Goal: Communication & Community: Answer question/provide support

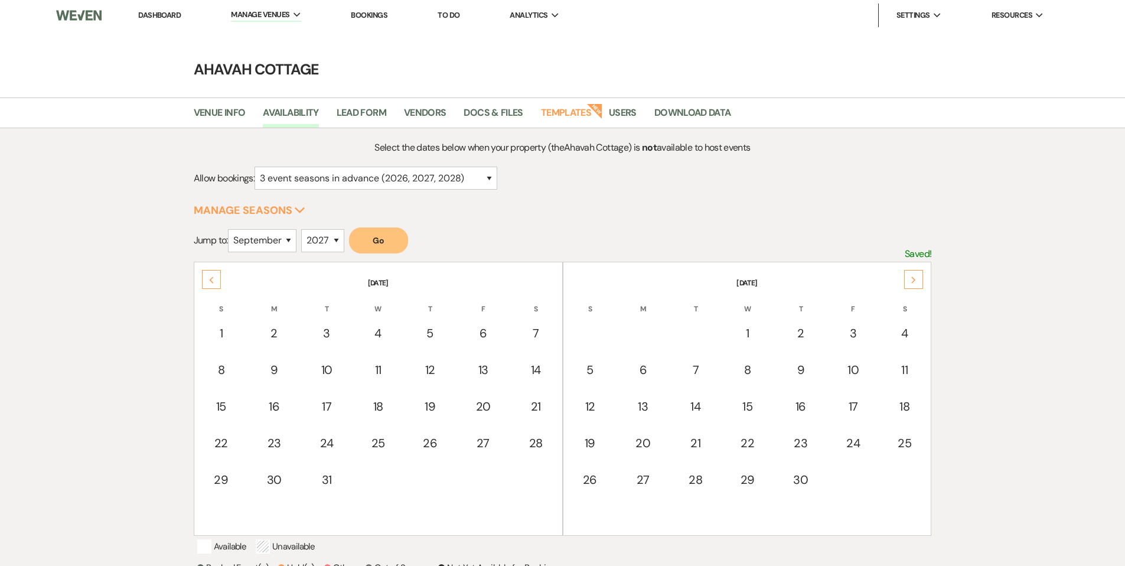
select select "3"
select select "9"
select select "2027"
click at [158, 12] on link "Dashboard" at bounding box center [159, 15] width 43 height 10
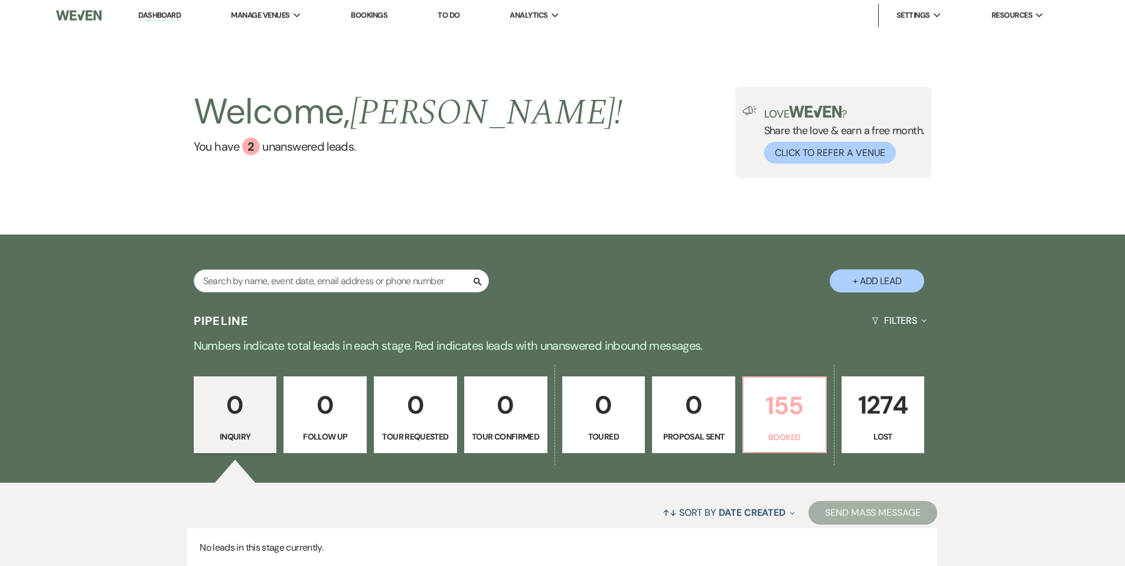
click at [764, 409] on p "155" at bounding box center [785, 406] width 68 height 40
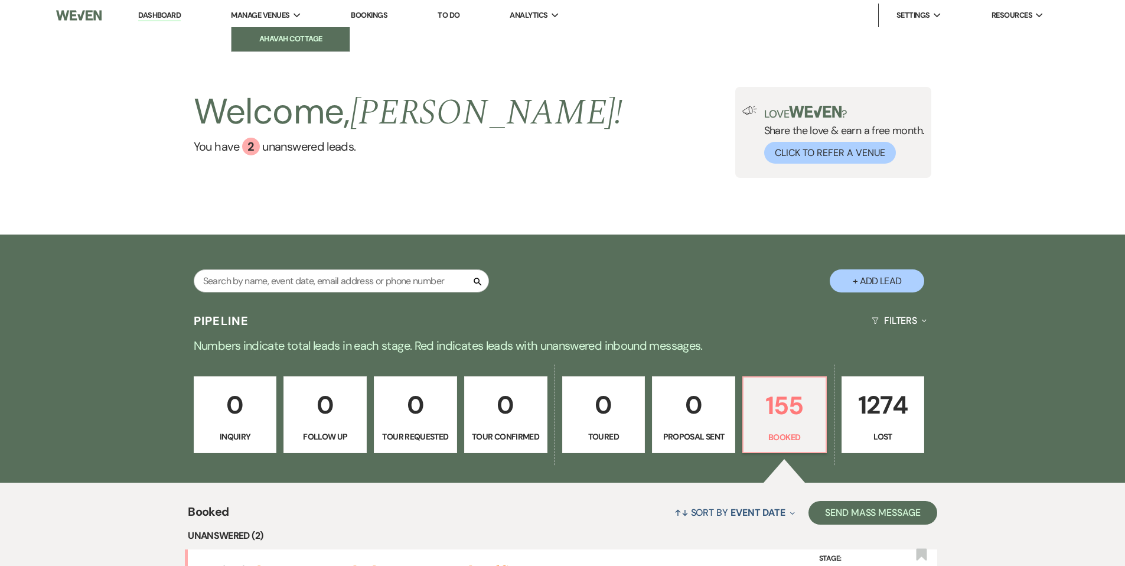
click at [275, 38] on li "Ahavah Cottage" at bounding box center [290, 39] width 106 height 12
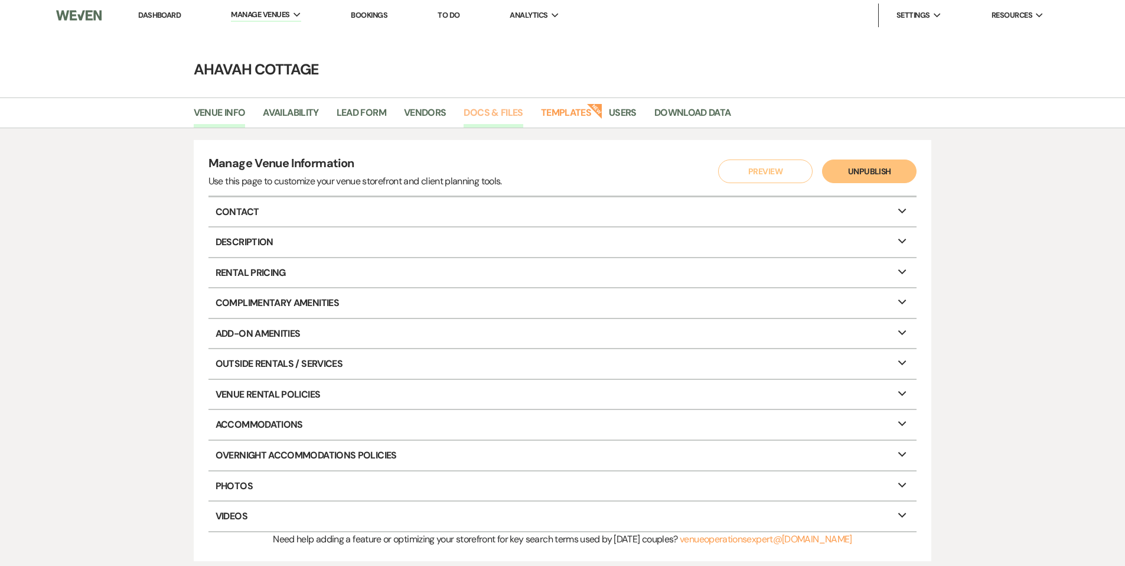
click at [517, 113] on link "Docs & Files" at bounding box center [493, 116] width 59 height 22
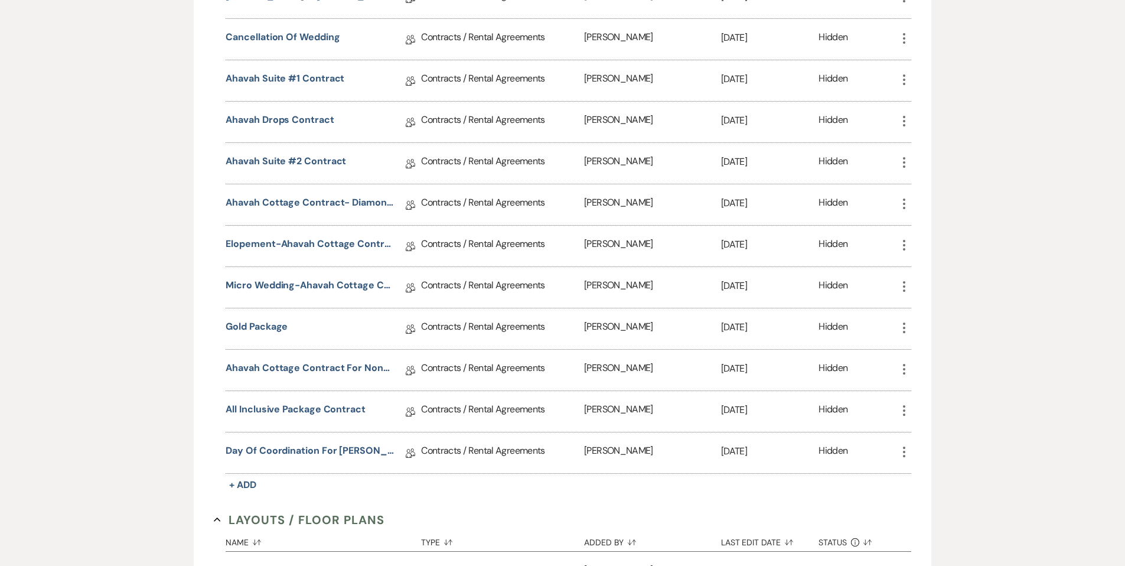
scroll to position [568, 0]
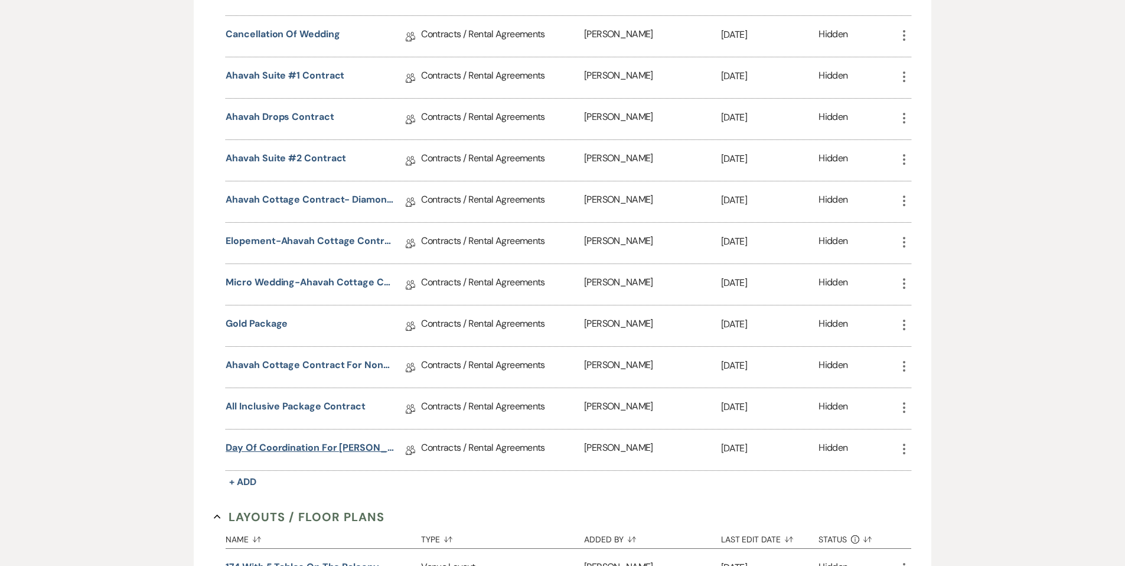
click at [347, 443] on link "Day of Coordination for [PERSON_NAME] and [PERSON_NAME]" at bounding box center [310, 450] width 168 height 18
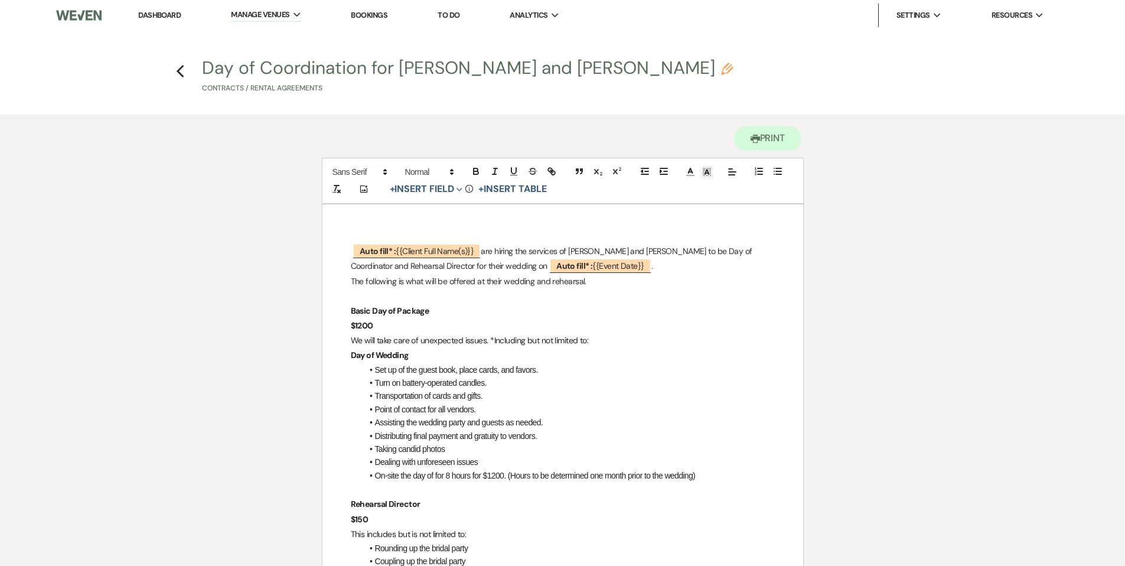
click at [157, 16] on link "Dashboard" at bounding box center [159, 15] width 43 height 10
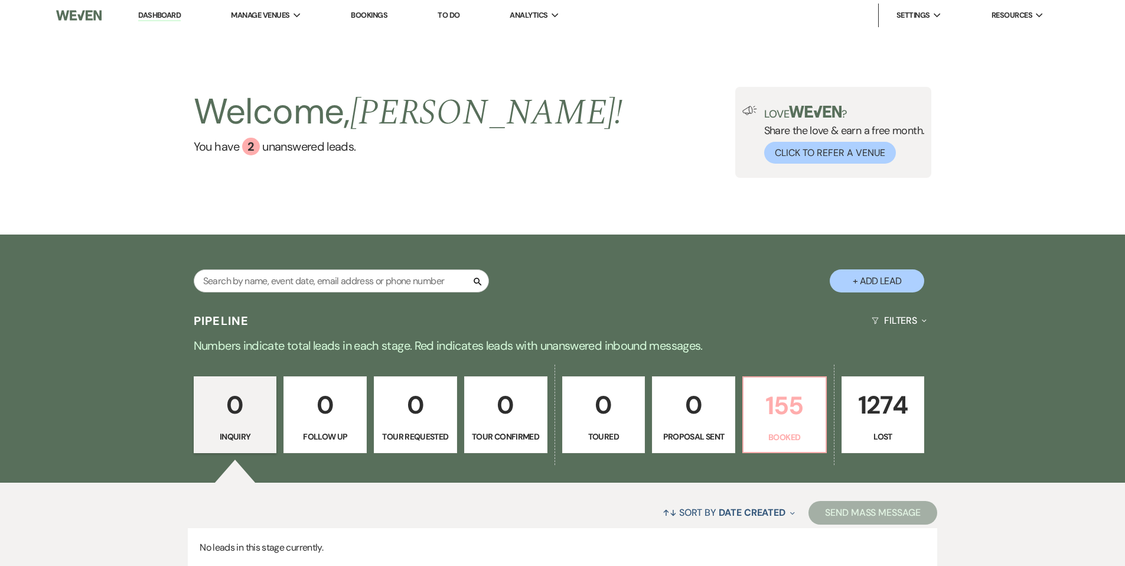
click at [789, 420] on p "155" at bounding box center [785, 406] width 68 height 40
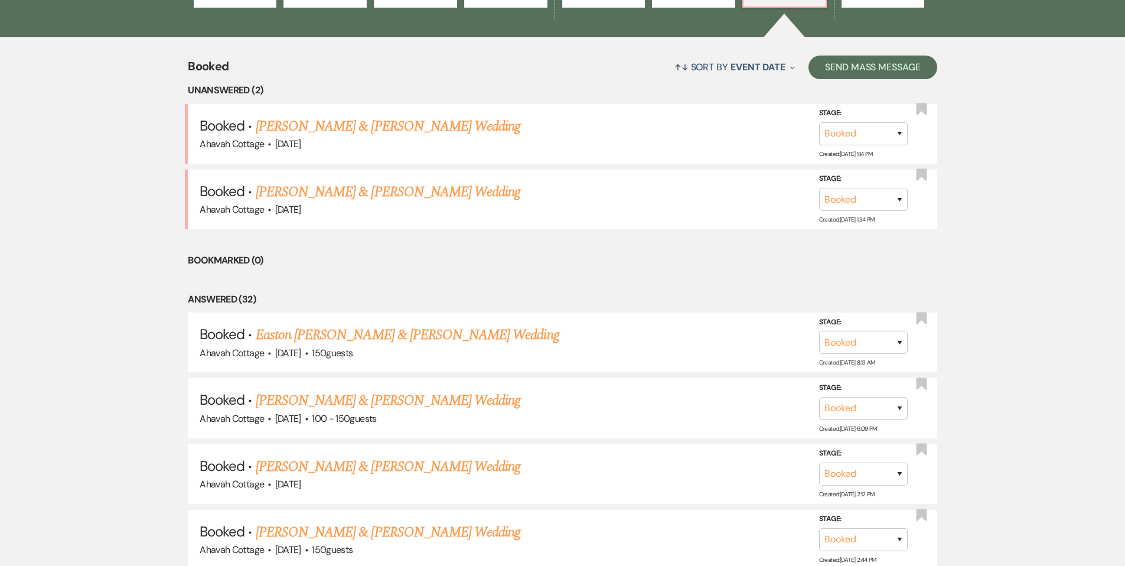
scroll to position [448, 0]
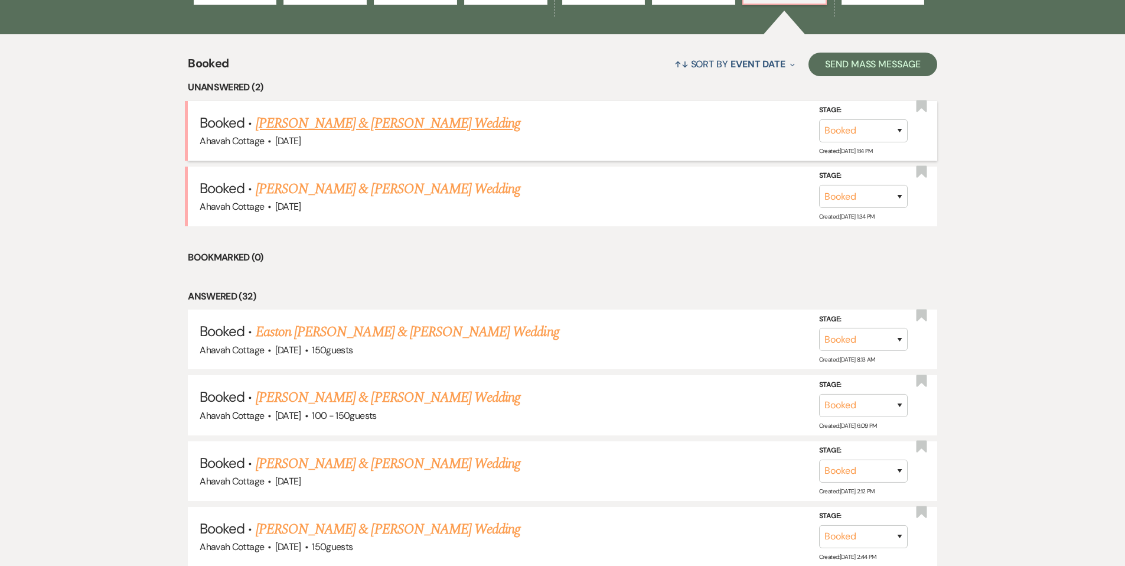
click at [399, 119] on link "[PERSON_NAME] & [PERSON_NAME] Wedding" at bounding box center [388, 123] width 265 height 21
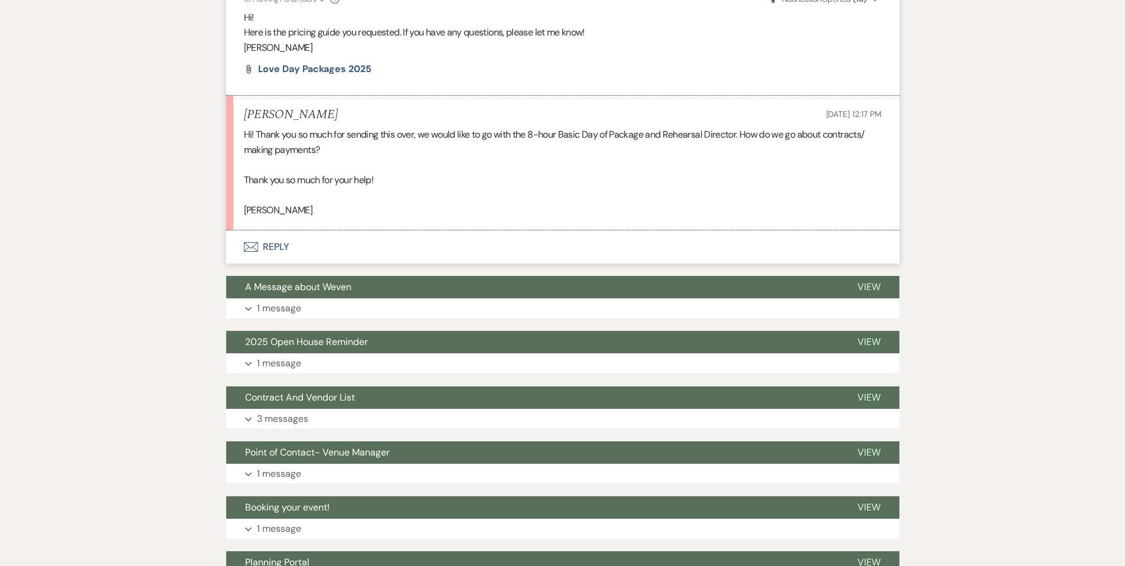
scroll to position [393, 0]
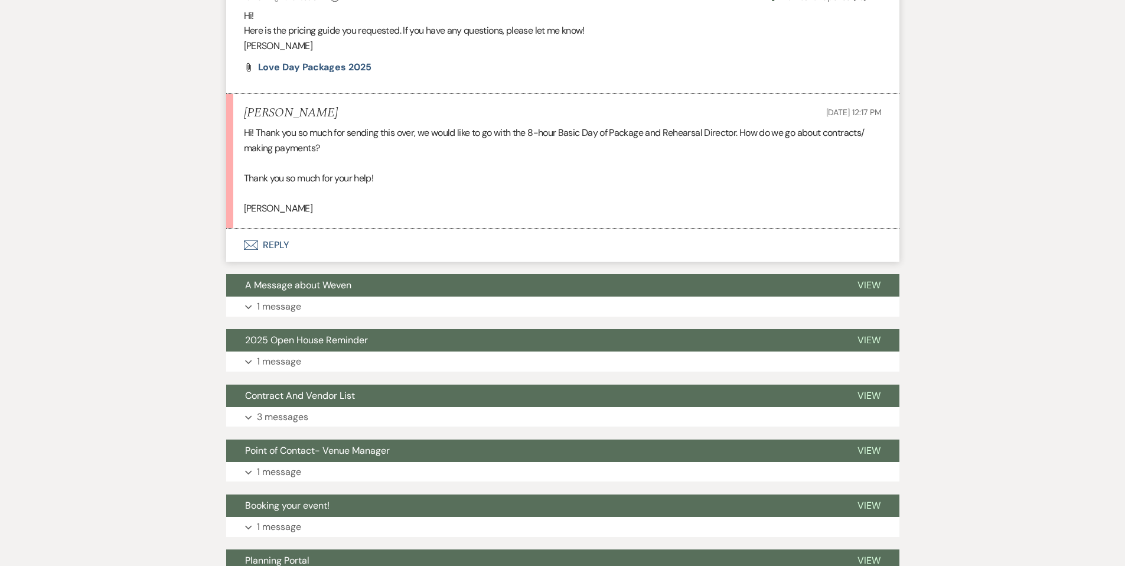
click at [281, 248] on button "Envelope Reply" at bounding box center [562, 245] width 673 height 33
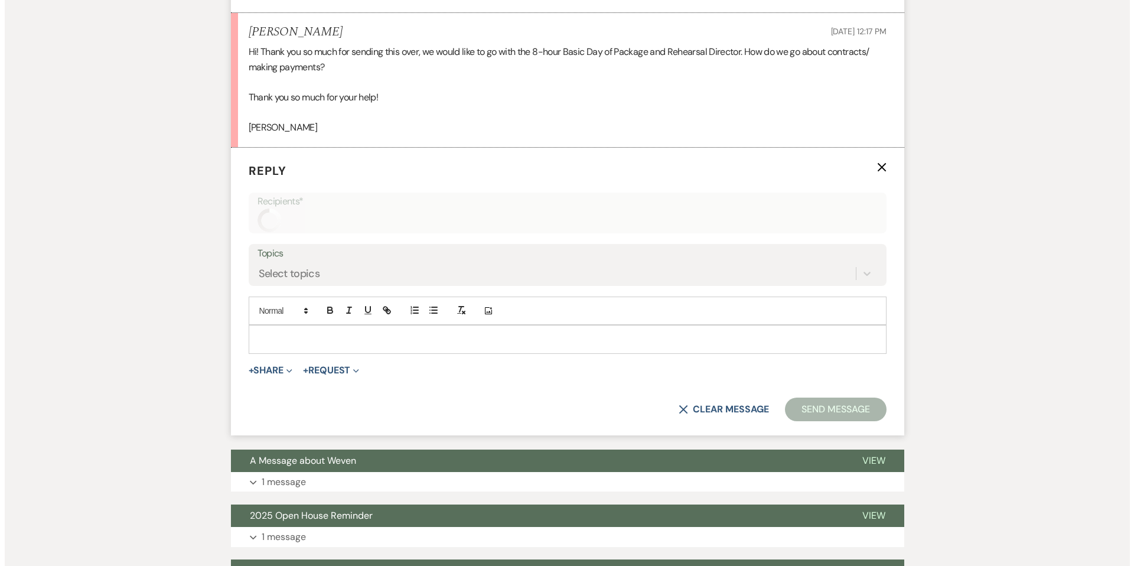
scroll to position [482, 0]
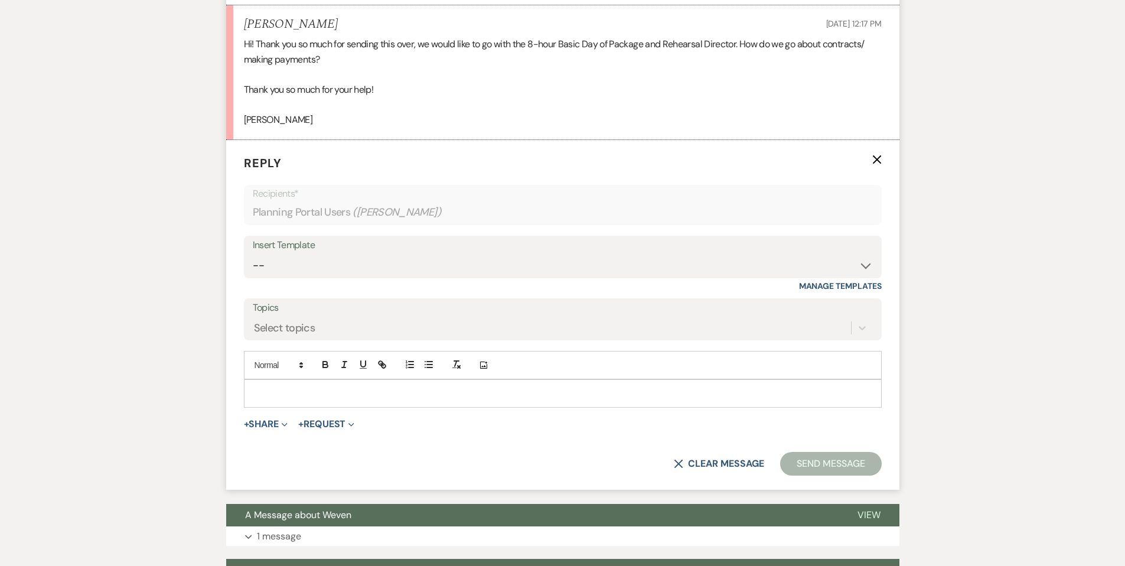
click at [259, 393] on p at bounding box center [562, 393] width 619 height 13
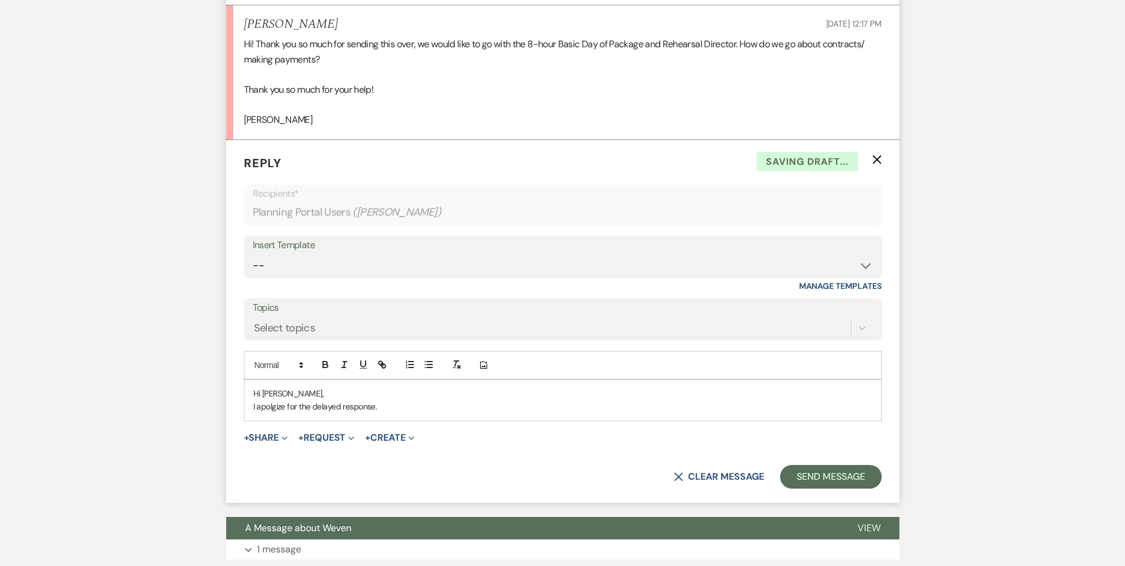
click at [260, 408] on p "I apolgize for the delayed response." at bounding box center [562, 406] width 619 height 13
click at [401, 401] on p "I apologize for the delayed response." at bounding box center [562, 406] width 619 height 13
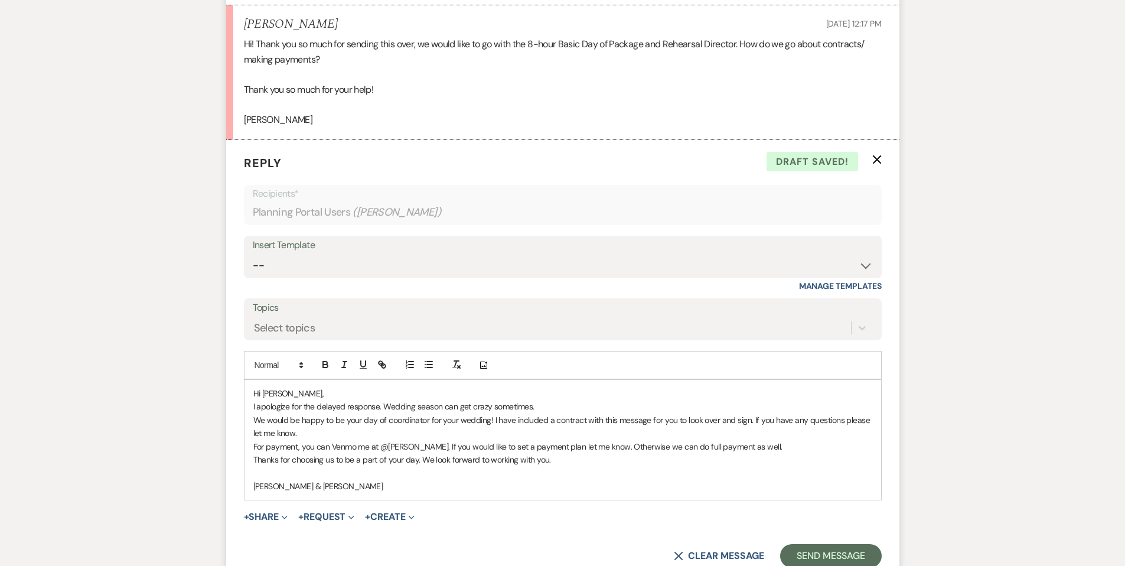
drag, startPoint x: 529, startPoint y: 442, endPoint x: 534, endPoint y: 454, distance: 12.2
click at [530, 442] on p "For payment, you can Venmo me at @[PERSON_NAME]. If you would like to set a pay…" at bounding box center [562, 446] width 619 height 13
click at [270, 514] on button "+ Share Expand" at bounding box center [266, 516] width 44 height 9
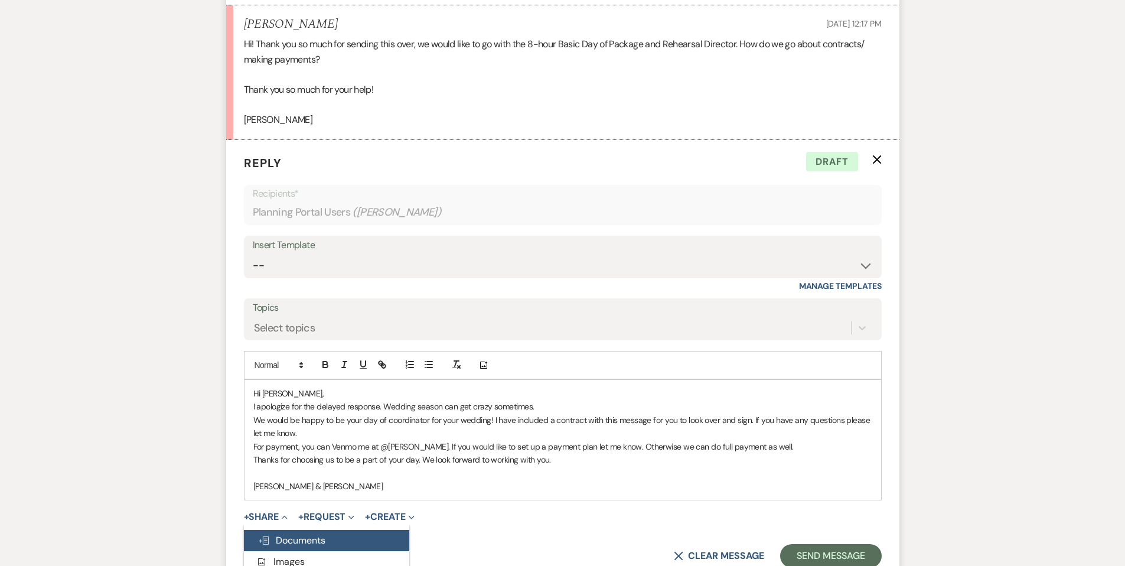
click at [281, 538] on span "Doc Upload Documents" at bounding box center [291, 540] width 67 height 12
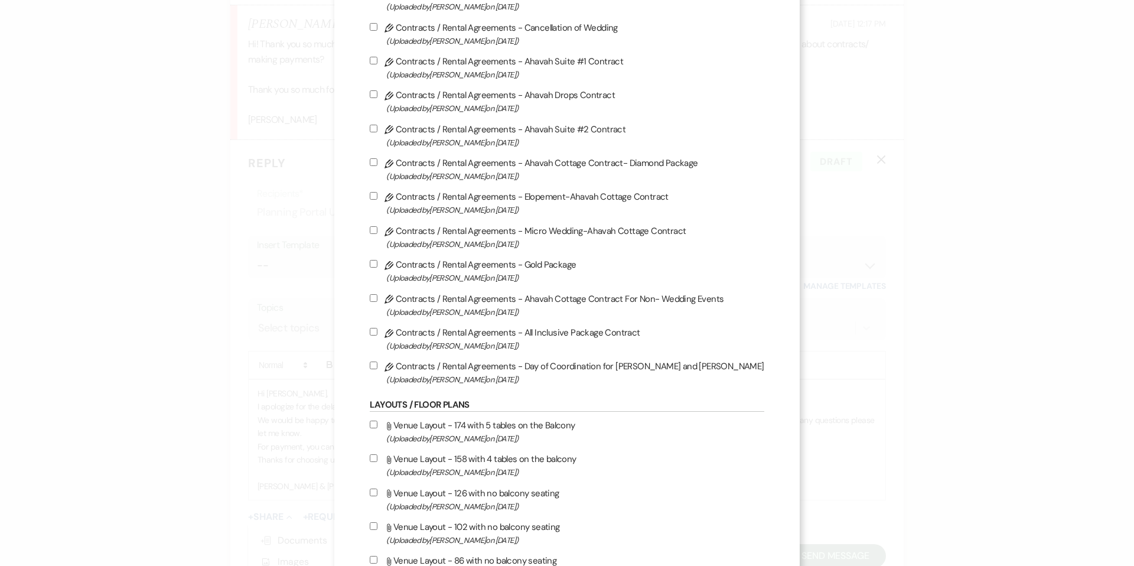
scroll to position [332, 0]
click at [377, 368] on input "Pencil Contracts / Rental Agreements - Day of Coordination for [PERSON_NAME] an…" at bounding box center [374, 364] width 8 height 8
checkbox input "true"
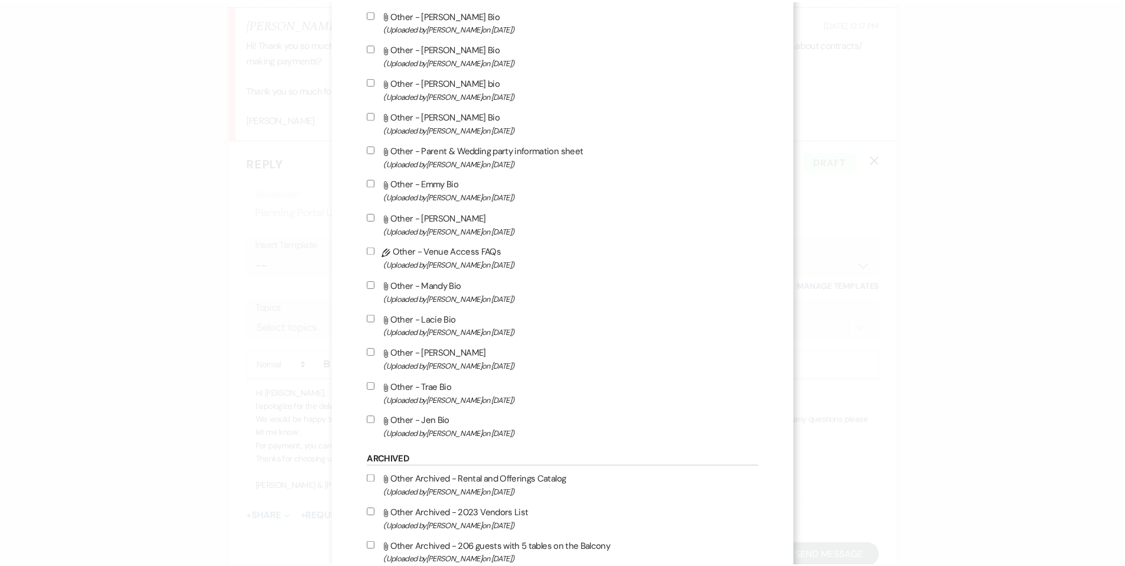
scroll to position [2283, 0]
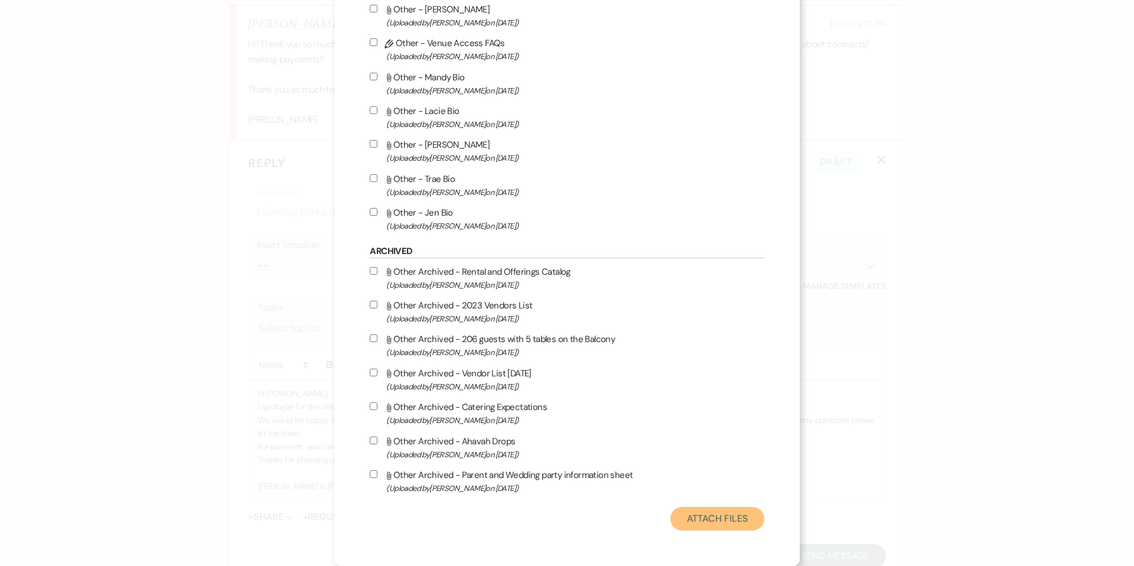
click at [680, 520] on button "Attach Files" at bounding box center [717, 519] width 94 height 24
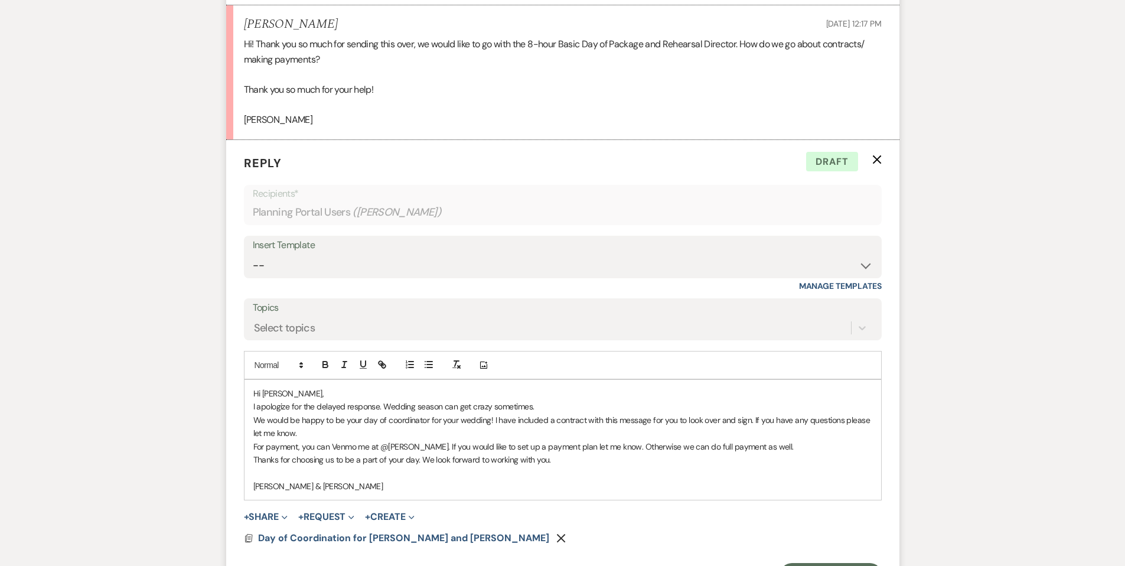
click at [814, 445] on p "For payment, you can Venmo me at @[PERSON_NAME]. If you would like to set up a …" at bounding box center [562, 446] width 619 height 13
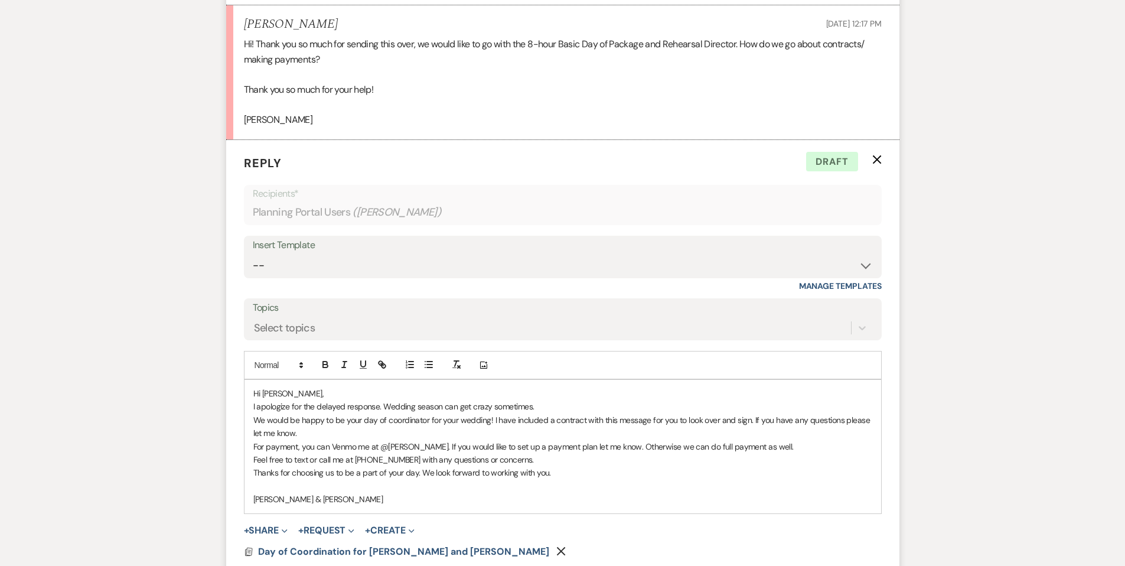
drag, startPoint x: 751, startPoint y: 416, endPoint x: 791, endPoint y: 435, distance: 44.1
click at [791, 435] on p "We would be happy to be your day of coordinator for your wedding! I have includ…" at bounding box center [562, 426] width 619 height 27
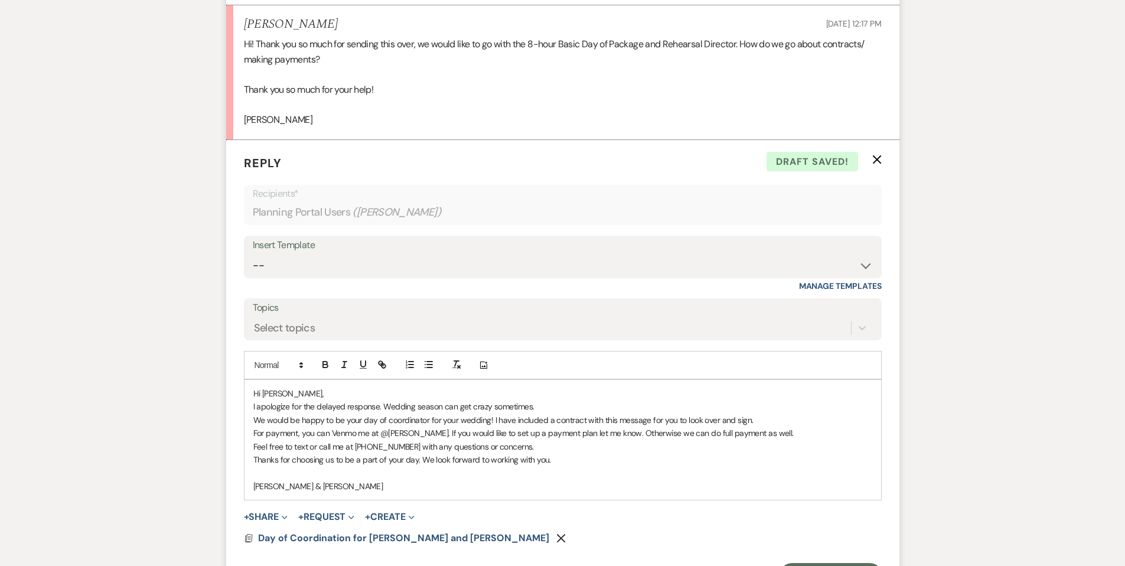
click at [549, 408] on p "I apologize for the delayed response. Wedding season can get crazy sometimes." at bounding box center [562, 406] width 619 height 13
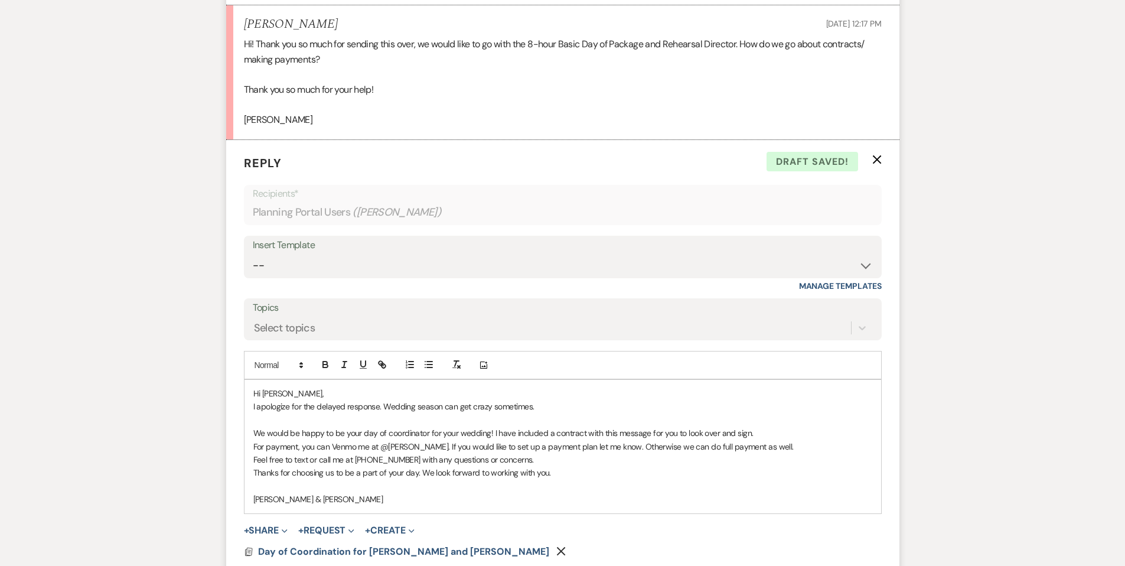
click at [529, 462] on p "Feel free to text or call me at [PHONE_NUMBER] with any questions or concerns." at bounding box center [562, 459] width 619 height 13
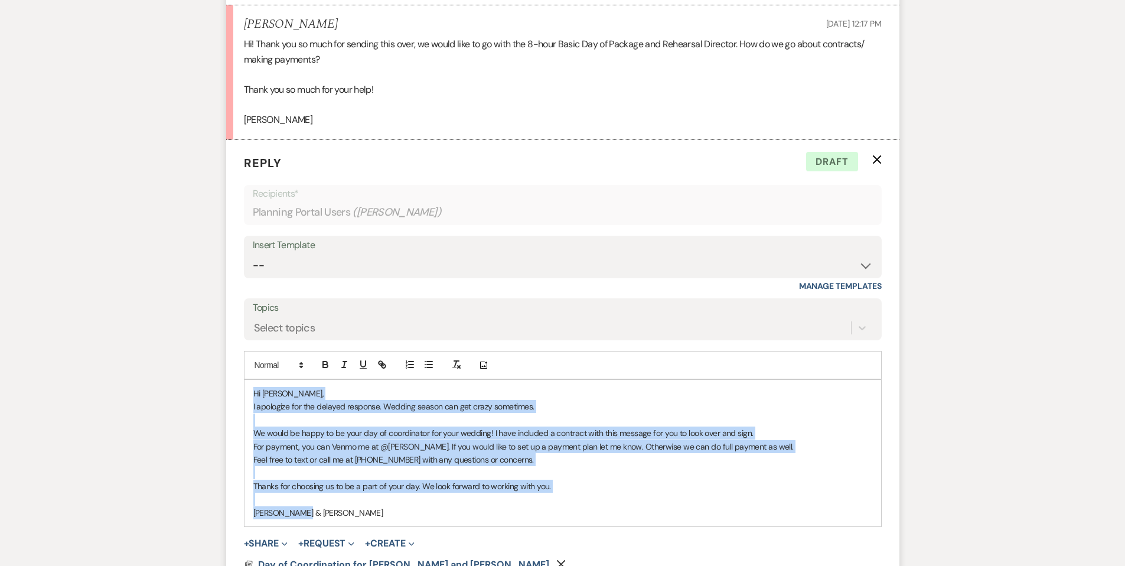
drag, startPoint x: 250, startPoint y: 392, endPoint x: 376, endPoint y: 515, distance: 176.7
click at [376, 515] on div "Hi [PERSON_NAME], I apologize for the delayed response. Wedding season can get …" at bounding box center [562, 453] width 637 height 146
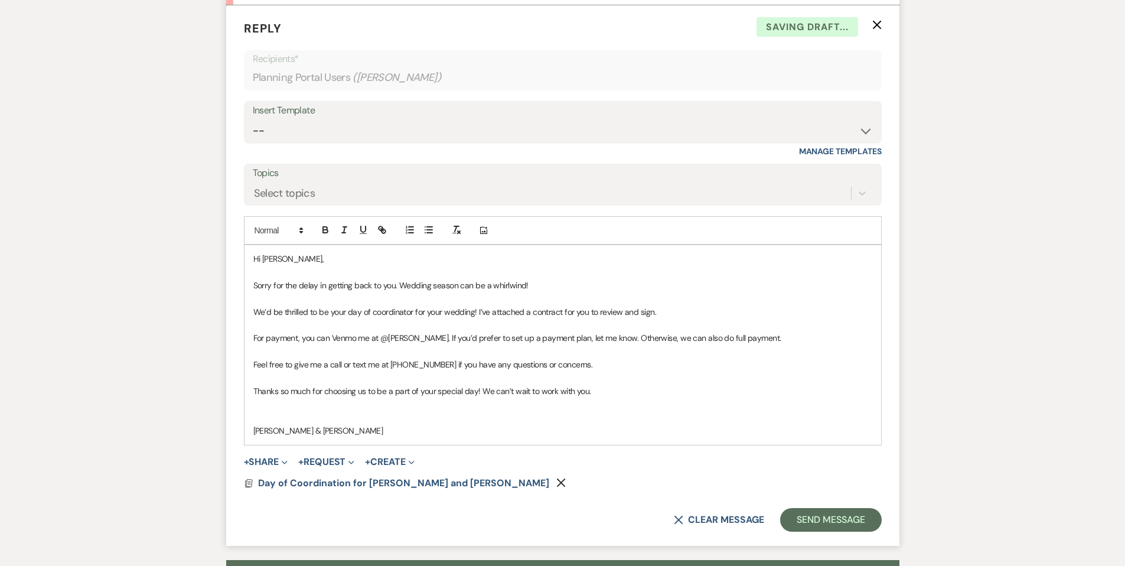
scroll to position [617, 0]
click at [256, 323] on p at bounding box center [562, 324] width 619 height 13
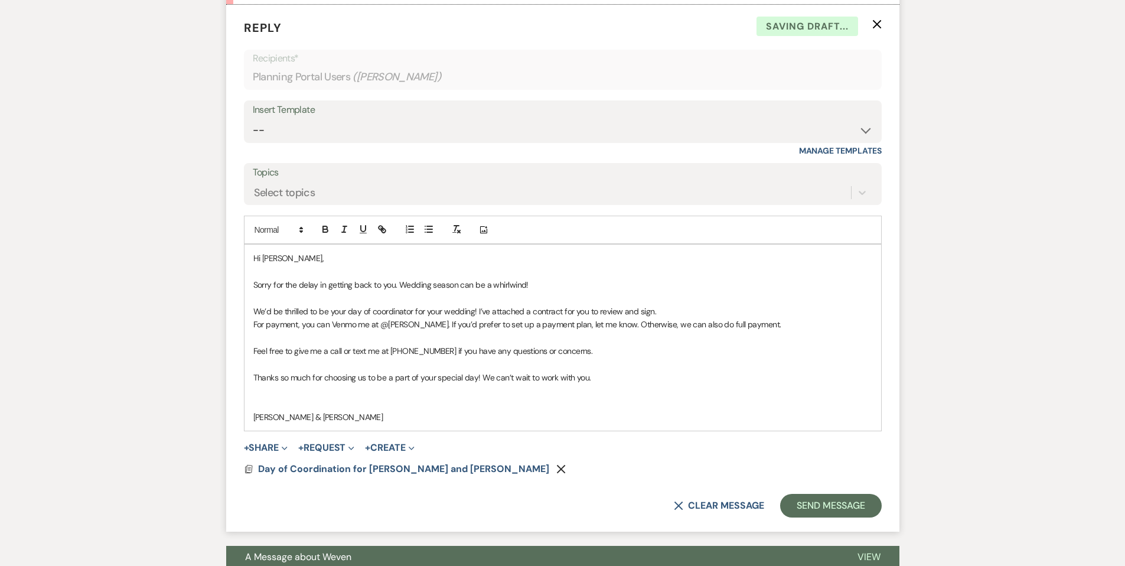
click at [255, 331] on p at bounding box center [562, 337] width 619 height 13
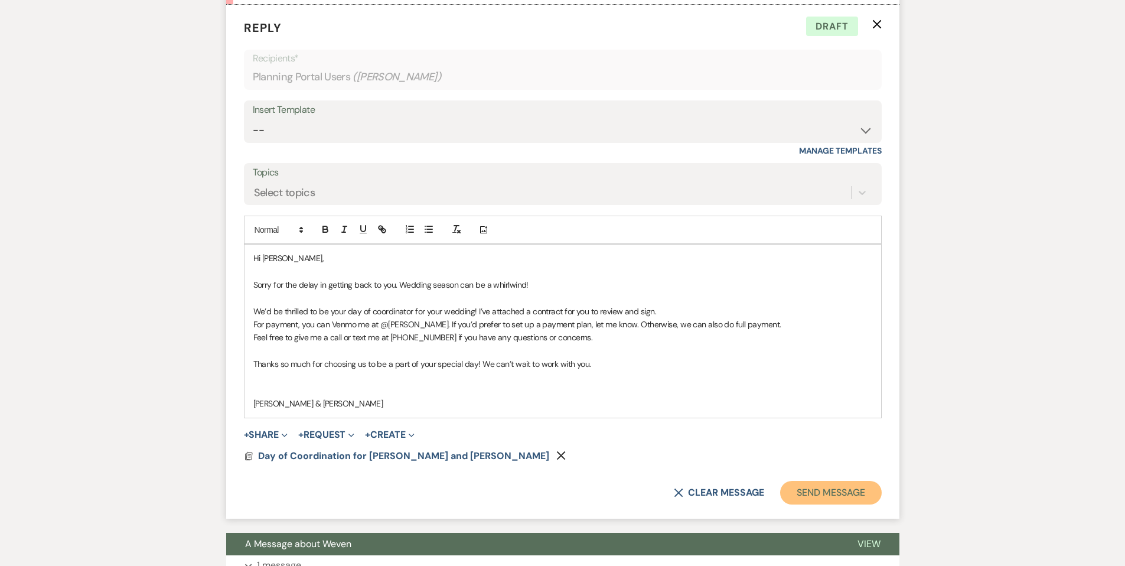
click at [816, 494] on button "Send Message" at bounding box center [830, 493] width 101 height 24
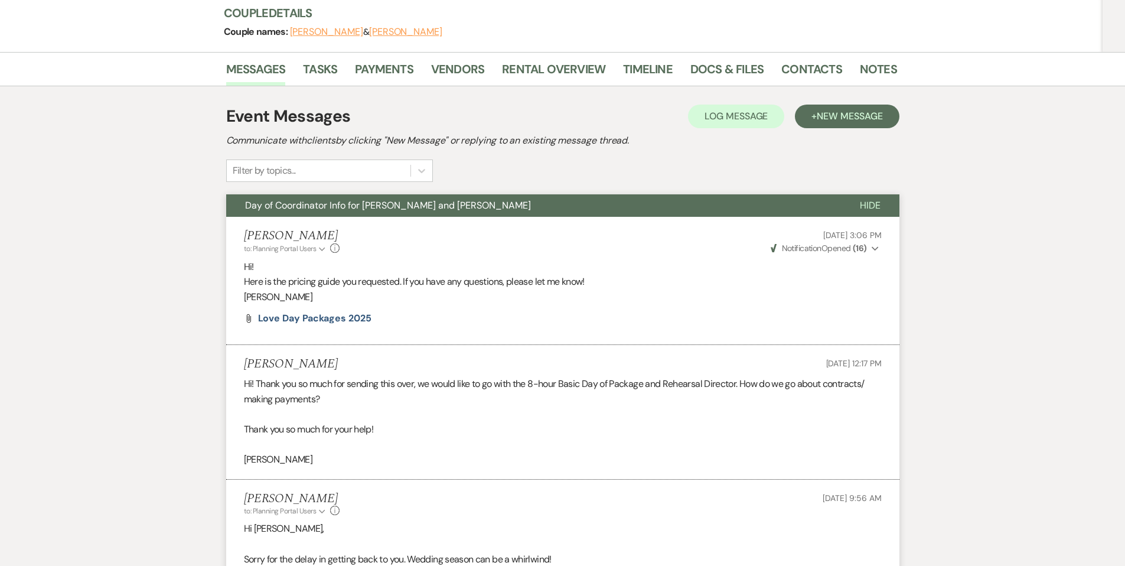
scroll to position [136, 0]
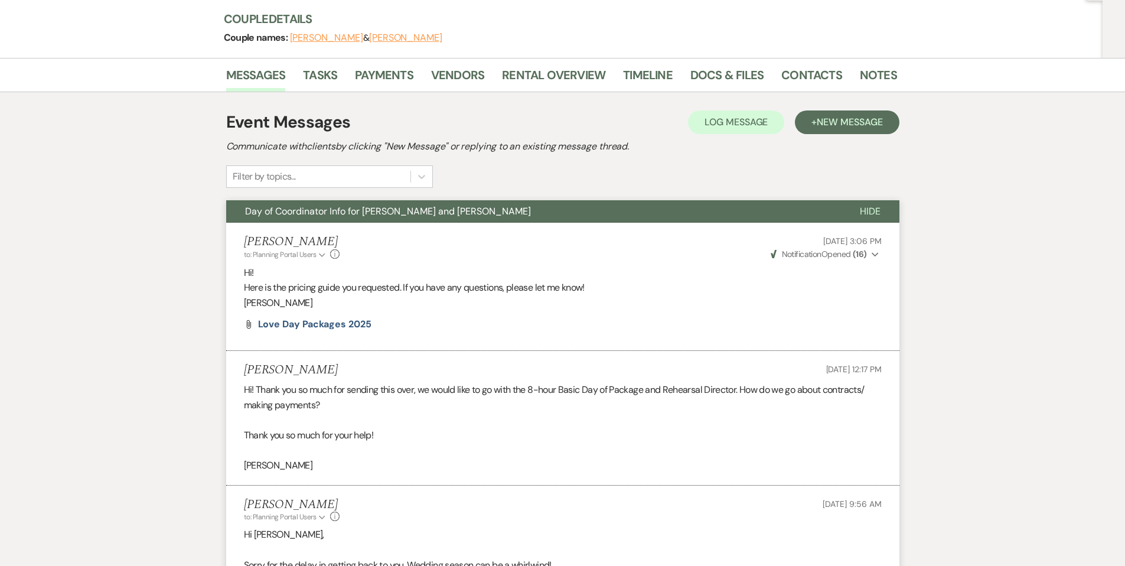
click at [336, 218] on button "Day of Coordinator Info for [PERSON_NAME] and [PERSON_NAME]" at bounding box center [533, 211] width 615 height 22
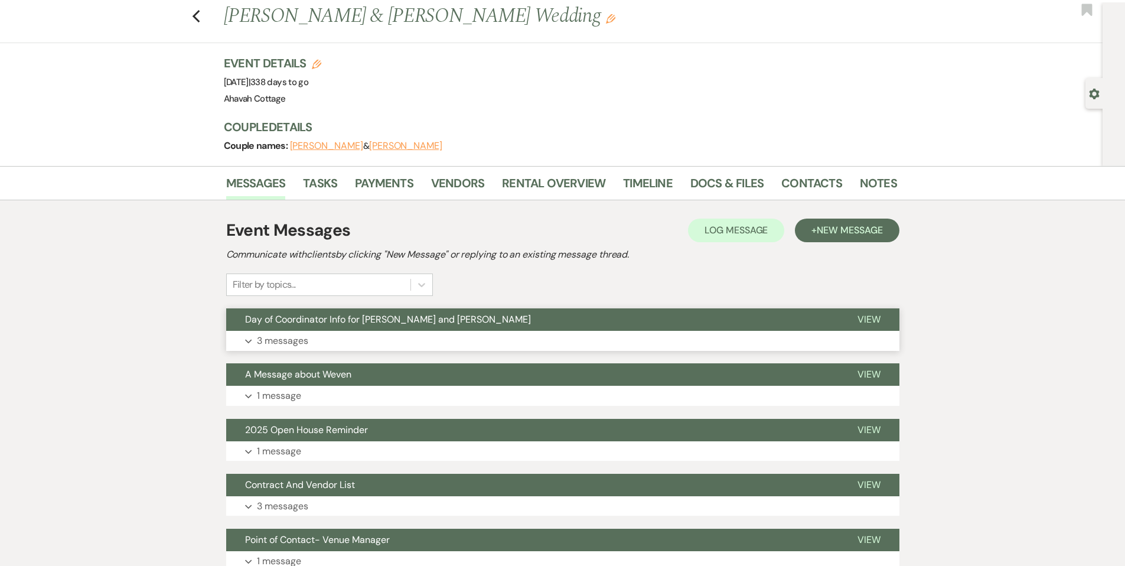
scroll to position [0, 0]
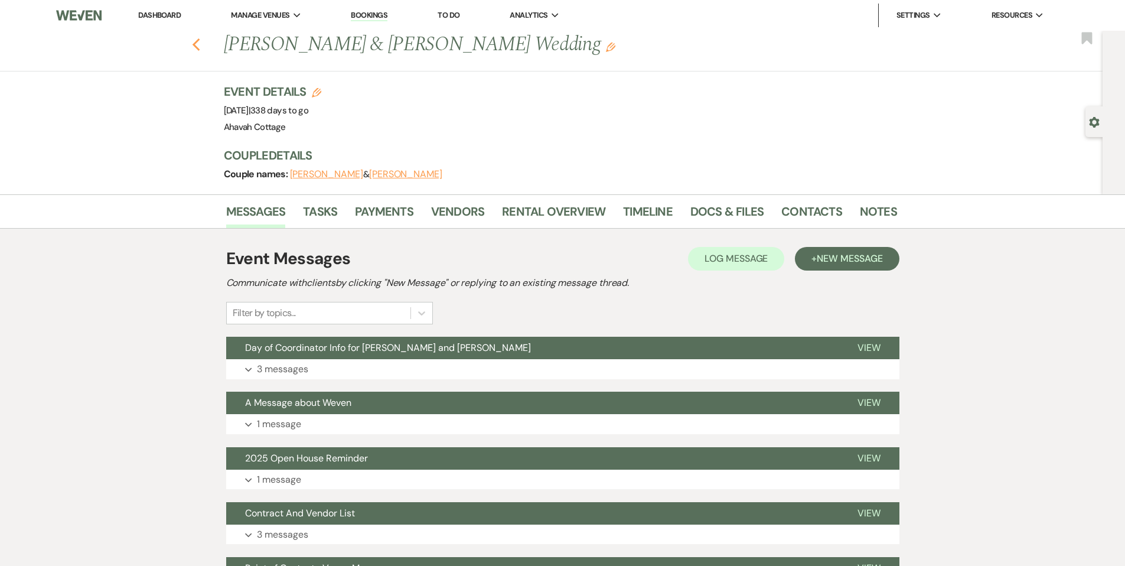
click at [201, 43] on icon "Previous" at bounding box center [196, 45] width 9 height 14
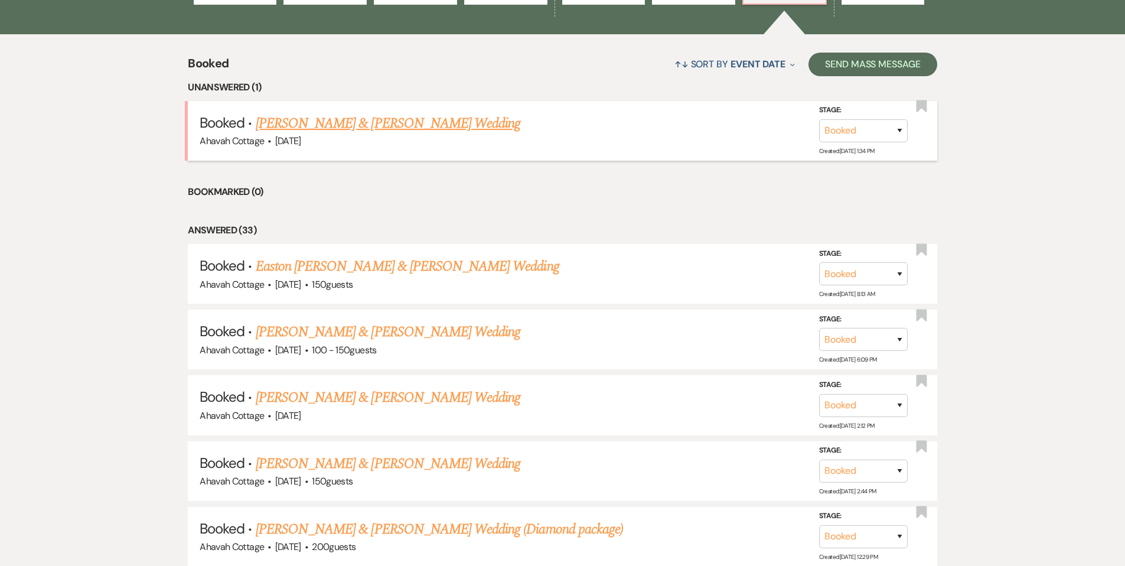
click at [425, 123] on link "[PERSON_NAME] & [PERSON_NAME] Wedding" at bounding box center [388, 123] width 265 height 21
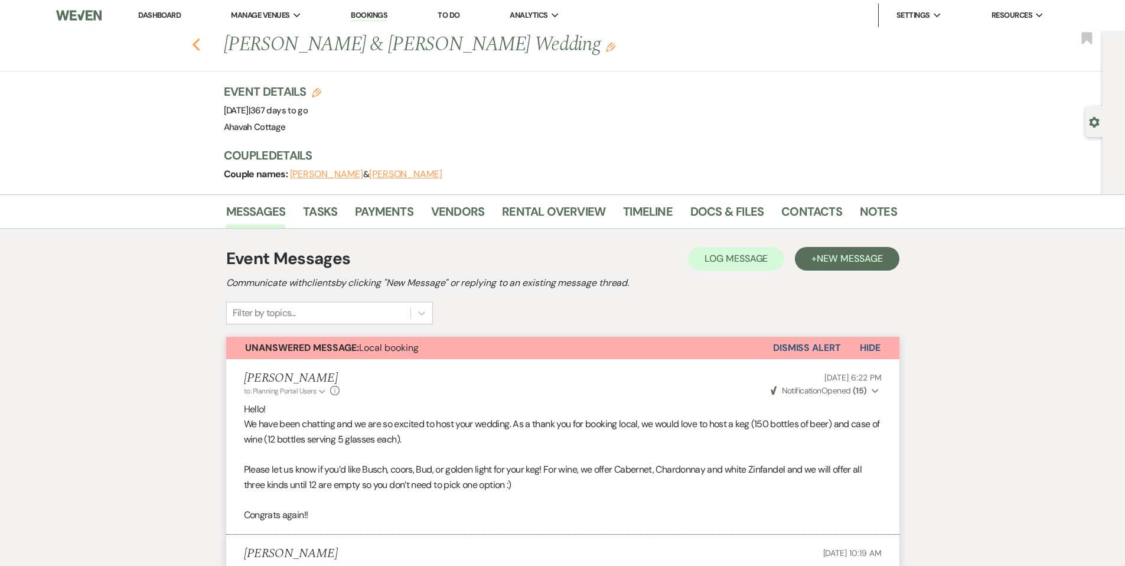
click at [201, 42] on icon "Previous" at bounding box center [196, 45] width 9 height 14
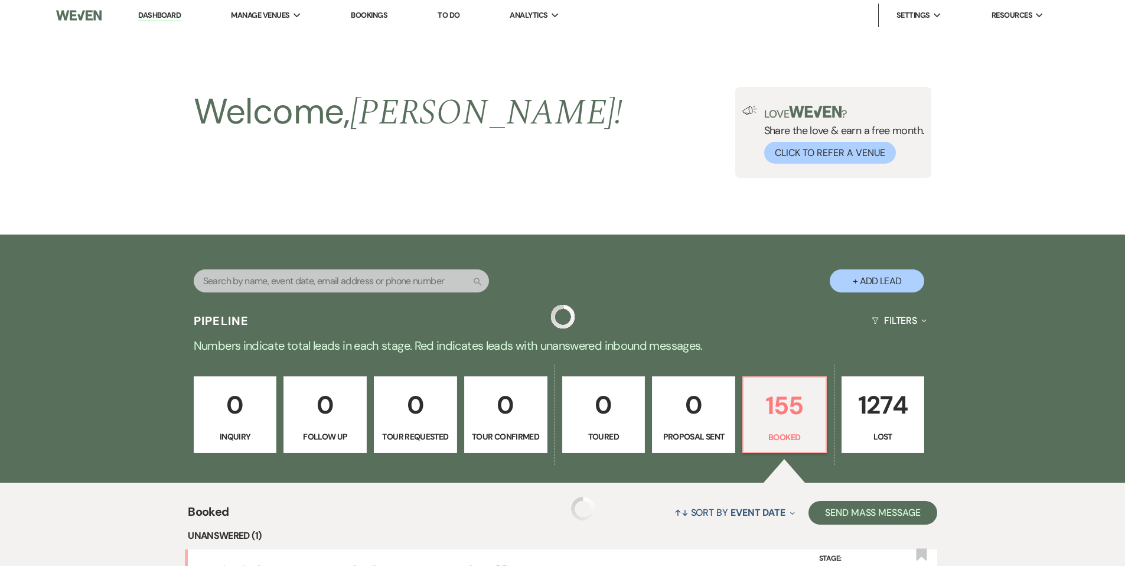
scroll to position [448, 0]
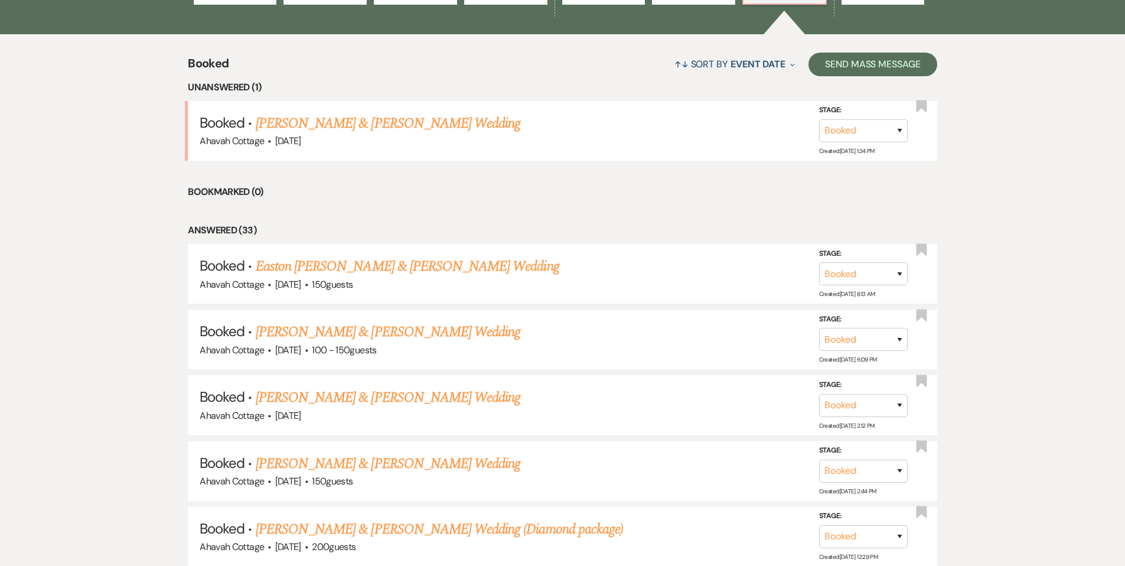
click at [342, 327] on link "[PERSON_NAME] & [PERSON_NAME] Wedding" at bounding box center [388, 331] width 265 height 21
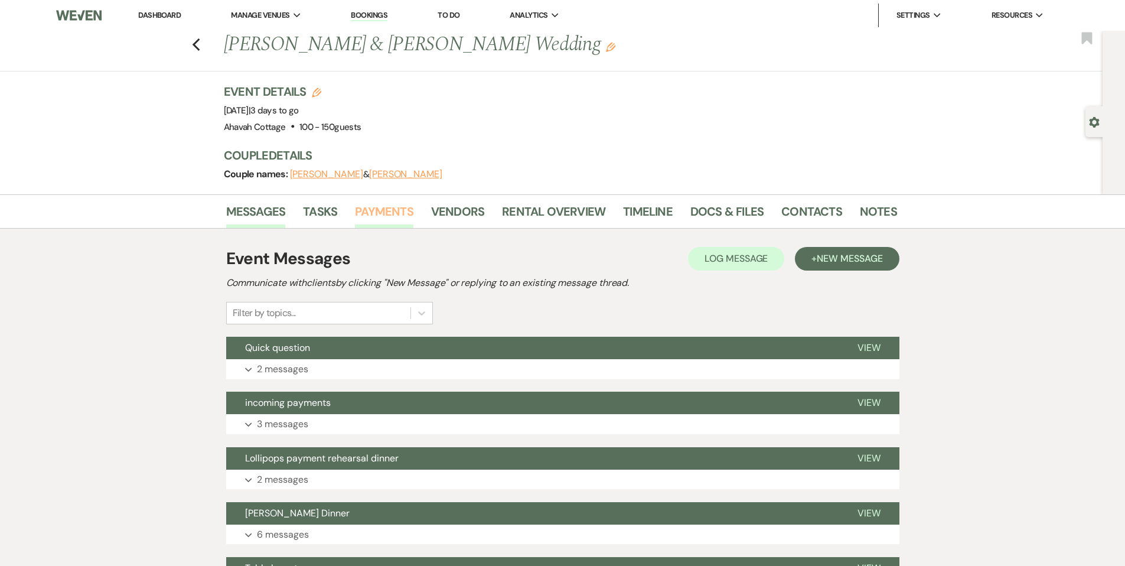
click at [380, 216] on link "Payments" at bounding box center [384, 215] width 58 height 26
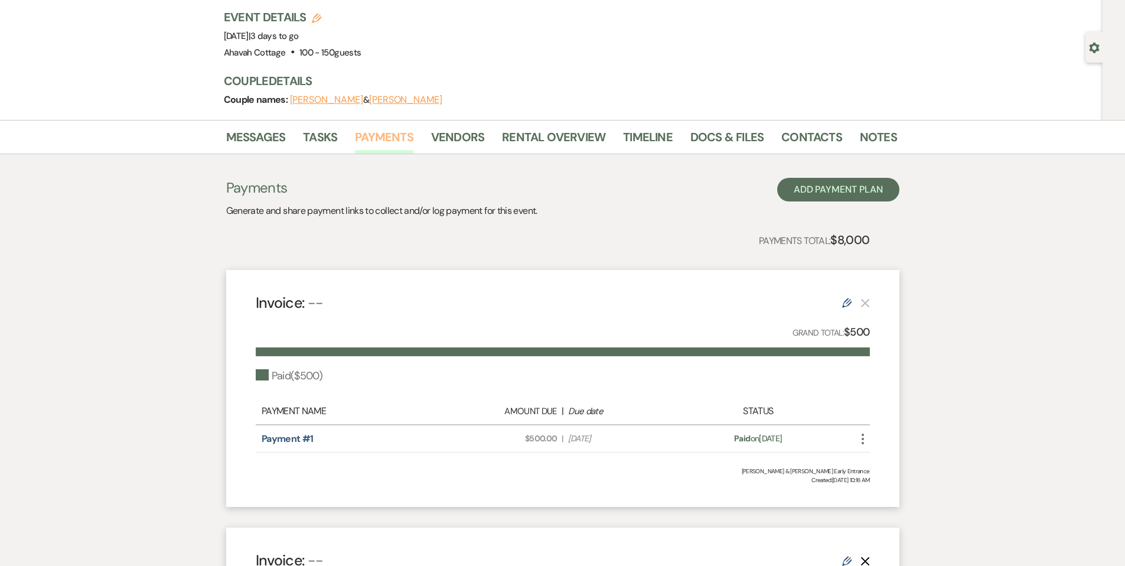
scroll to position [75, 0]
click at [703, 139] on link "Docs & Files" at bounding box center [726, 140] width 73 height 26
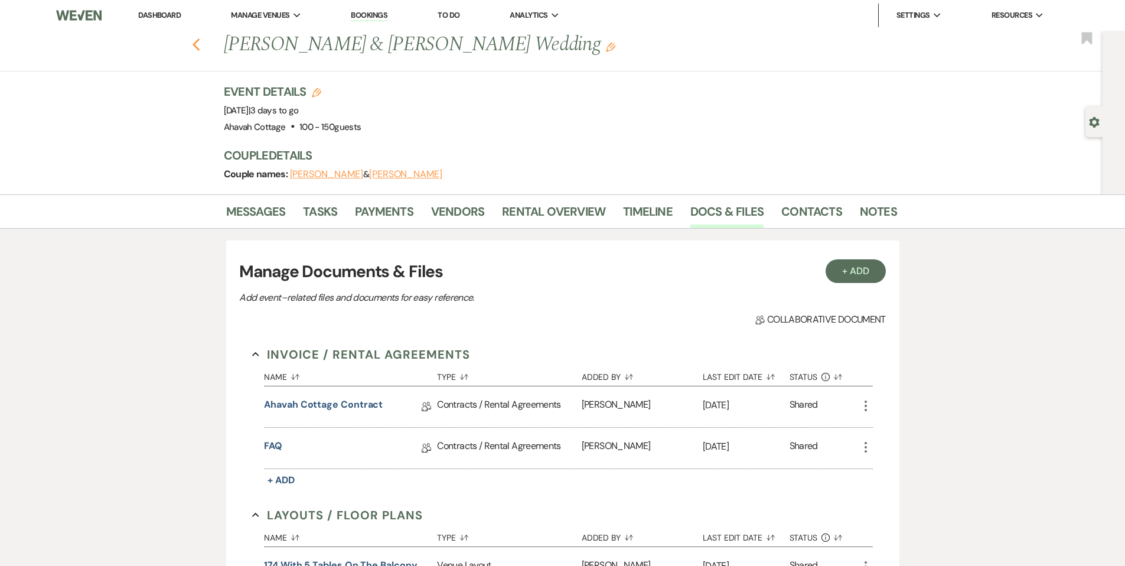
click at [201, 43] on icon "Previous" at bounding box center [196, 45] width 9 height 14
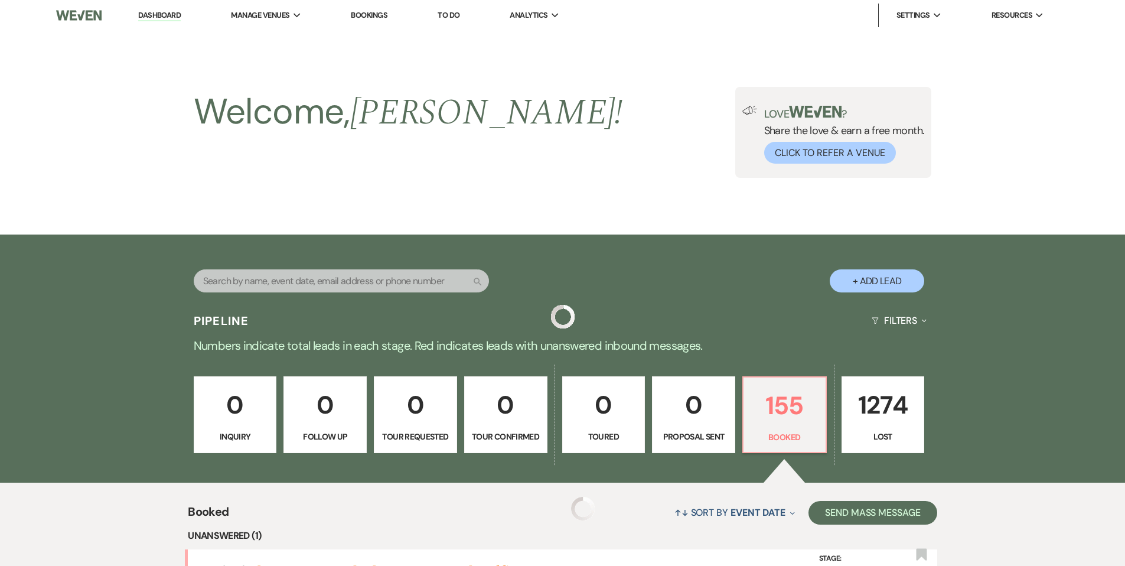
scroll to position [448, 0]
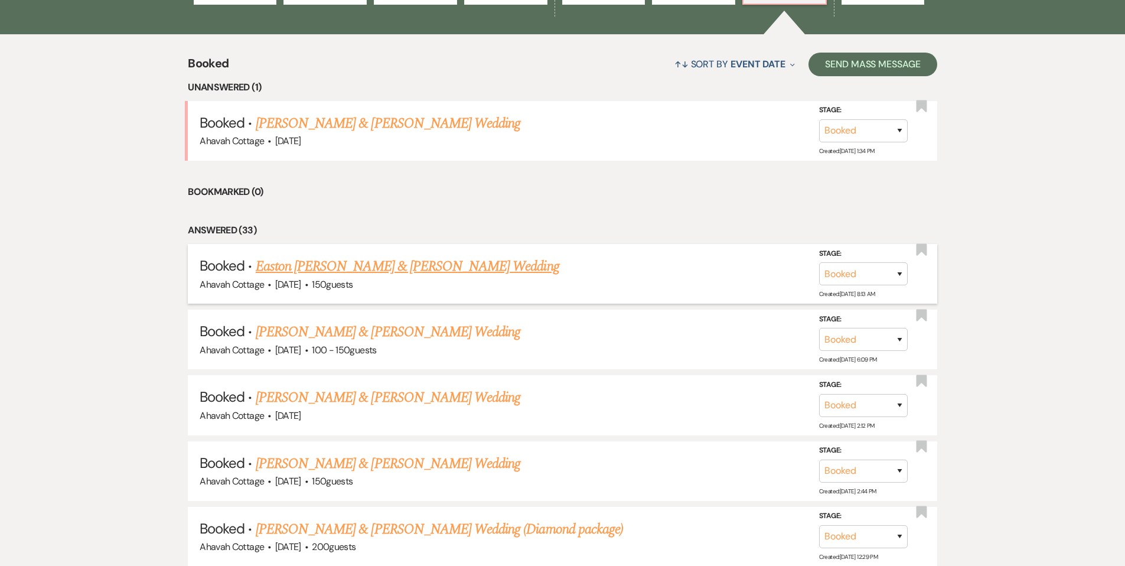
click at [382, 265] on link "Easton [PERSON_NAME] & [PERSON_NAME] Wedding" at bounding box center [408, 266] width 304 height 21
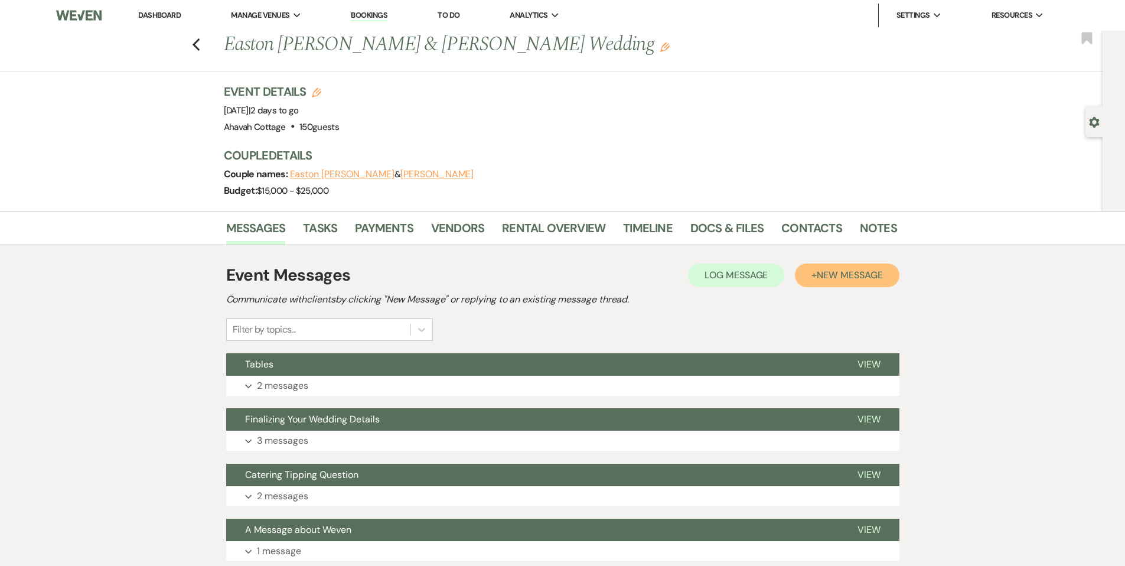
click at [833, 278] on span "New Message" at bounding box center [850, 275] width 66 height 12
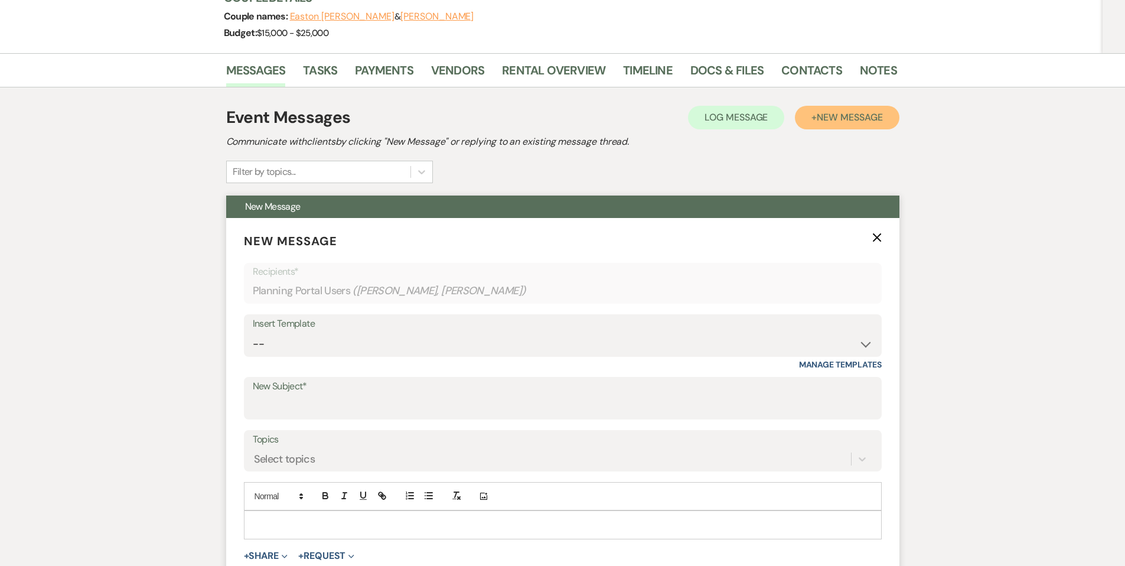
scroll to position [159, 0]
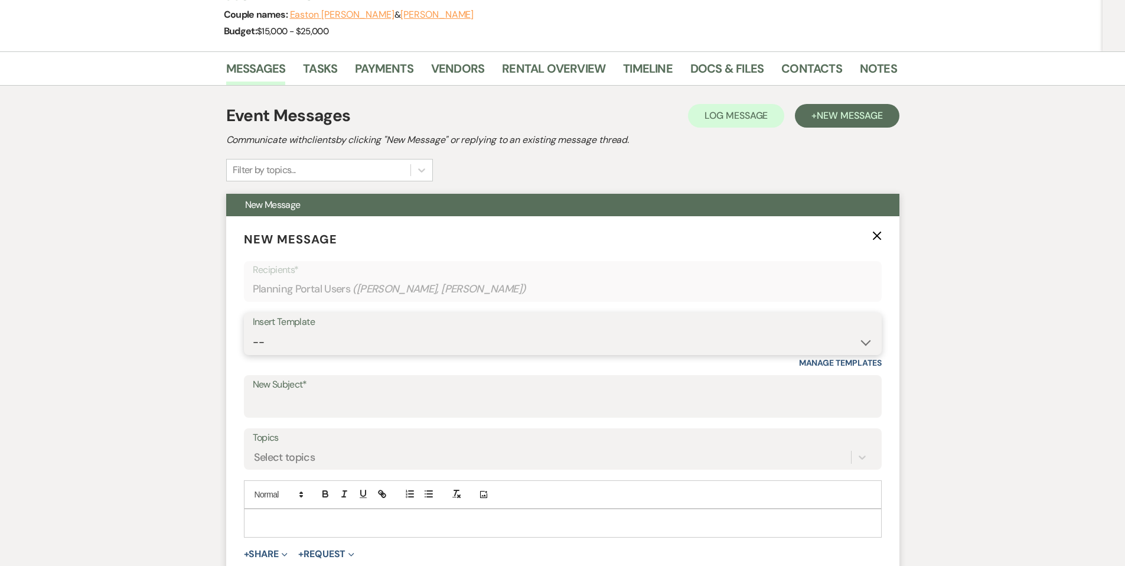
click at [302, 345] on select "-- Weven Planning Portal Introduction (Booked Events) Contract (Pre-Booked Lead…" at bounding box center [563, 342] width 620 height 23
select select "3547"
click at [253, 331] on select "-- Weven Planning Portal Introduction (Booked Events) Contract (Pre-Booked Lead…" at bounding box center [563, 342] width 620 height 23
type input "Information to share with family and friends"
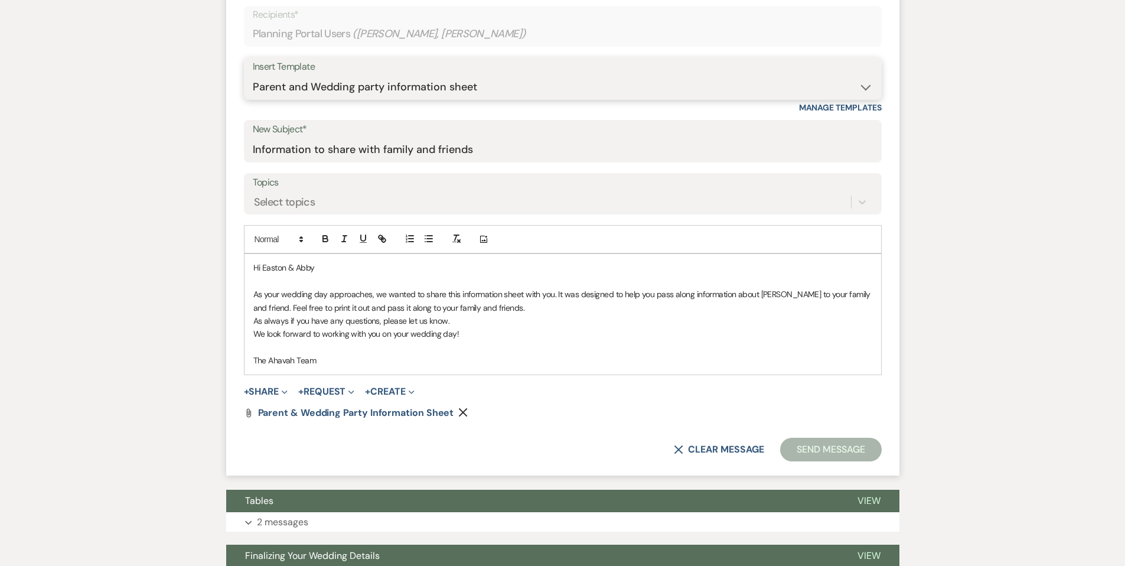
scroll to position [421, 0]
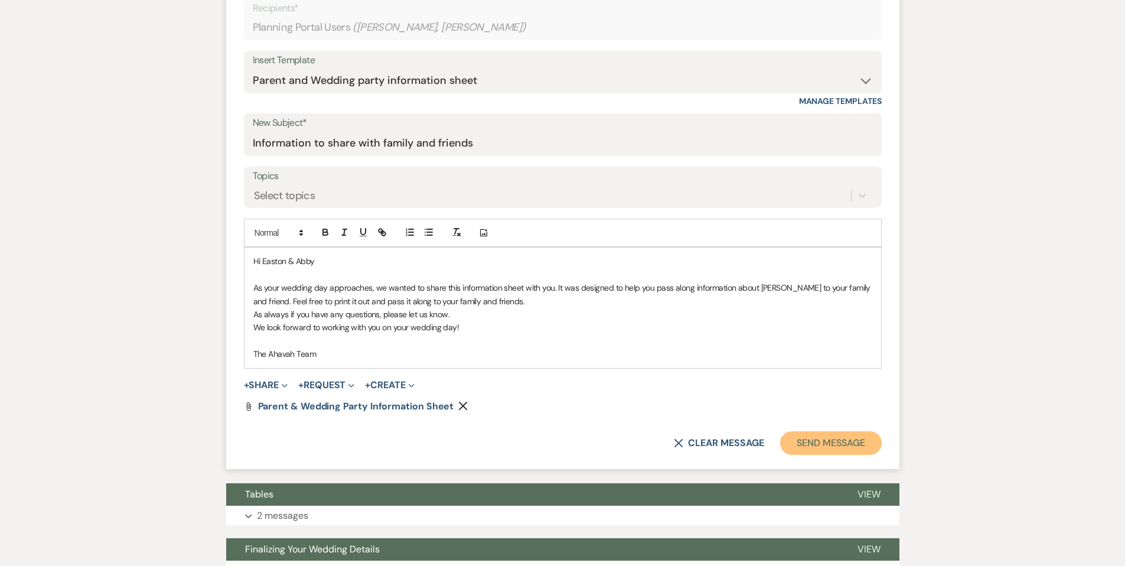
click at [815, 448] on button "Send Message" at bounding box center [830, 443] width 101 height 24
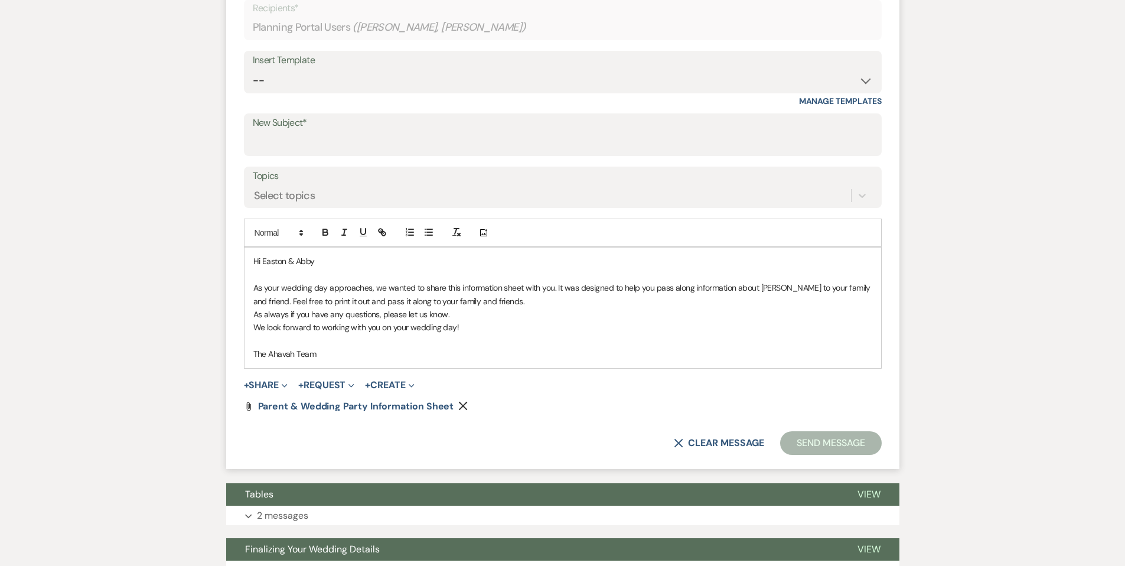
scroll to position [0, 0]
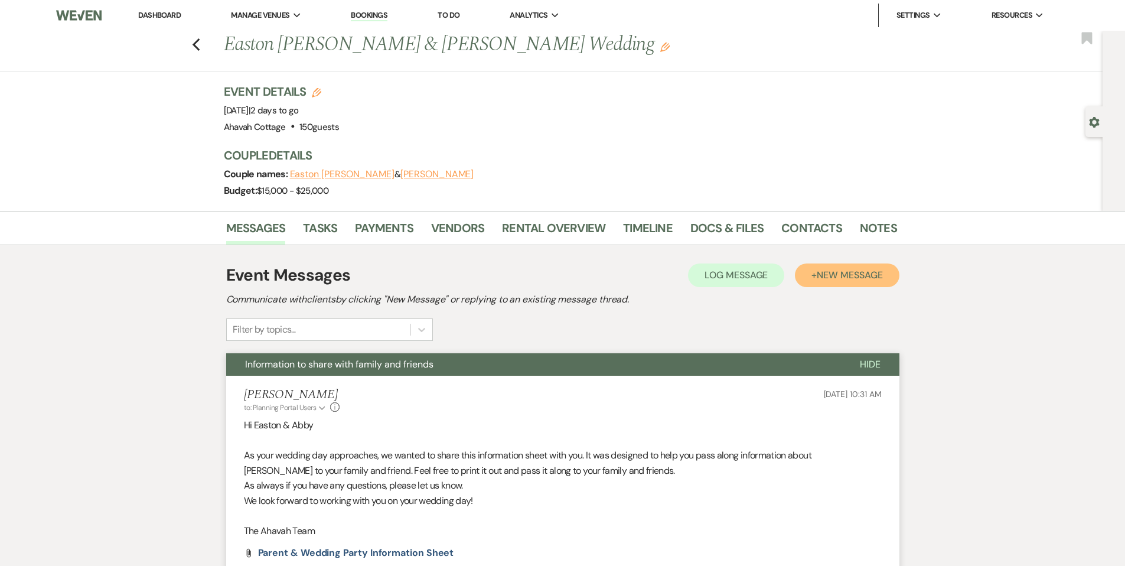
click at [836, 269] on span "New Message" at bounding box center [850, 275] width 66 height 12
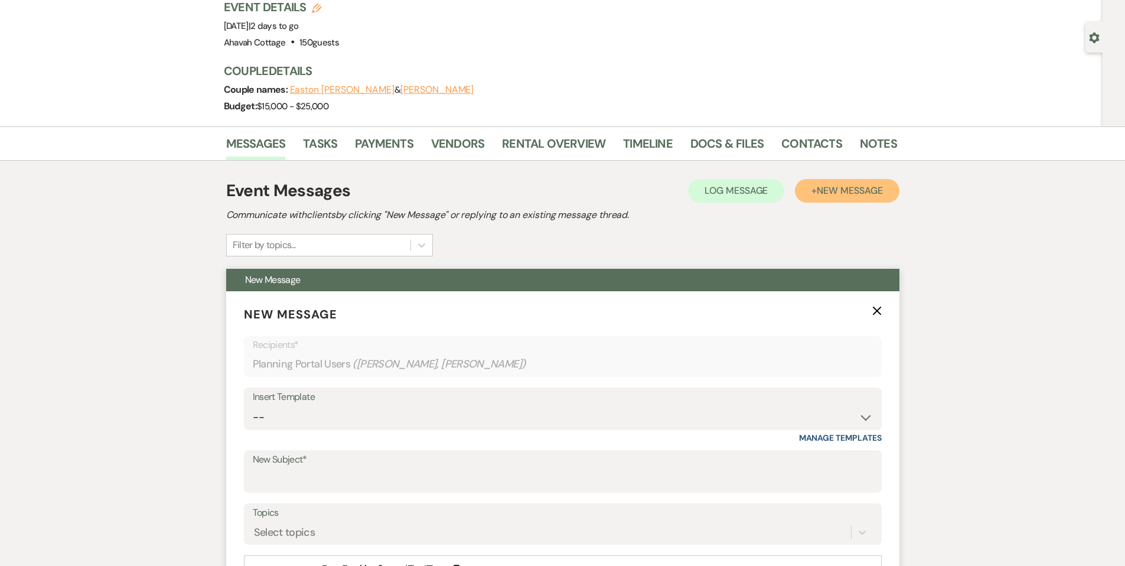
scroll to position [90, 0]
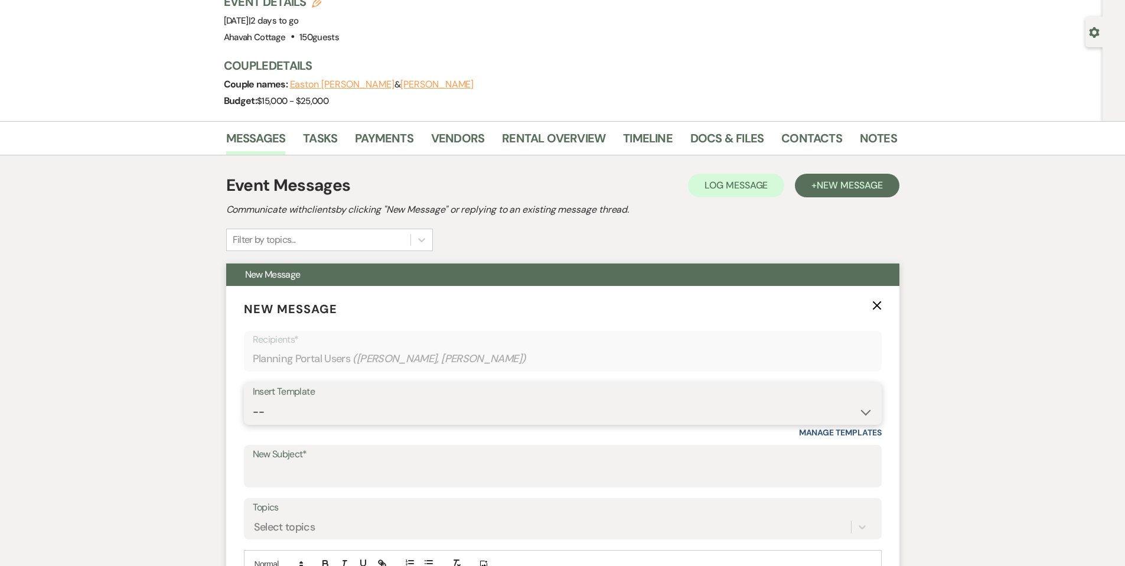
click at [265, 412] on select "-- Weven Planning Portal Introduction (Booked Events) Contract (Pre-Booked Lead…" at bounding box center [563, 411] width 620 height 23
select select "2525"
click at [253, 400] on select "-- Weven Planning Portal Introduction (Booked Events) Contract (Pre-Booked Lead…" at bounding box center [563, 411] width 620 height 23
type input "Meet Your Venue Staff"
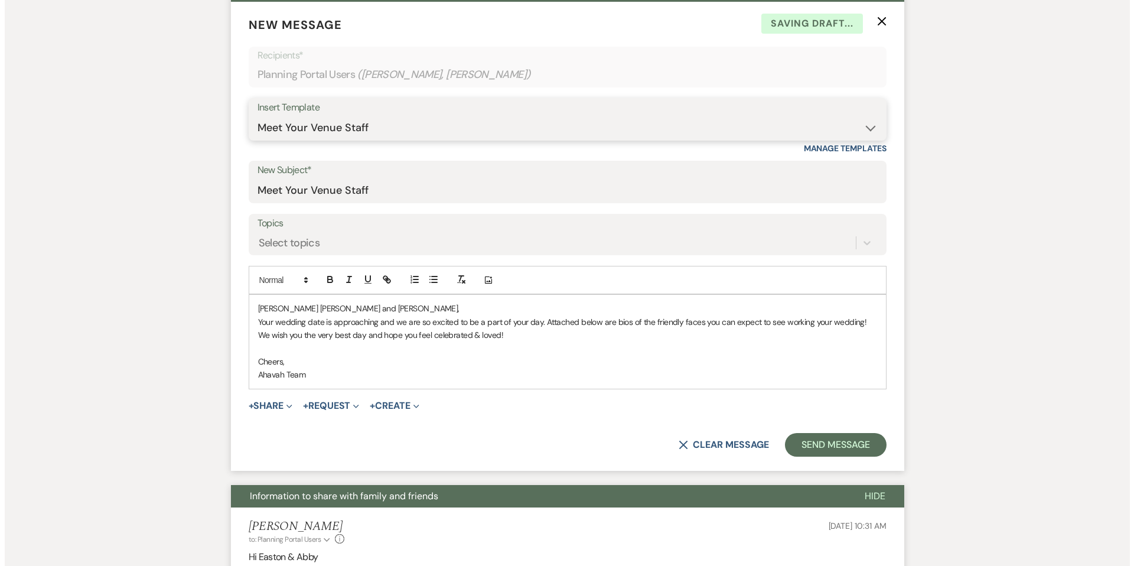
scroll to position [380, 0]
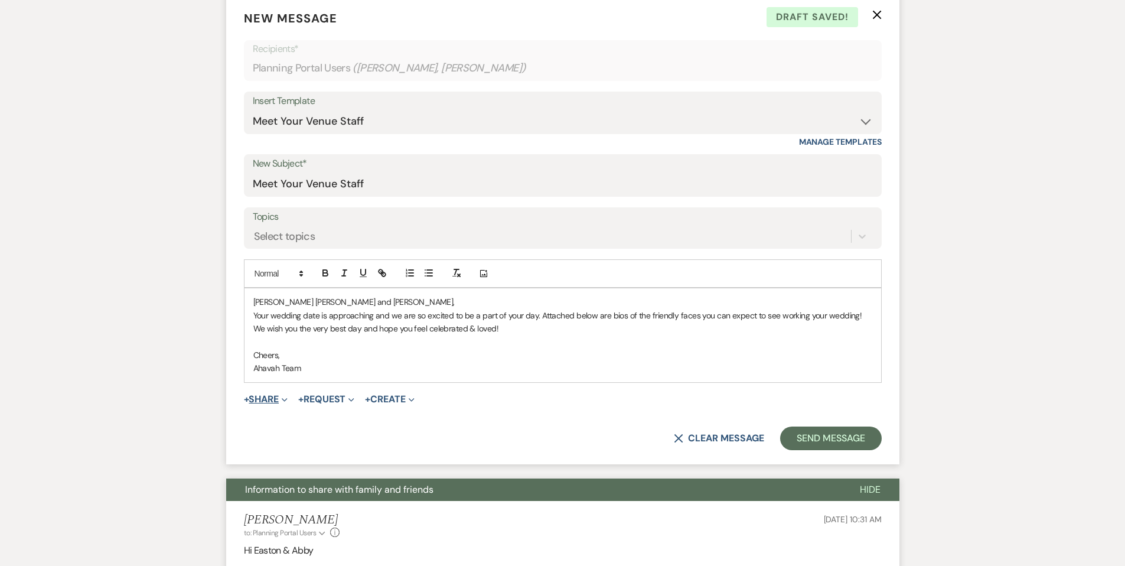
click at [266, 402] on button "+ Share Expand" at bounding box center [266, 398] width 44 height 9
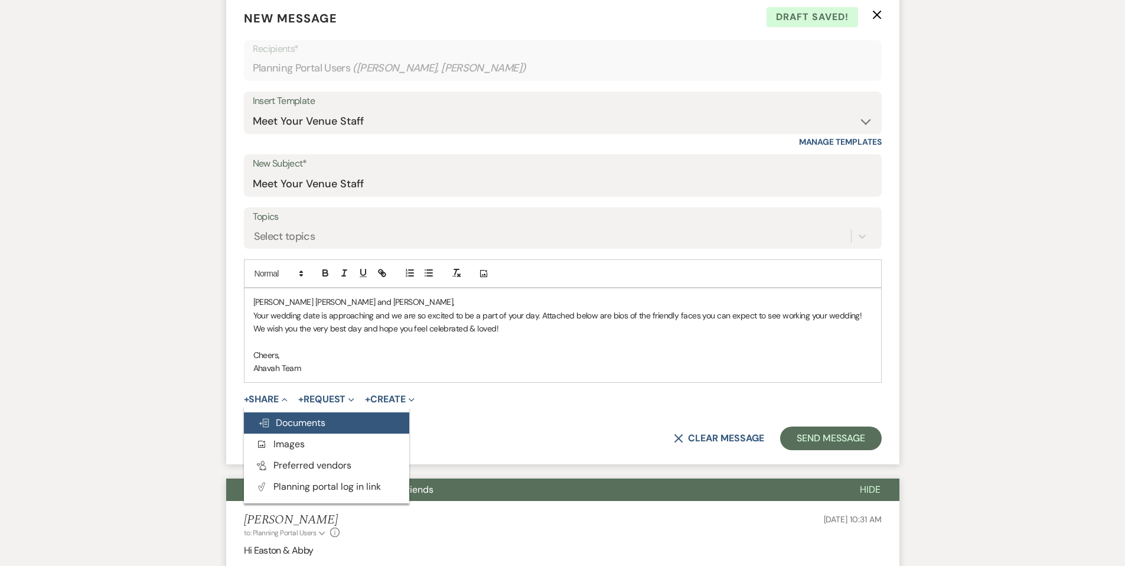
click at [274, 420] on span "Doc Upload Documents" at bounding box center [291, 422] width 67 height 12
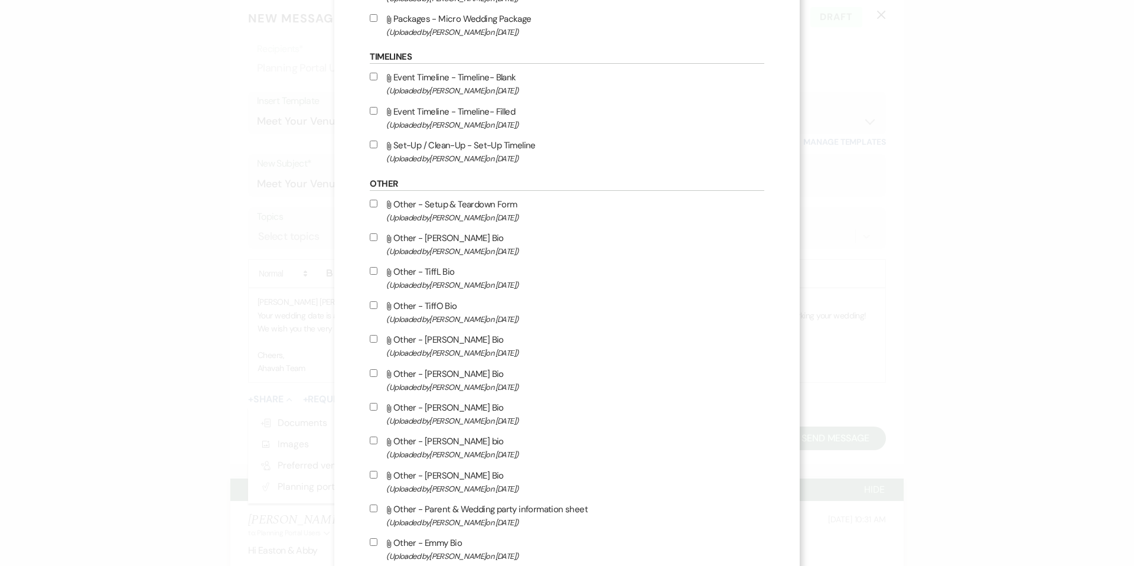
scroll to position [1694, 0]
click at [377, 240] on input "Attach File Other - [PERSON_NAME] Bio (Uploaded by [PERSON_NAME] on [DATE] )" at bounding box center [374, 237] width 8 height 8
checkbox input "true"
click at [377, 308] on input "Attach File Other - TiffO Bio (Uploaded by [PERSON_NAME] on [DATE] )" at bounding box center [374, 305] width 8 height 8
checkbox input "true"
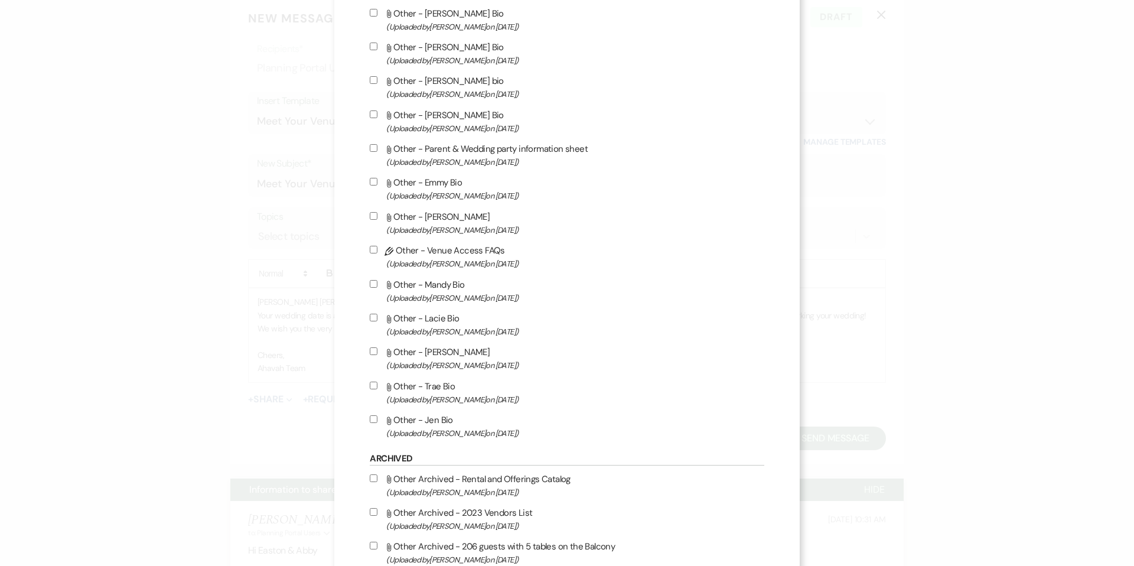
scroll to position [2055, 0]
drag, startPoint x: 387, startPoint y: 366, endPoint x: 458, endPoint y: 361, distance: 70.5
click at [377, 354] on input "Attach File Other - [PERSON_NAME] (Uploaded by [PERSON_NAME] on [DATE] )" at bounding box center [374, 350] width 8 height 8
checkbox input "true"
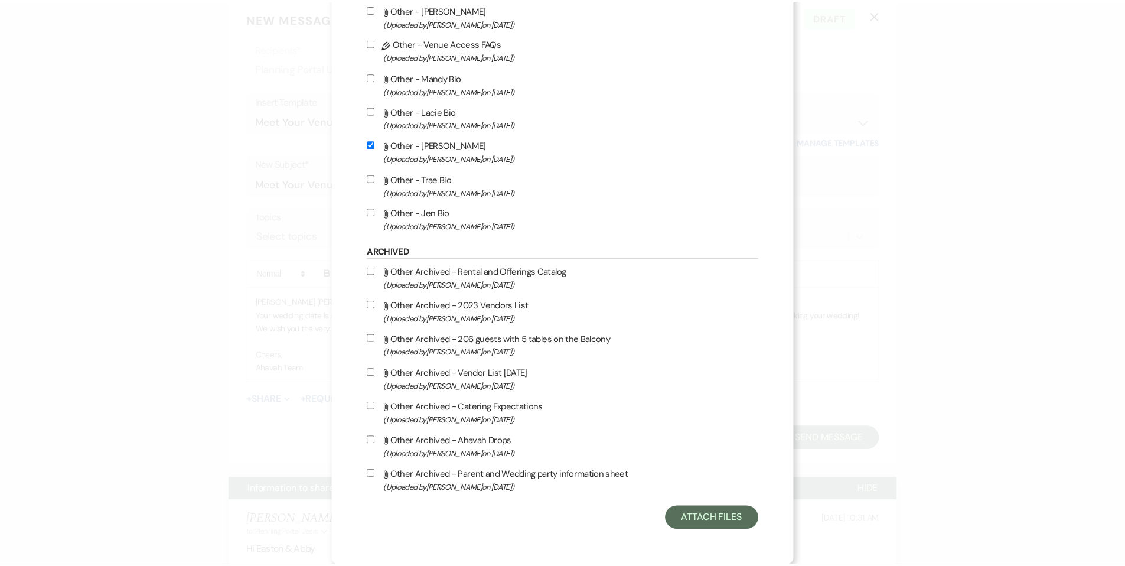
scroll to position [2283, 0]
click at [670, 521] on button "Attach Files" at bounding box center [717, 519] width 94 height 24
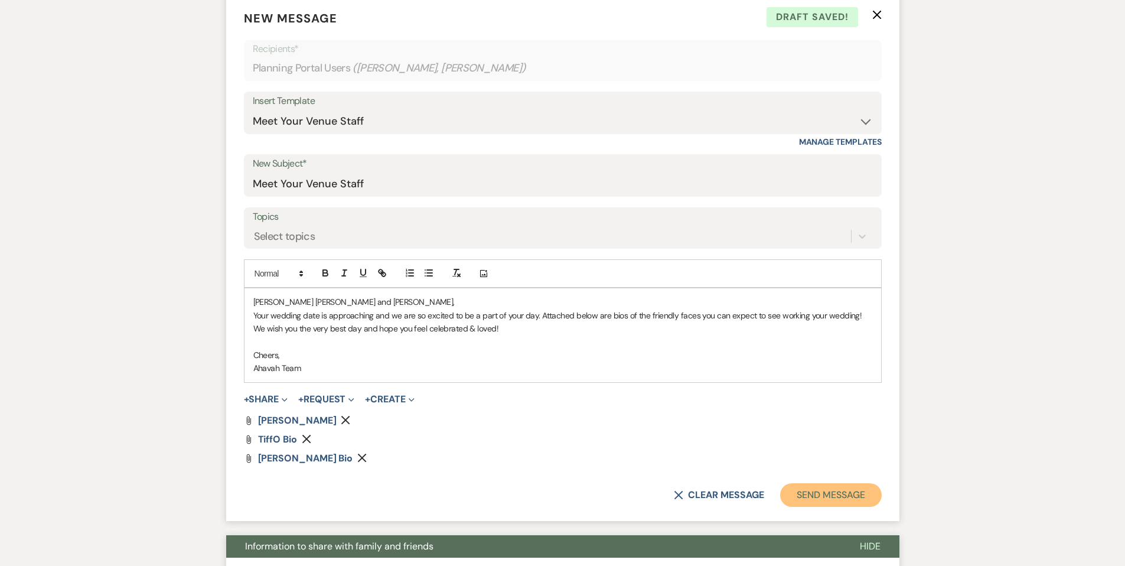
click at [799, 495] on button "Send Message" at bounding box center [830, 495] width 101 height 24
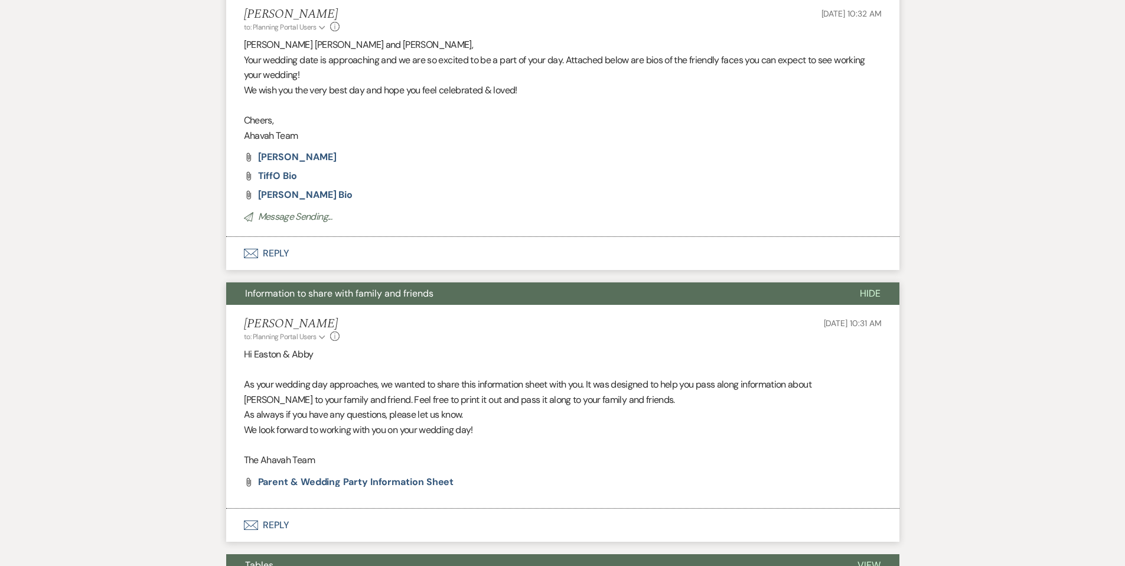
scroll to position [0, 0]
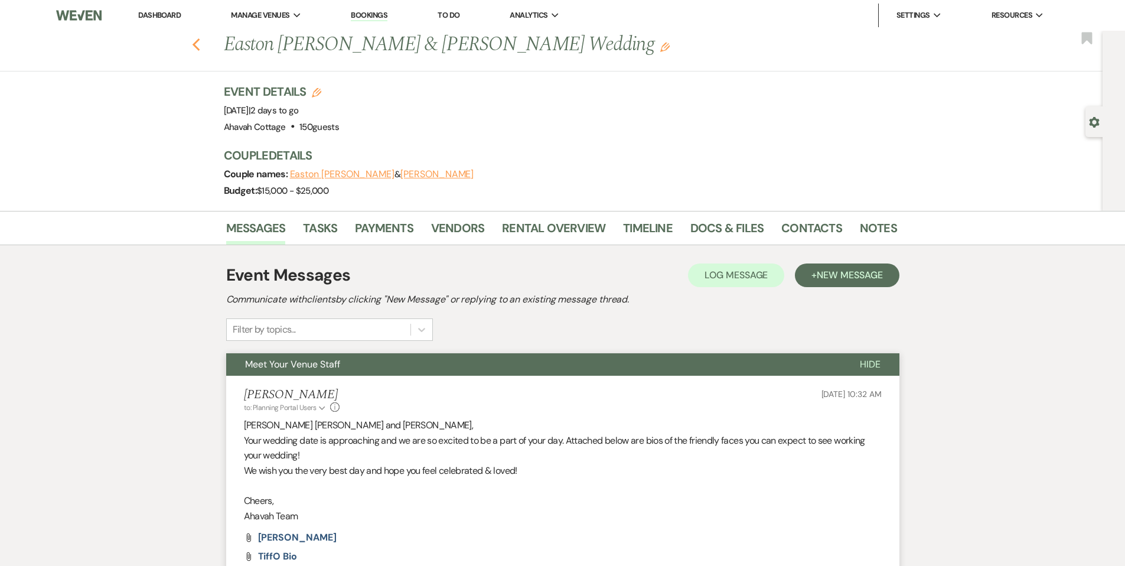
click at [201, 45] on icon "Previous" at bounding box center [196, 45] width 9 height 14
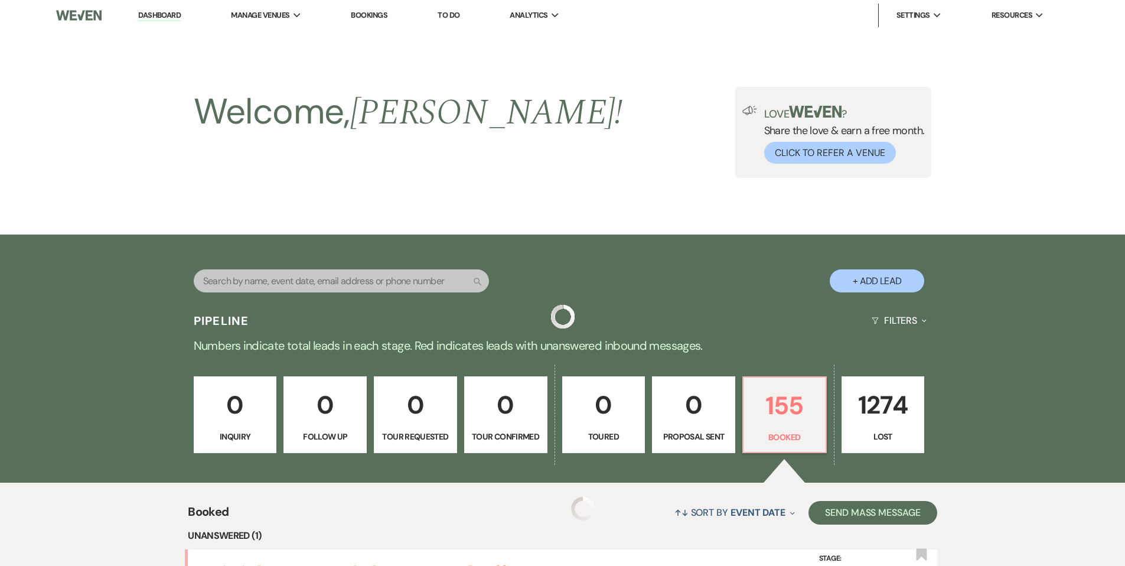
scroll to position [448, 0]
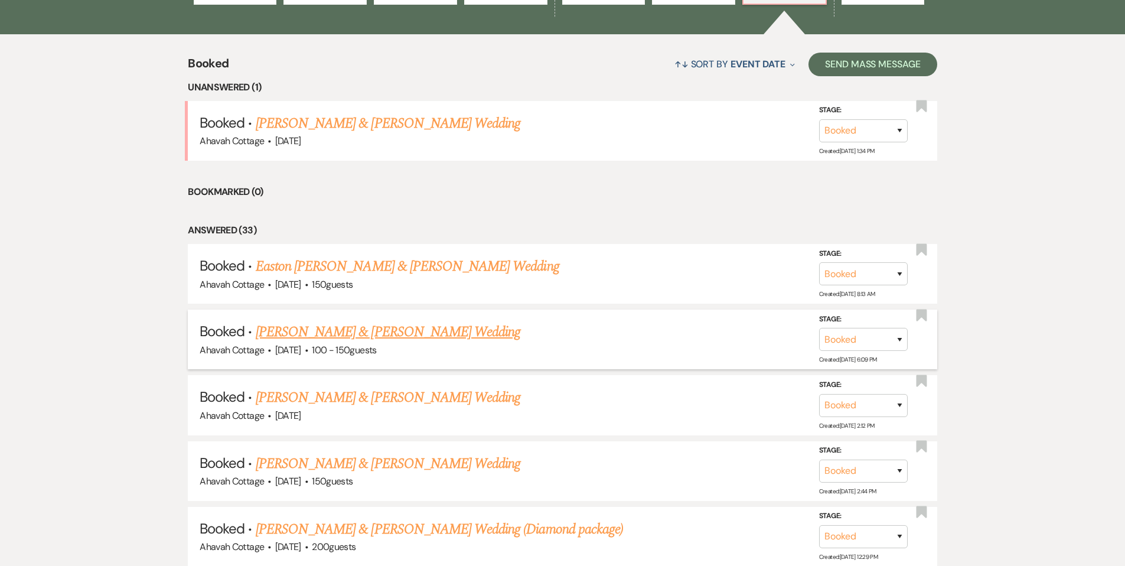
click at [464, 330] on link "[PERSON_NAME] & [PERSON_NAME] Wedding" at bounding box center [388, 331] width 265 height 21
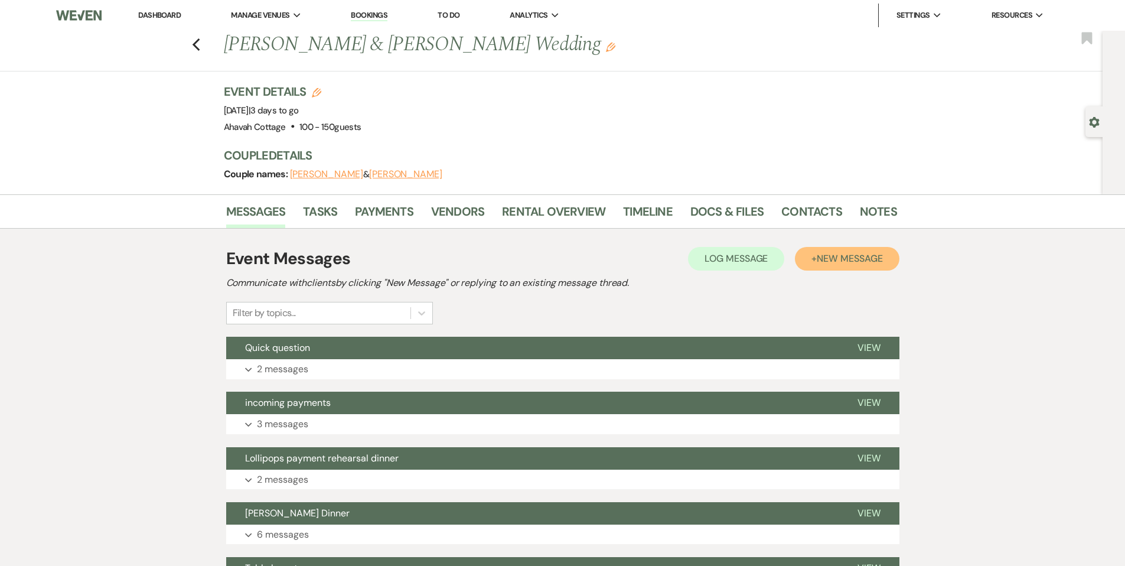
drag, startPoint x: 837, startPoint y: 256, endPoint x: 825, endPoint y: 263, distance: 13.8
click at [836, 256] on span "New Message" at bounding box center [850, 258] width 66 height 12
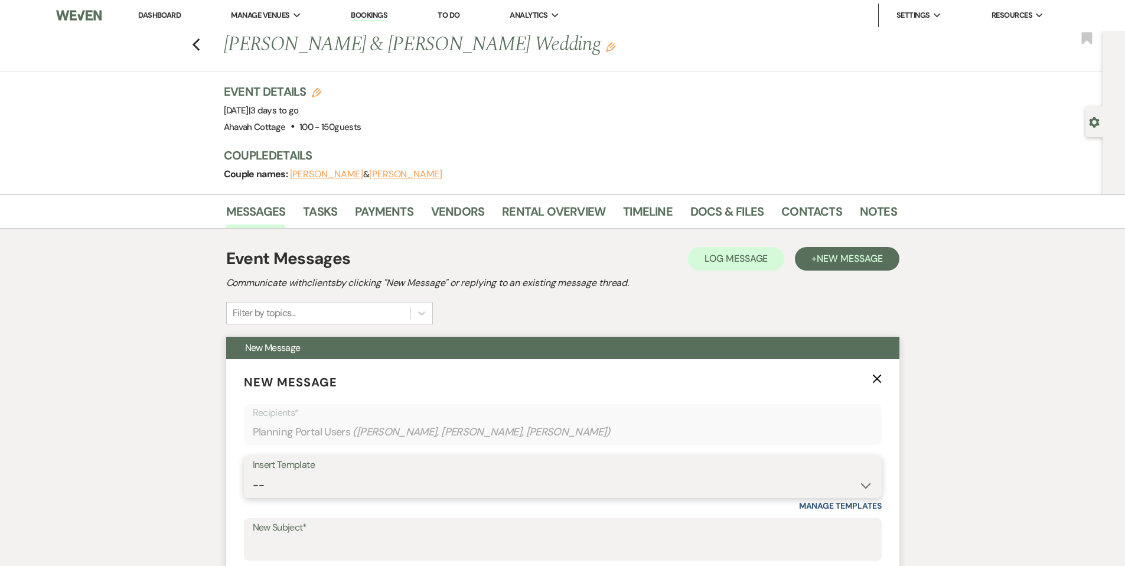
click at [254, 483] on select "-- Weven Planning Portal Introduction (Booked Events) Contract (Pre-Booked Lead…" at bounding box center [563, 485] width 620 height 23
select select "3547"
click at [253, 474] on select "-- Weven Planning Portal Introduction (Booked Events) Contract (Pre-Booked Lead…" at bounding box center [563, 485] width 620 height 23
type input "Information to share with family and friends"
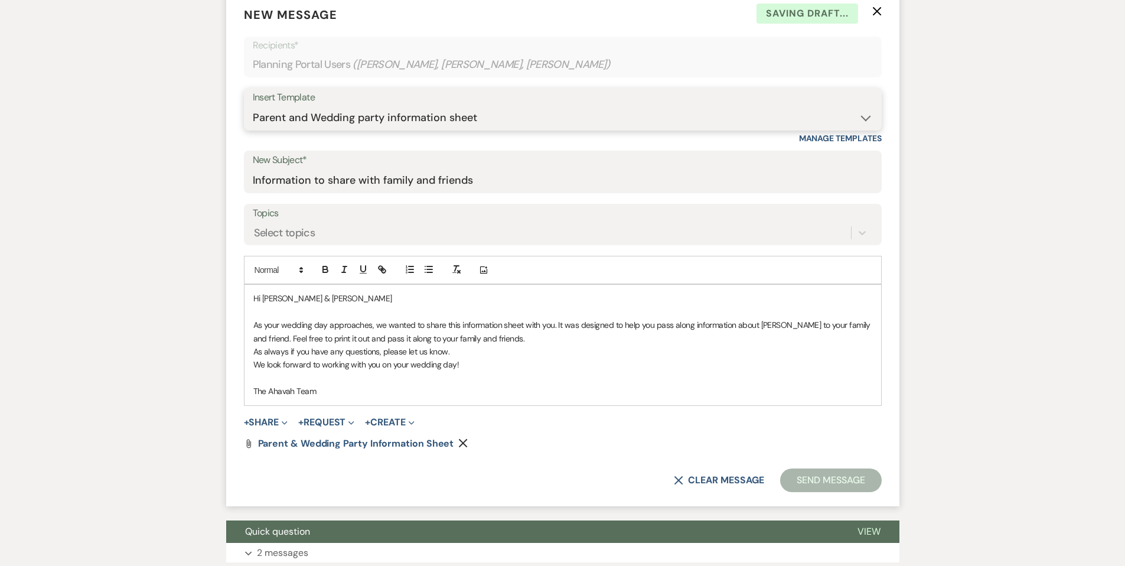
scroll to position [369, 0]
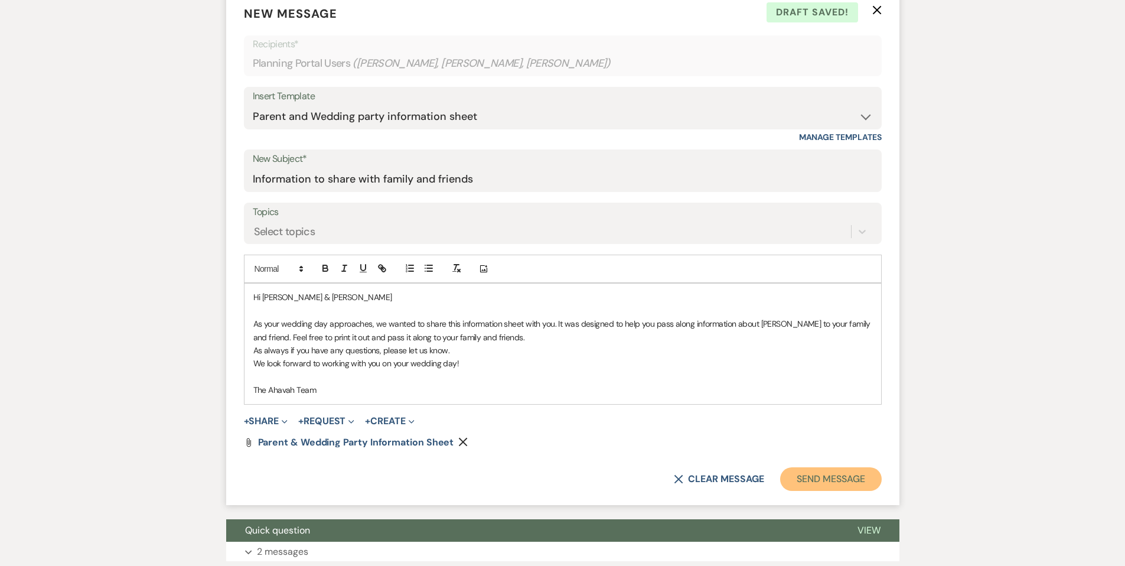
click at [811, 480] on button "Send Message" at bounding box center [830, 479] width 101 height 24
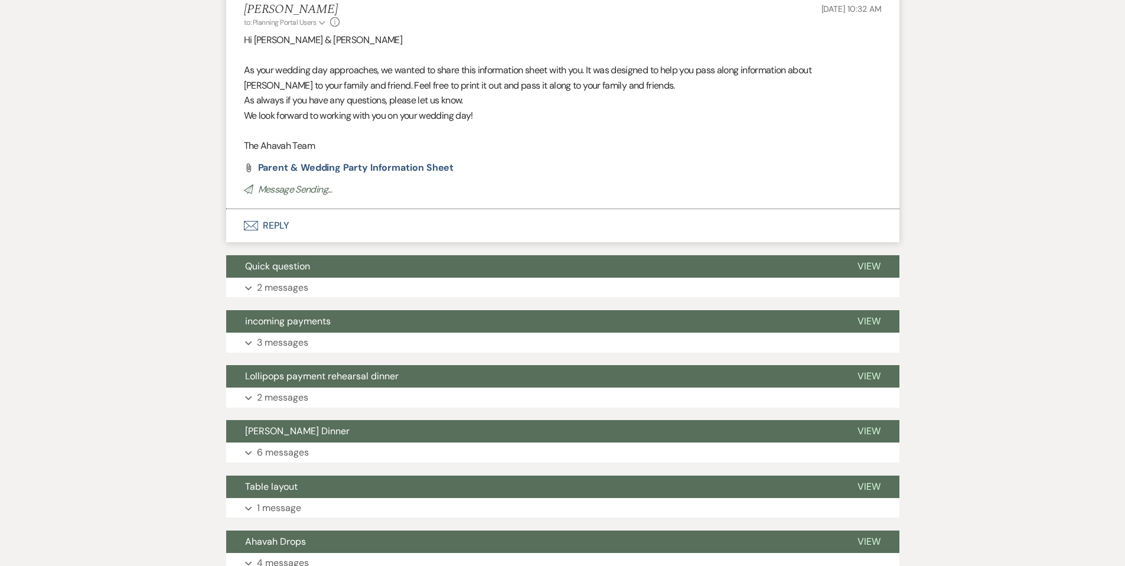
scroll to position [0, 0]
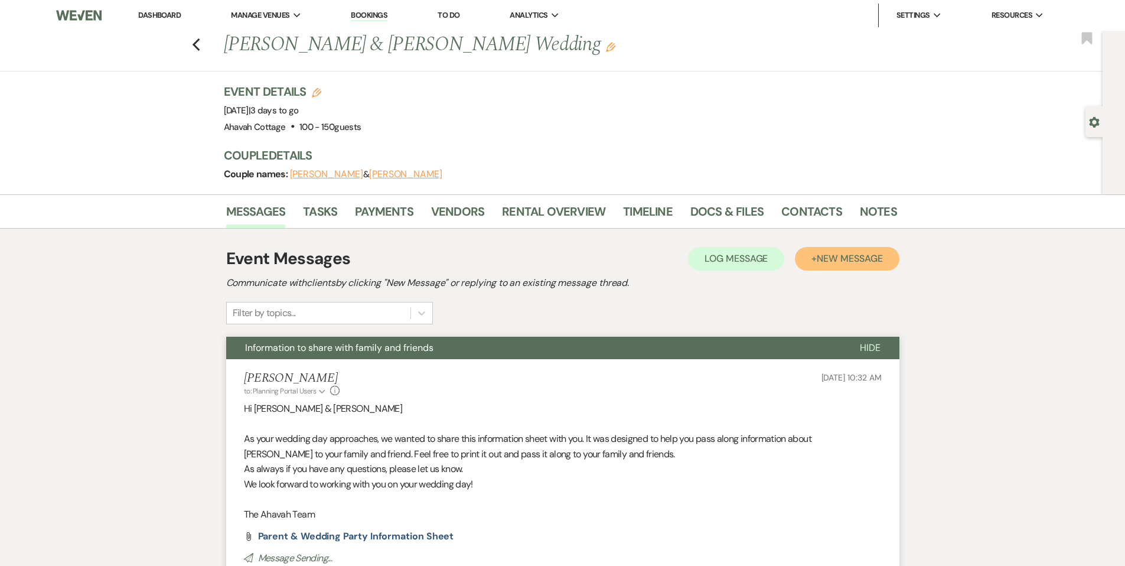
click at [835, 257] on span "New Message" at bounding box center [850, 258] width 66 height 12
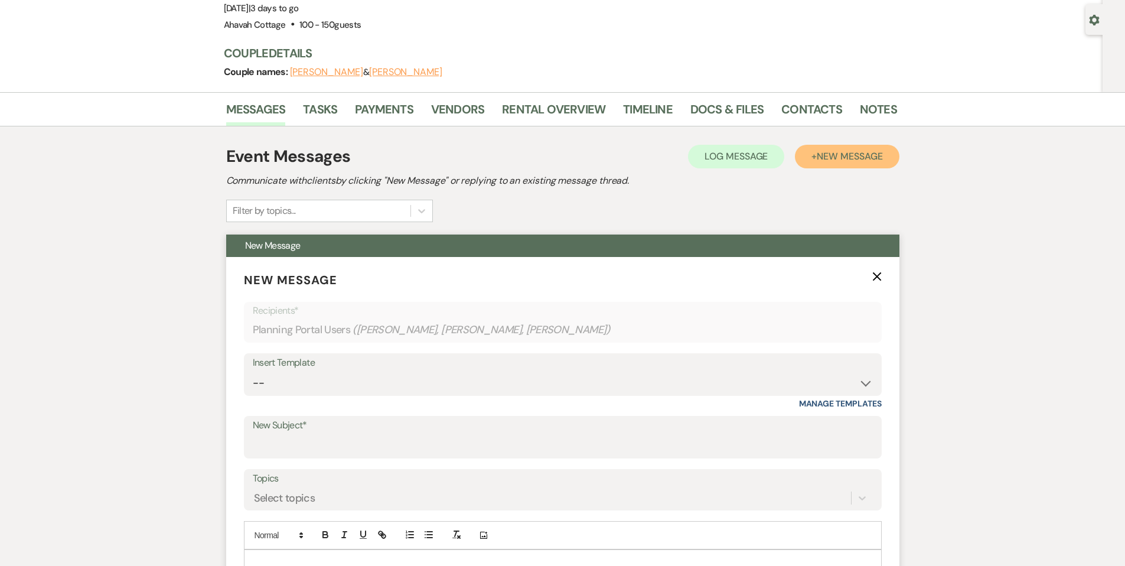
scroll to position [117, 0]
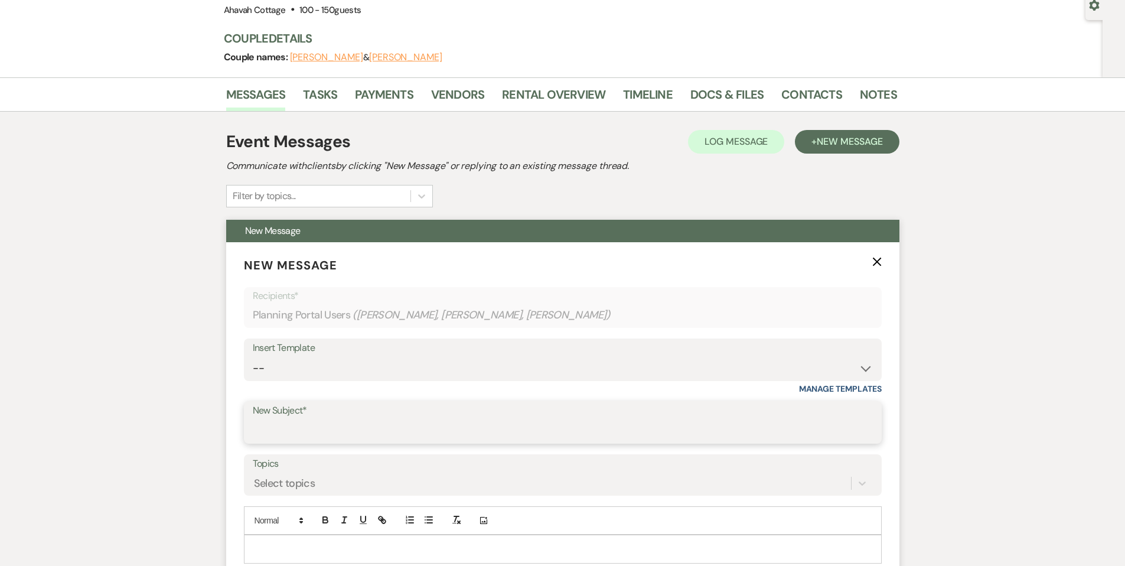
click at [308, 431] on input "New Subject*" at bounding box center [563, 430] width 620 height 23
click at [278, 370] on select "-- Weven Planning Portal Introduction (Booked Events) Contract (Pre-Booked Lead…" at bounding box center [563, 368] width 620 height 23
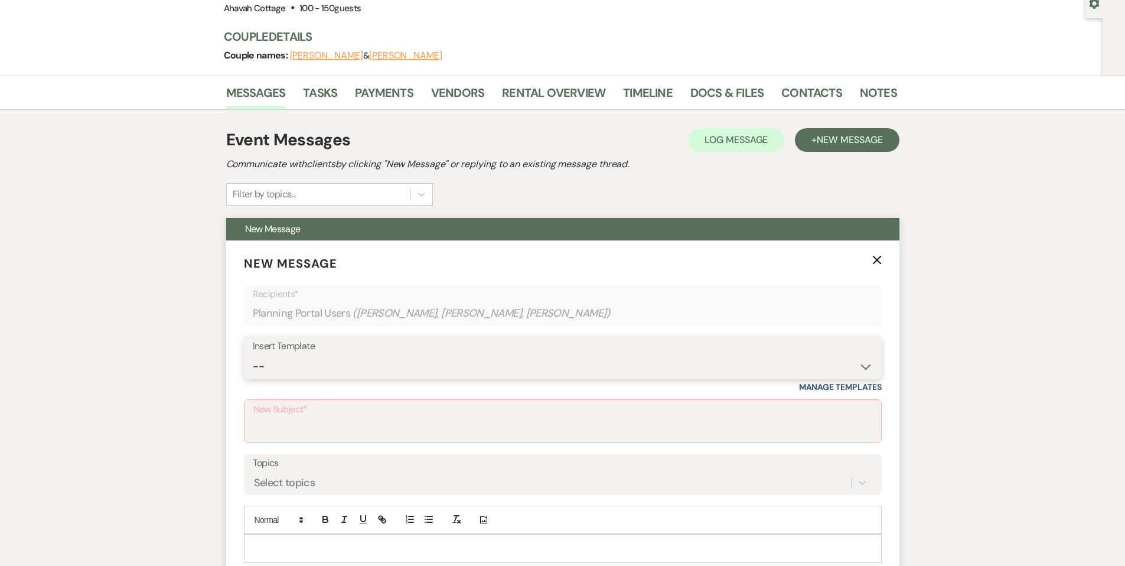
select select "2525"
click at [253, 355] on select "-- Weven Planning Portal Introduction (Booked Events) Contract (Pre-Booked Lead…" at bounding box center [563, 366] width 620 height 23
type input "Meet Your Venue Staff"
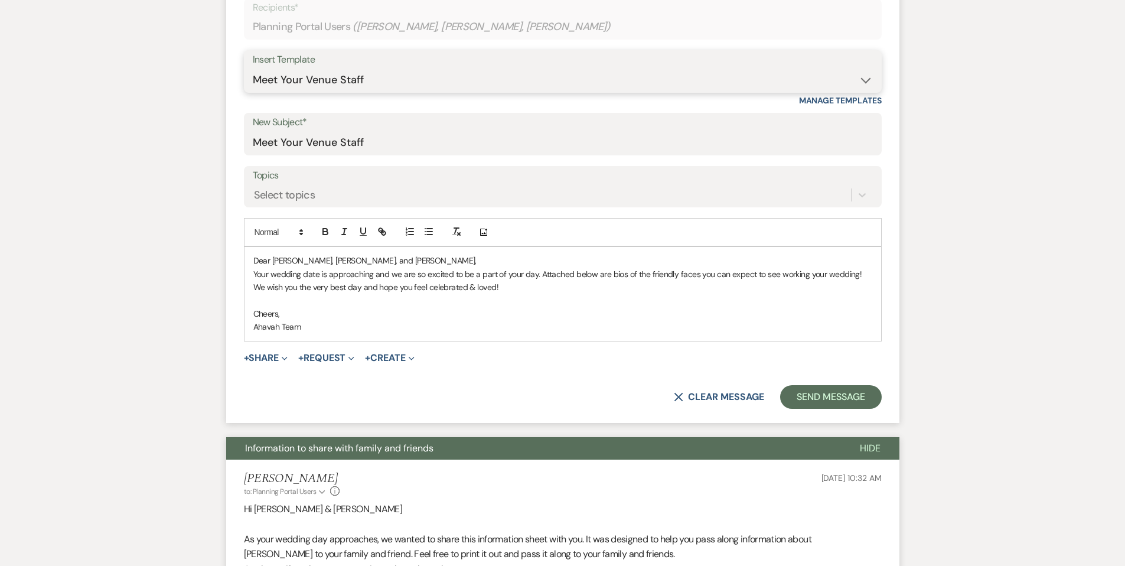
scroll to position [411, 0]
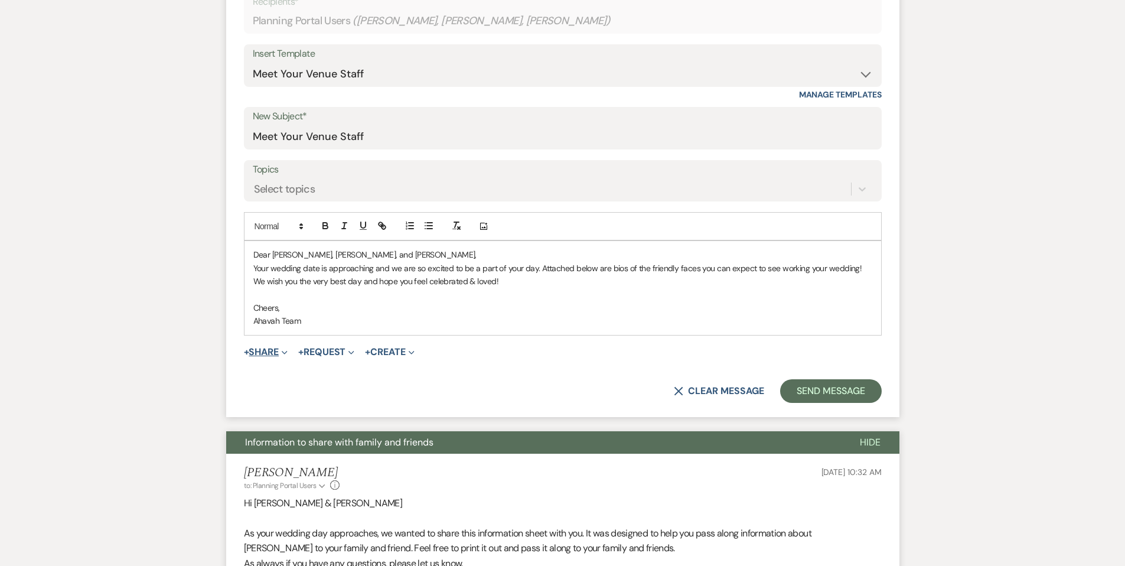
click at [266, 353] on button "+ Share Expand" at bounding box center [266, 351] width 44 height 9
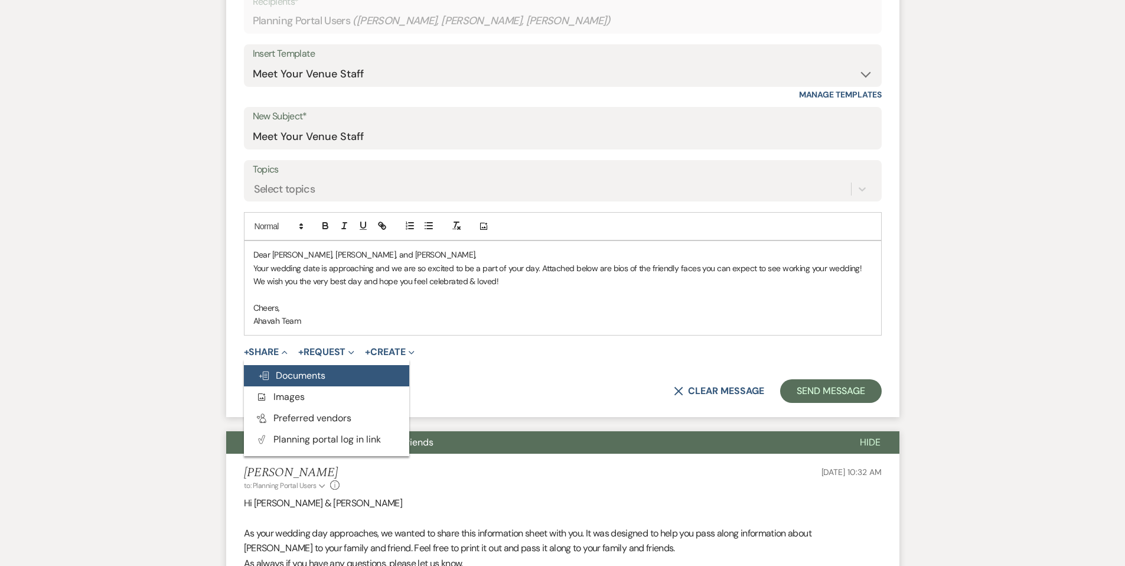
click at [286, 376] on span "Doc Upload Documents" at bounding box center [291, 375] width 67 height 12
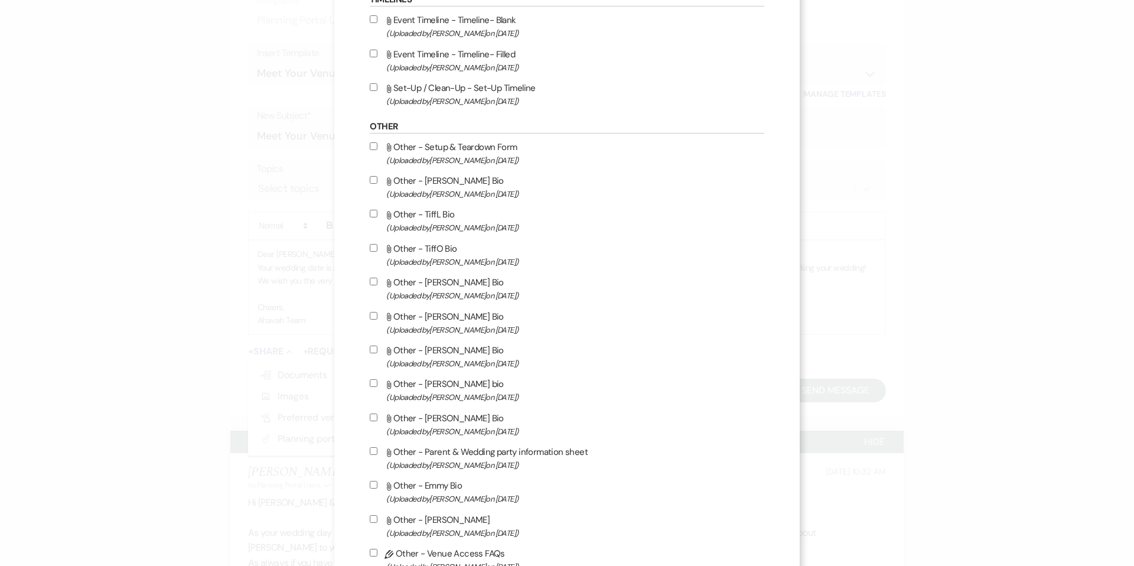
scroll to position [1751, 0]
drag, startPoint x: 386, startPoint y: 263, endPoint x: 389, endPoint y: 270, distance: 8.2
click at [377, 251] on input "Attach File Other - TiffO Bio (Uploaded by [PERSON_NAME] on [DATE] )" at bounding box center [374, 247] width 8 height 8
checkbox input "true"
click at [377, 319] on input "Attach File Other - [PERSON_NAME] Bio (Uploaded by [PERSON_NAME] on [DATE] )" at bounding box center [374, 315] width 8 height 8
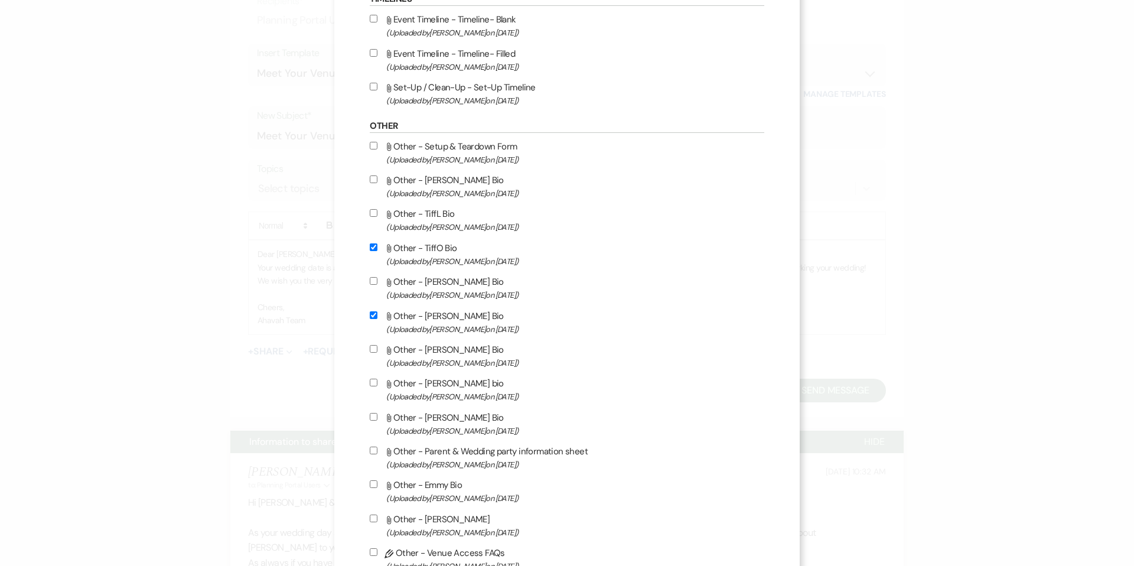
checkbox input "true"
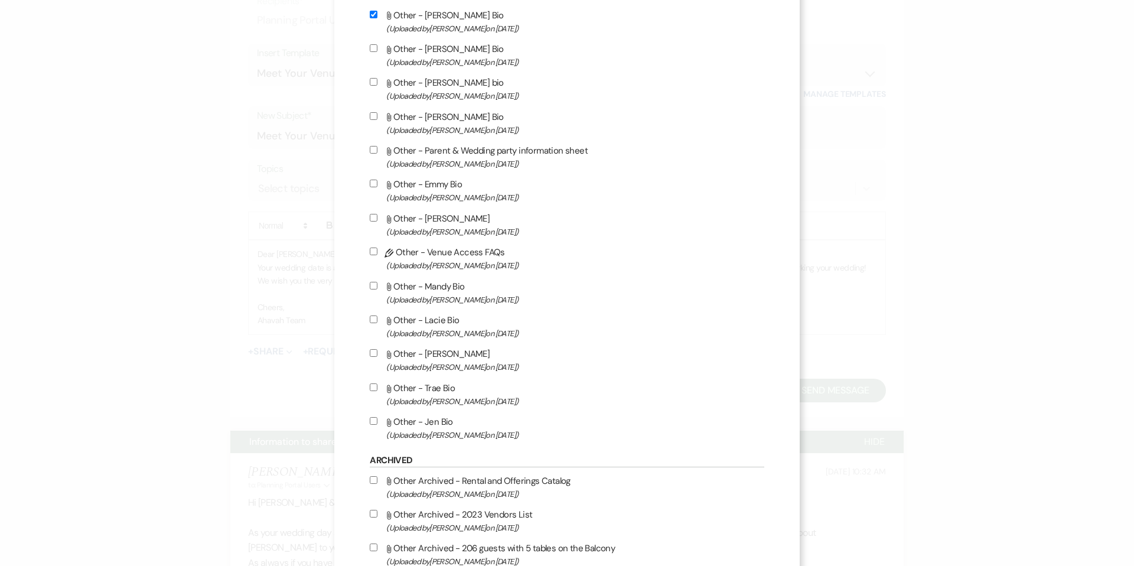
scroll to position [2056, 0]
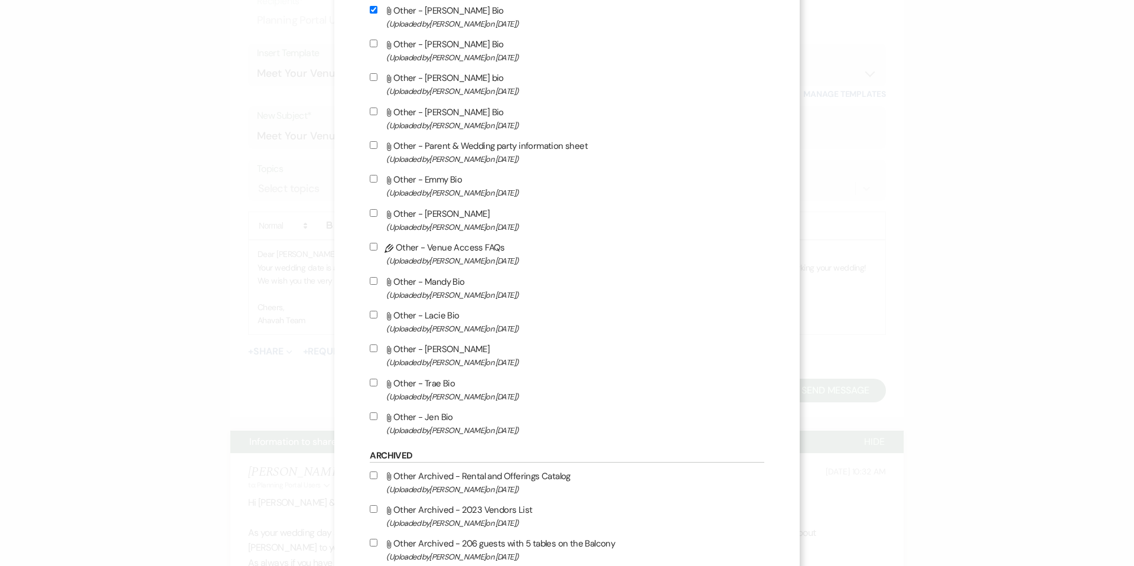
drag, startPoint x: 383, startPoint y: 436, endPoint x: 386, endPoint y: 419, distance: 17.5
click at [377, 420] on input "Attach File Other - [PERSON_NAME] Bio (Uploaded by [PERSON_NAME] on [DATE] )" at bounding box center [374, 416] width 8 height 8
checkbox input "true"
click at [377, 352] on input "Attach File Other - [PERSON_NAME] (Uploaded by [PERSON_NAME] on [DATE] )" at bounding box center [374, 348] width 8 height 8
checkbox input "true"
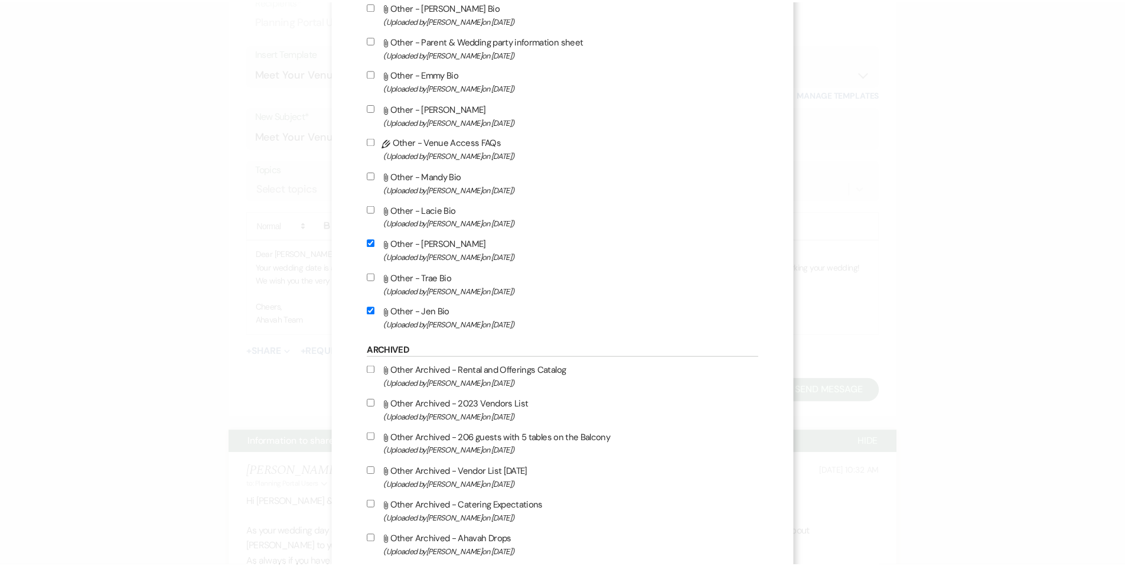
scroll to position [2283, 0]
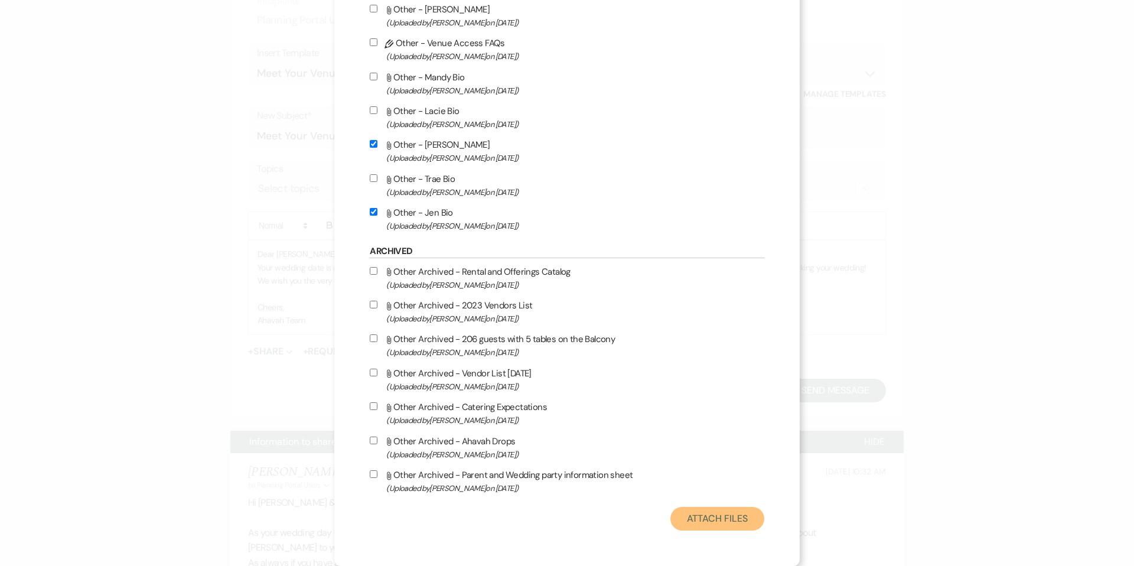
click at [700, 516] on button "Attach Files" at bounding box center [717, 519] width 94 height 24
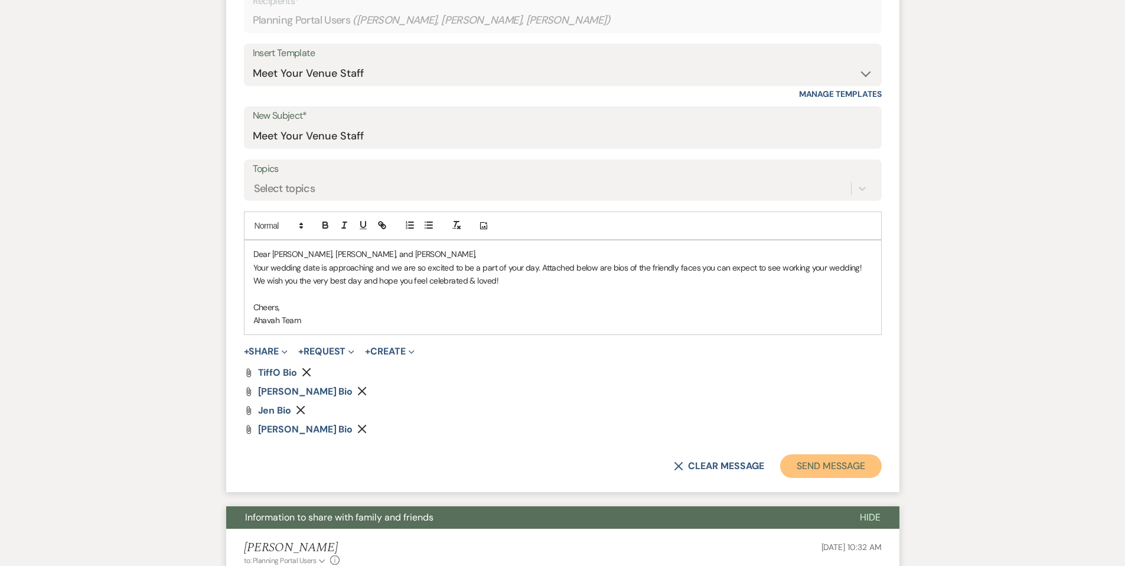
click at [798, 463] on button "Send Message" at bounding box center [830, 466] width 101 height 24
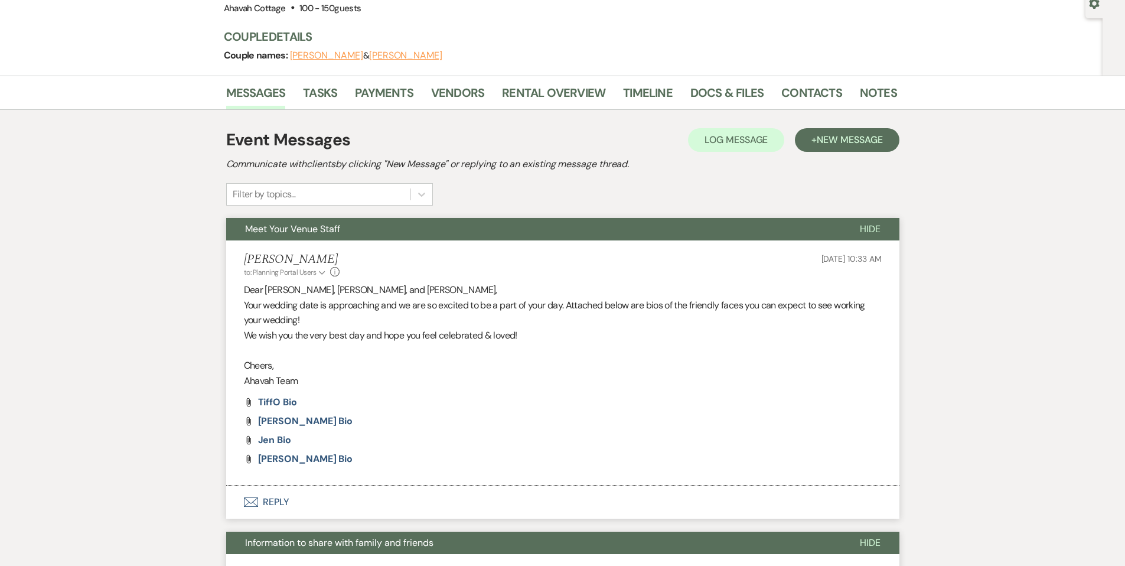
scroll to position [0, 0]
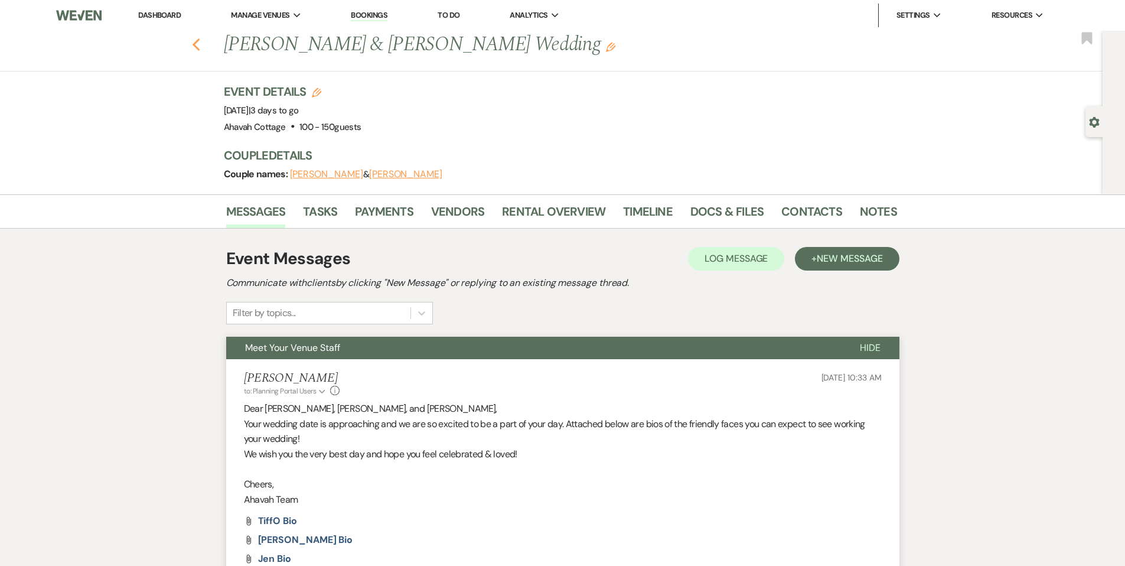
click at [201, 44] on icon "Previous" at bounding box center [196, 45] width 9 height 14
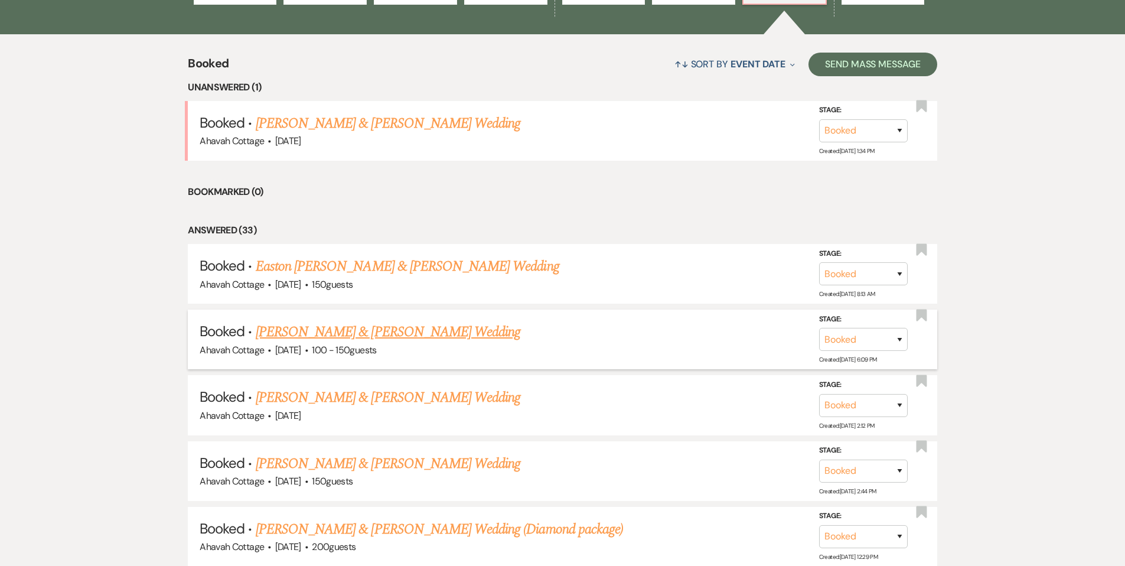
scroll to position [449, 0]
click at [400, 389] on link "[PERSON_NAME] & [PERSON_NAME] Wedding" at bounding box center [388, 396] width 265 height 21
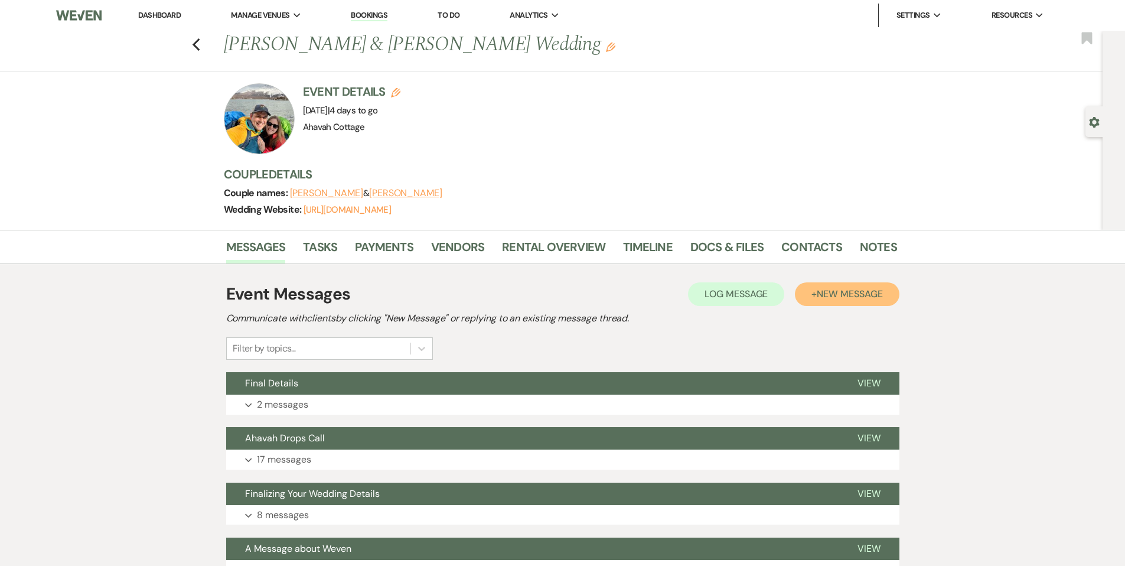
click at [834, 292] on span "New Message" at bounding box center [850, 294] width 66 height 12
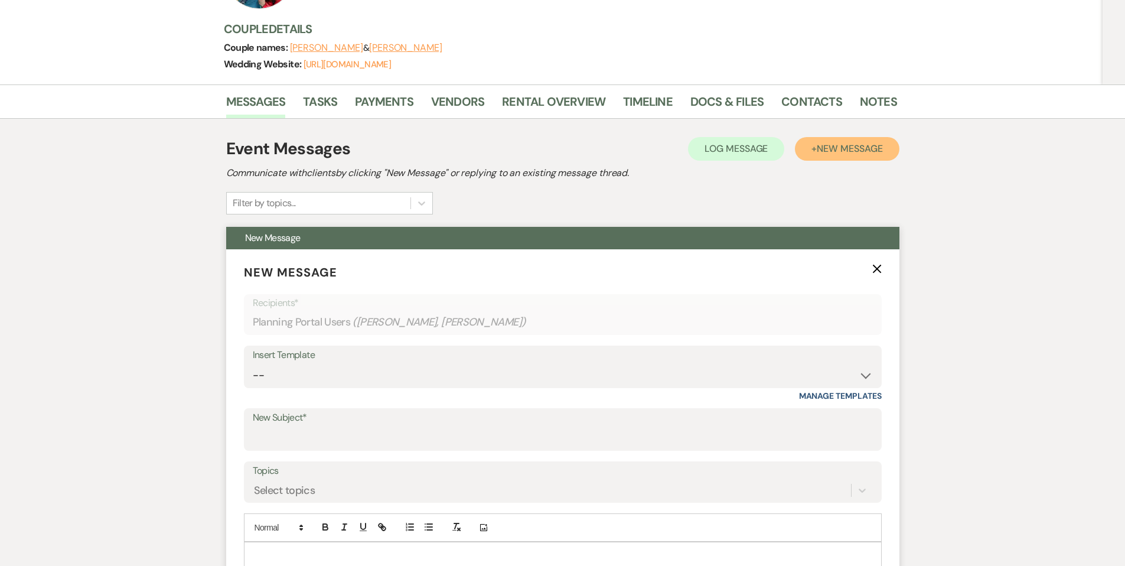
scroll to position [150, 0]
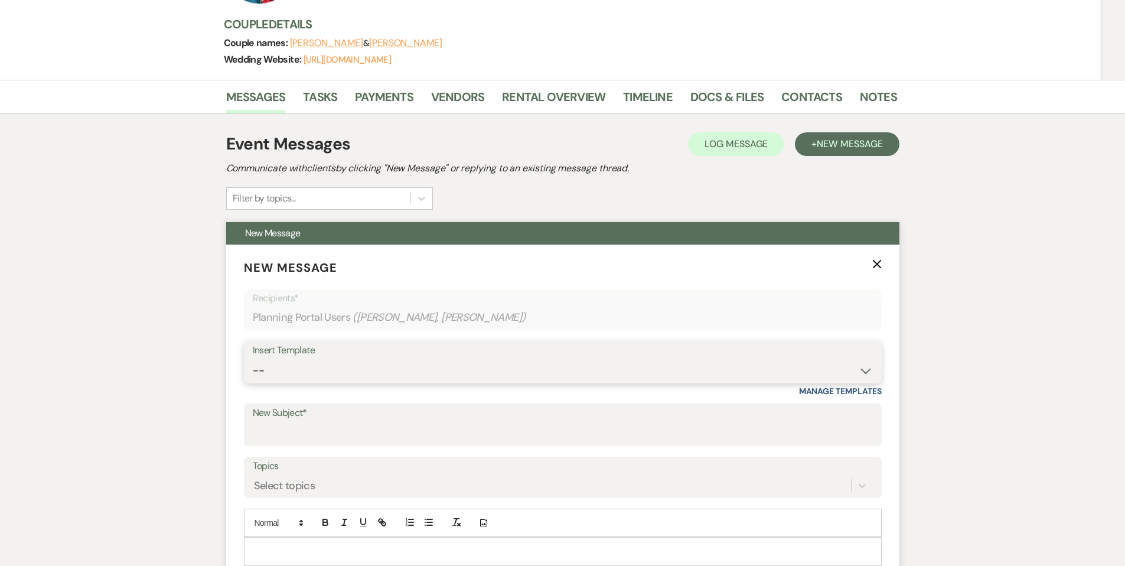
click at [281, 371] on select "-- Weven Planning Portal Introduction (Booked Events) Contract (Pre-Booked Lead…" at bounding box center [563, 370] width 620 height 23
select select "3547"
click at [253, 359] on select "-- Weven Planning Portal Introduction (Booked Events) Contract (Pre-Booked Lead…" at bounding box center [563, 370] width 620 height 23
type input "Information to share with family and friends"
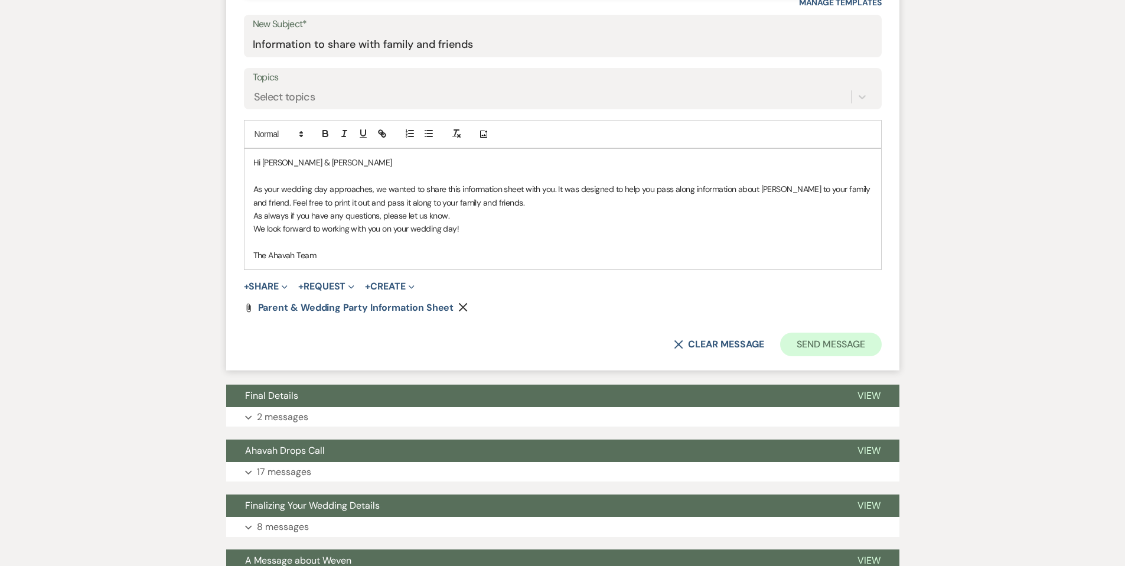
scroll to position [545, 0]
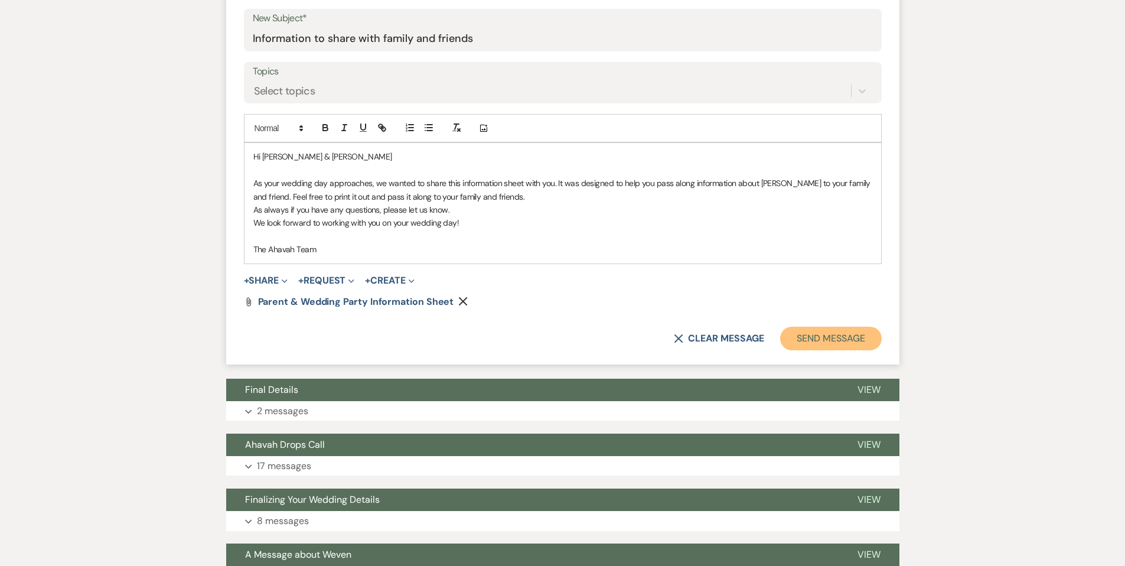
click at [810, 334] on button "Send Message" at bounding box center [830, 339] width 101 height 24
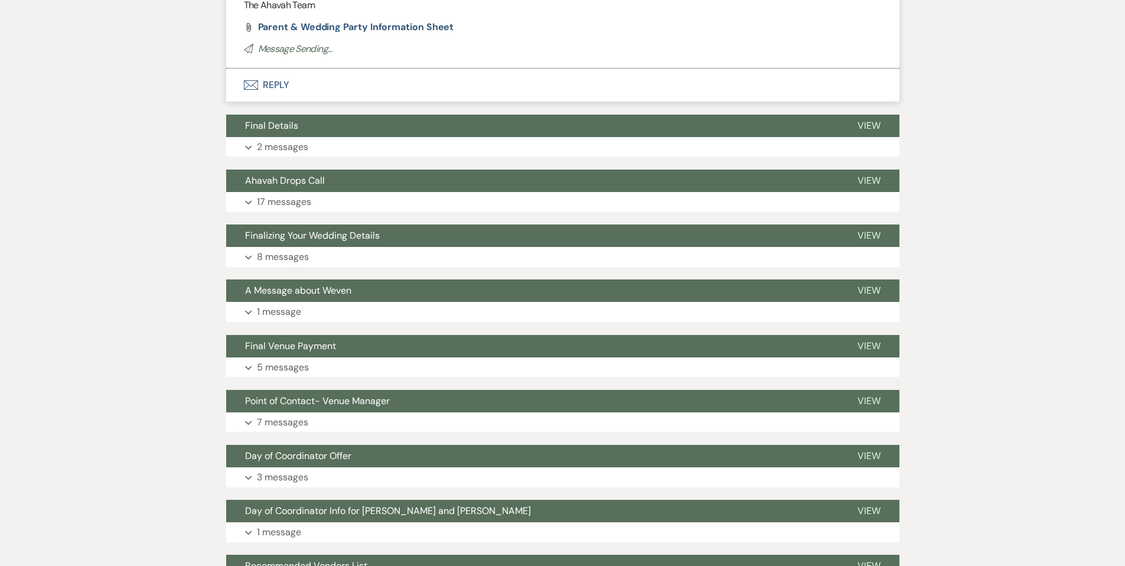
scroll to position [105, 0]
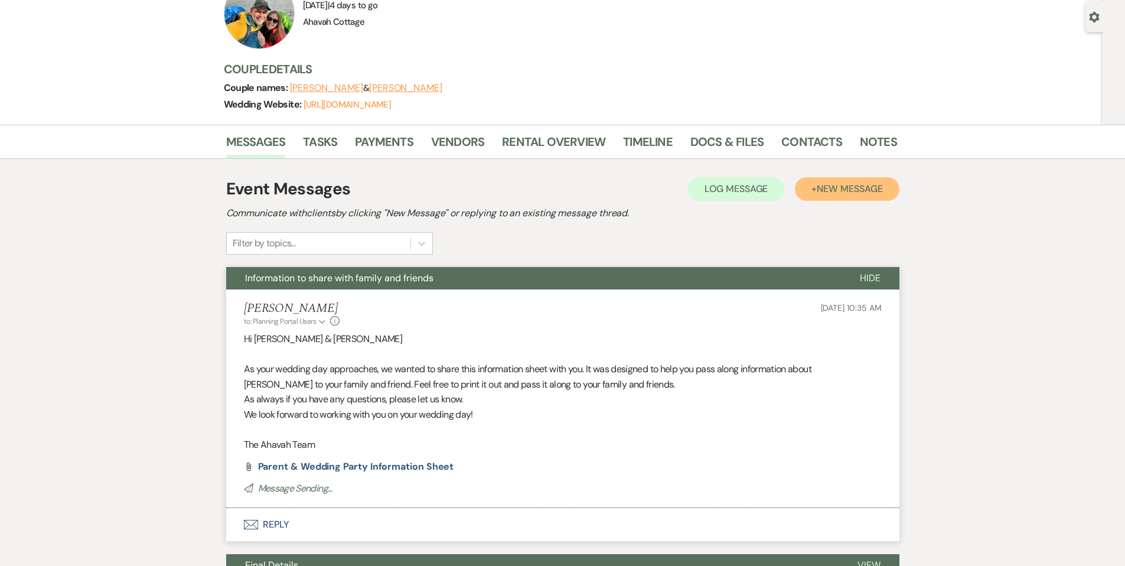
click at [811, 186] on button "+ New Message" at bounding box center [847, 189] width 104 height 24
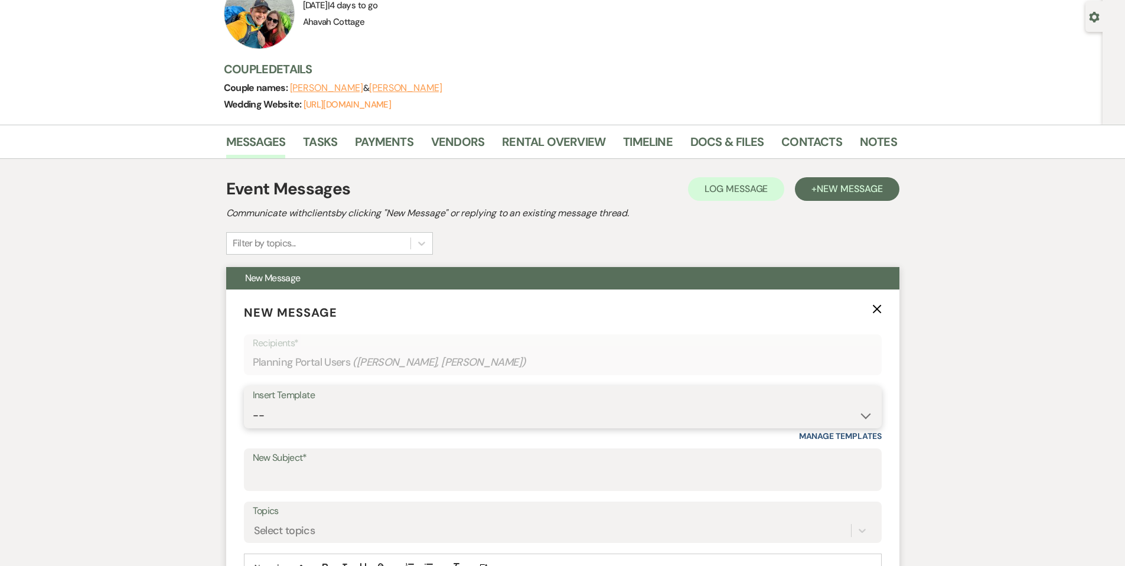
click at [269, 415] on select "-- Weven Planning Portal Introduction (Booked Events) Contract (Pre-Booked Lead…" at bounding box center [563, 415] width 620 height 23
select select "2525"
click at [253, 404] on select "-- Weven Planning Portal Introduction (Booked Events) Contract (Pre-Booked Lead…" at bounding box center [563, 415] width 620 height 23
type input "Meet Your Venue Staff"
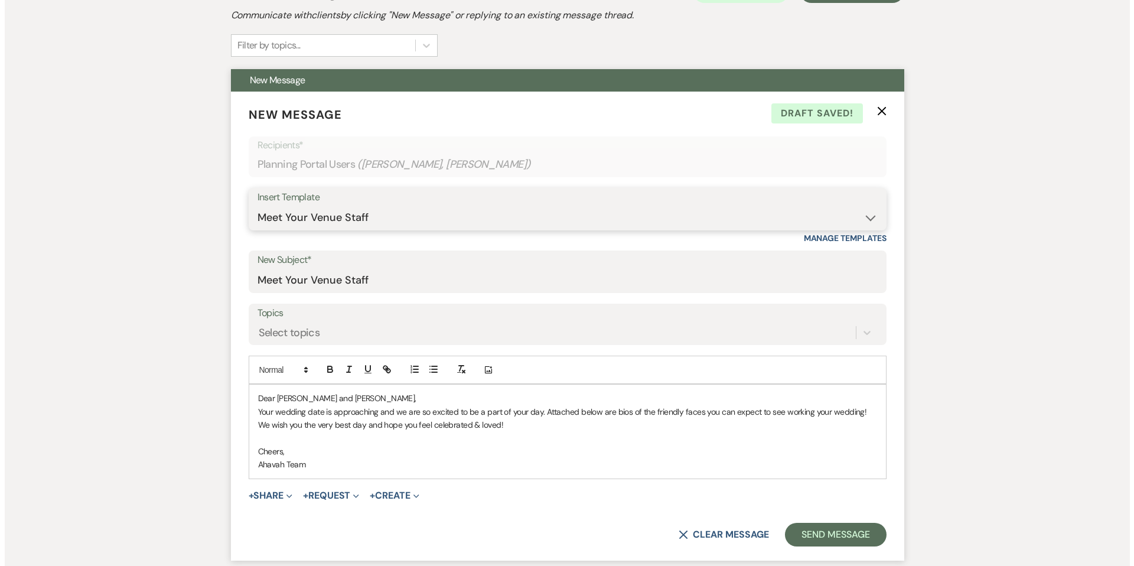
scroll to position [314, 0]
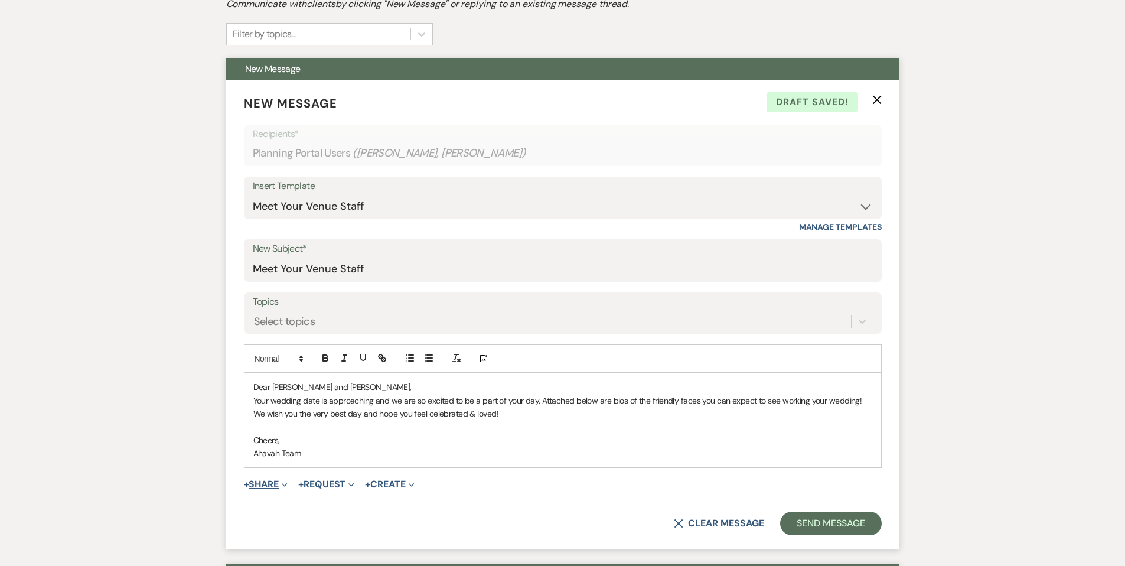
click at [269, 485] on button "+ Share Expand" at bounding box center [266, 484] width 44 height 9
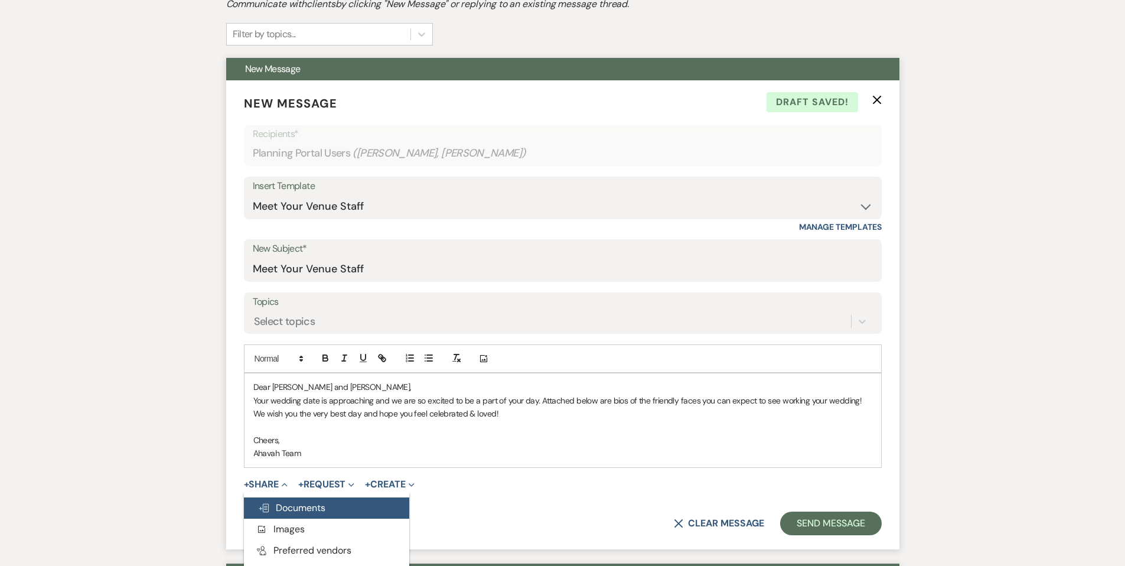
click at [285, 509] on span "Doc Upload Documents" at bounding box center [291, 507] width 67 height 12
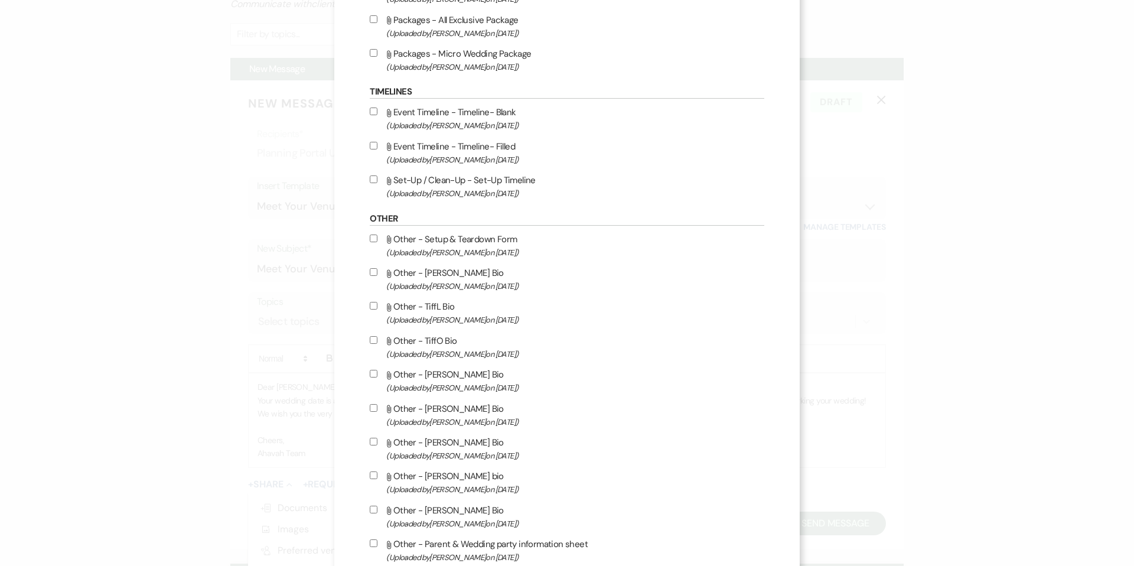
scroll to position [1661, 0]
click at [377, 273] on input "Attach File Other - [PERSON_NAME] Bio (Uploaded by [PERSON_NAME] on [DATE] )" at bounding box center [374, 270] width 8 height 8
checkbox input "true"
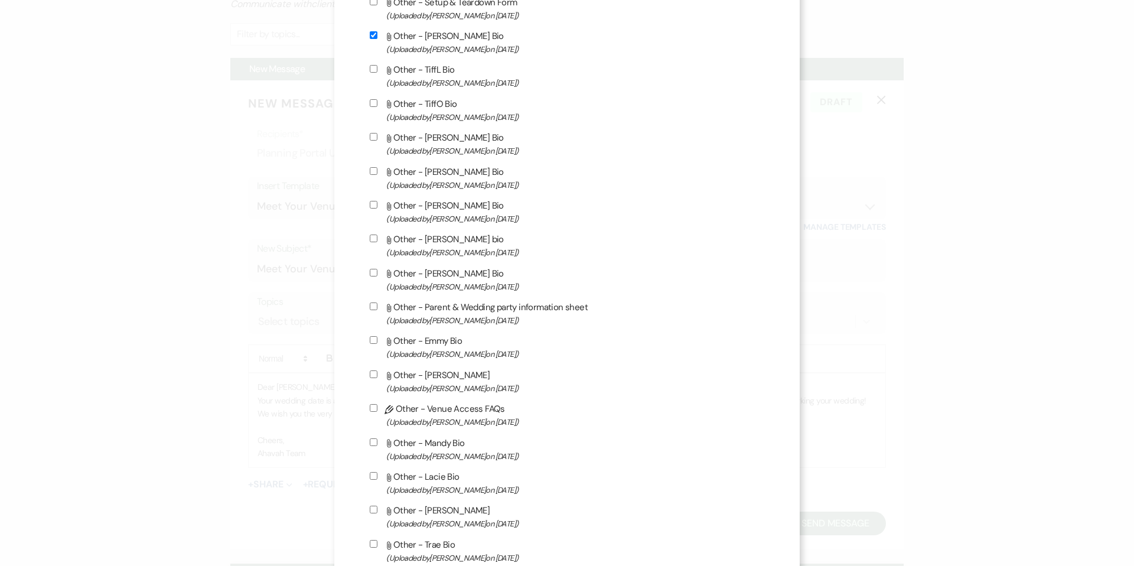
scroll to position [1896, 0]
click at [377, 445] on input "Attach File Other - Mandy Bio (Uploaded by [PERSON_NAME] on [DATE] )" at bounding box center [374, 442] width 8 height 8
checkbox input "true"
drag, startPoint x: 386, startPoint y: 81, endPoint x: 511, endPoint y: 148, distance: 142.2
click at [377, 72] on input "Attach File Other - TiffL Bio (Uploaded by [PERSON_NAME] on [DATE] )" at bounding box center [374, 68] width 8 height 8
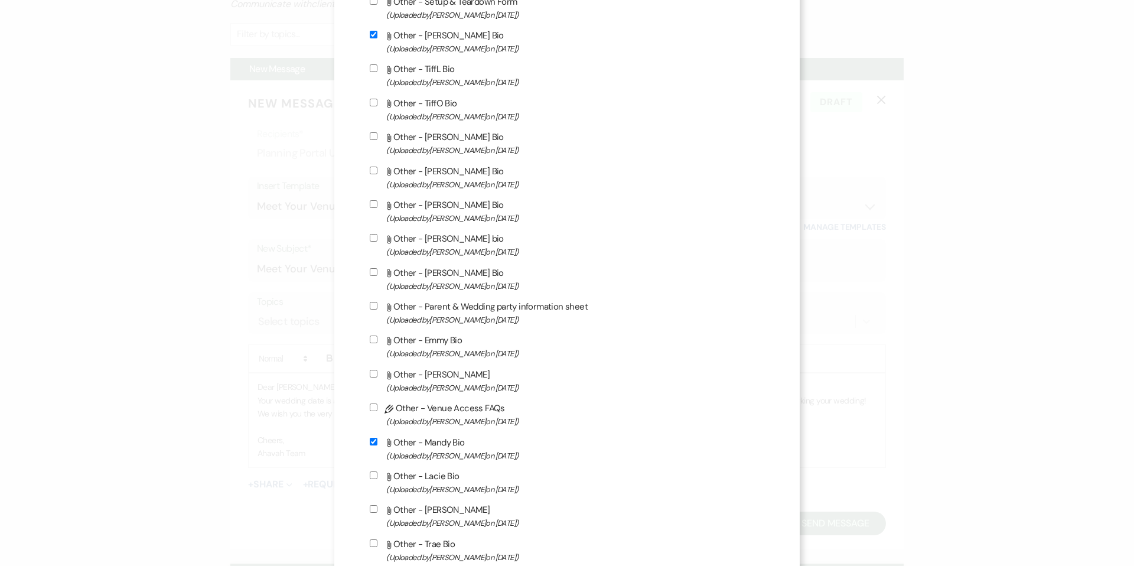
checkbox input "true"
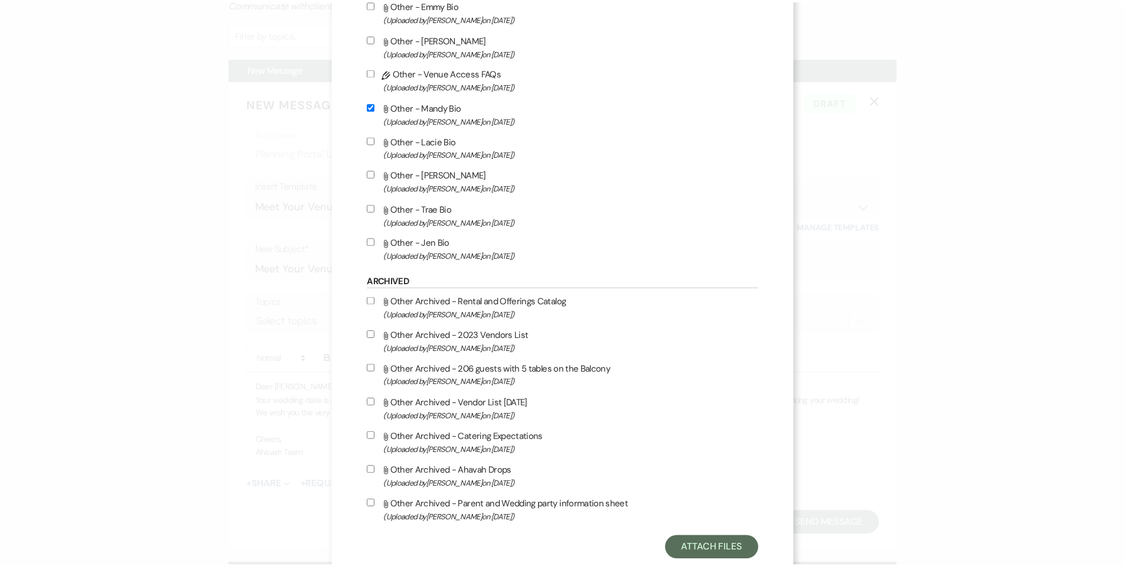
scroll to position [2283, 0]
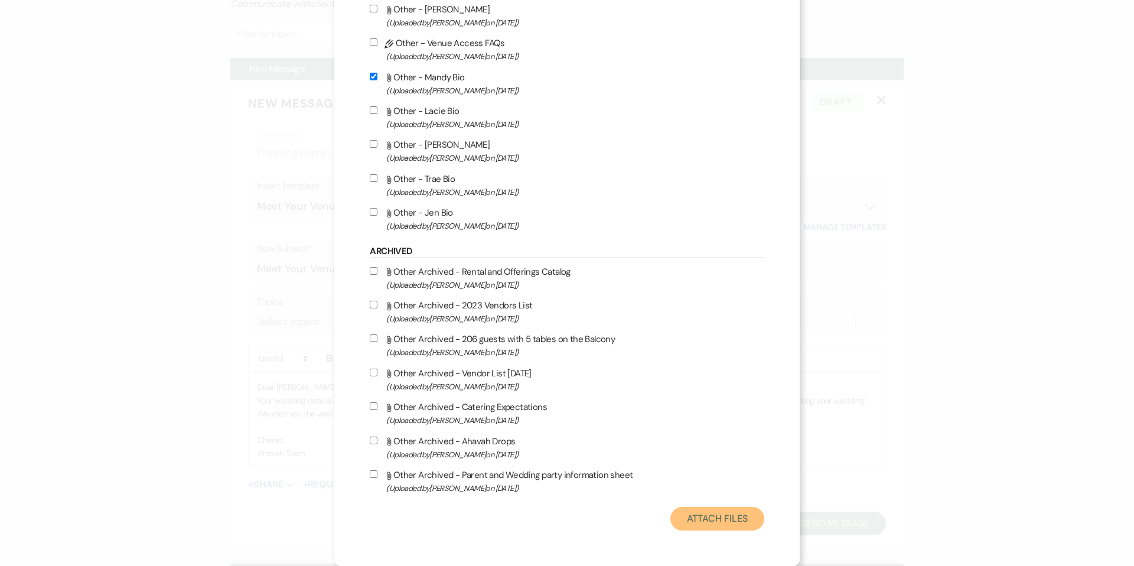
click at [670, 517] on button "Attach Files" at bounding box center [717, 519] width 94 height 24
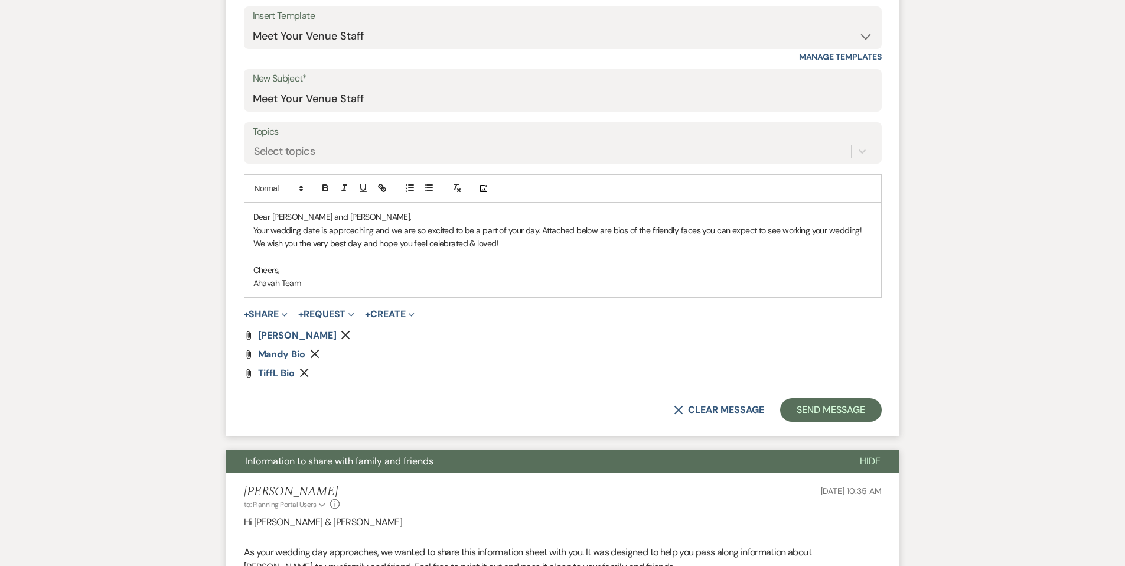
scroll to position [492, 0]
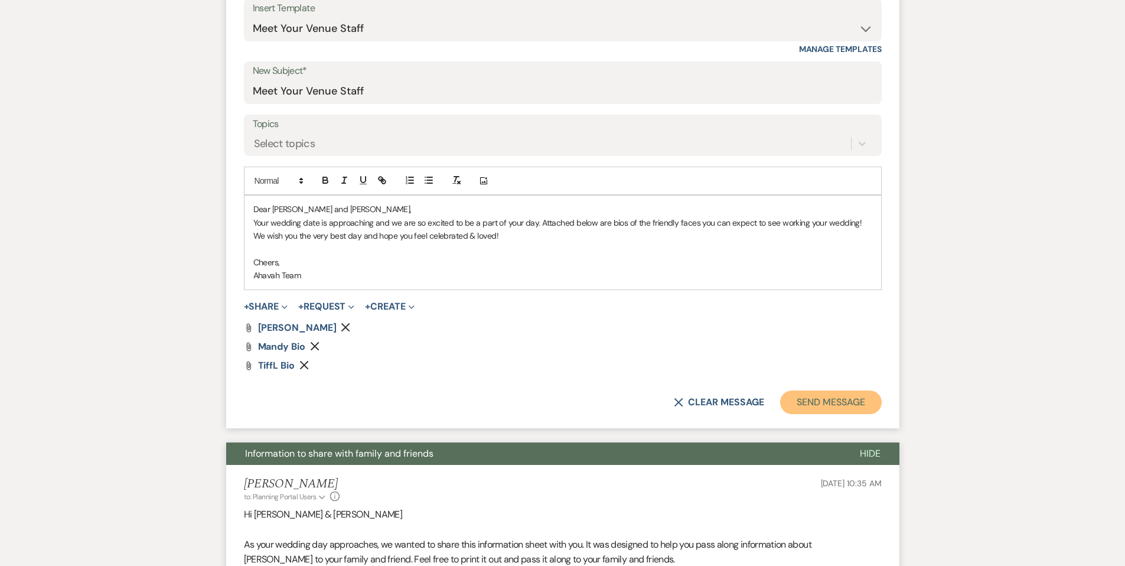
click at [794, 400] on button "Send Message" at bounding box center [830, 402] width 101 height 24
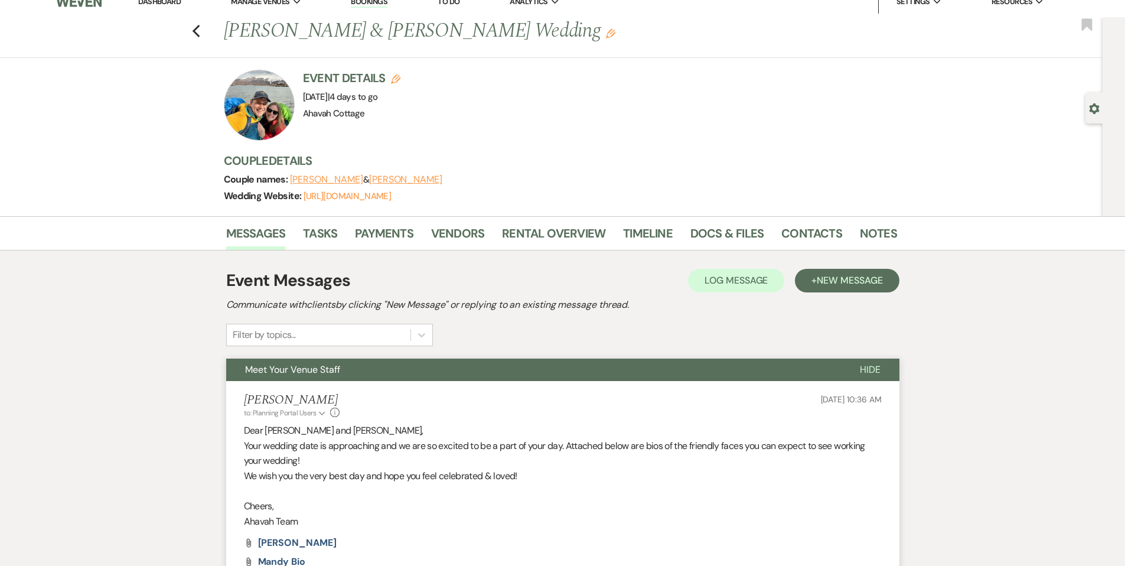
scroll to position [9, 0]
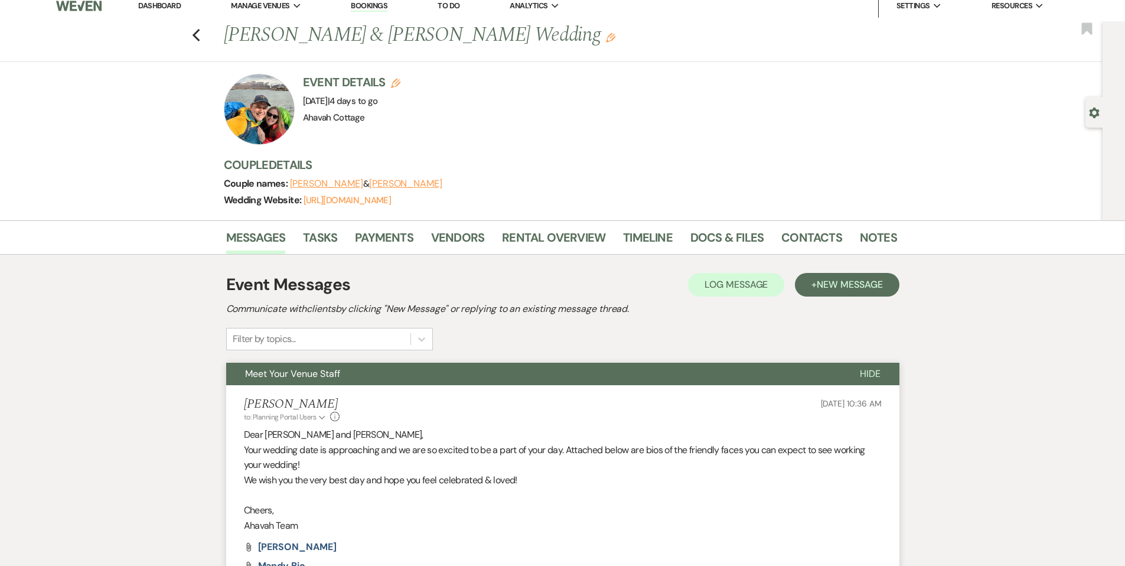
click at [334, 372] on span "Meet Your Venue Staff" at bounding box center [292, 373] width 95 height 12
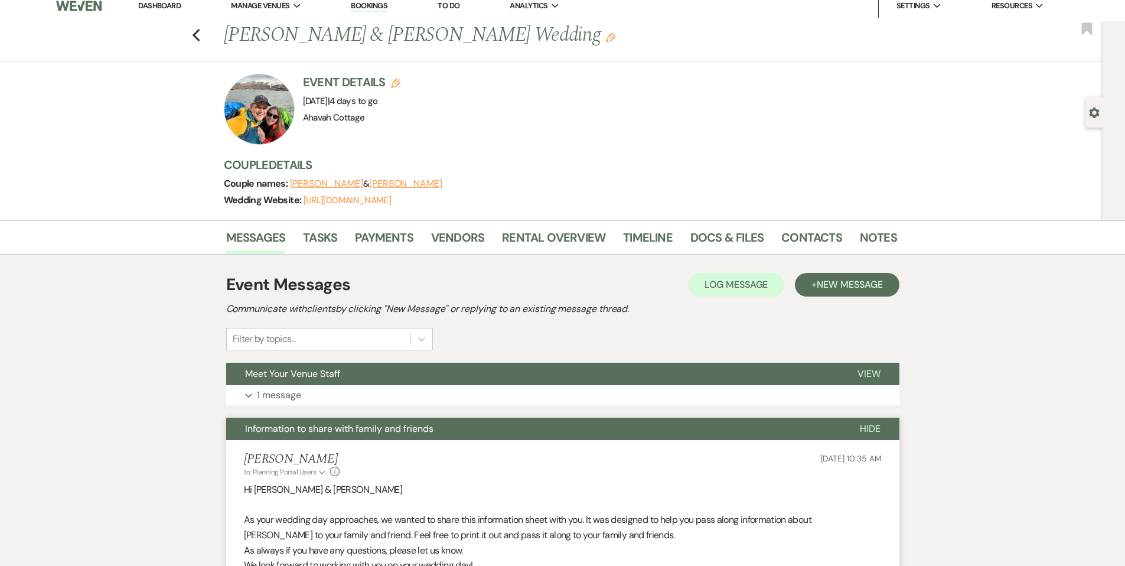
click at [337, 426] on span "Information to share with family and friends" at bounding box center [339, 428] width 188 height 12
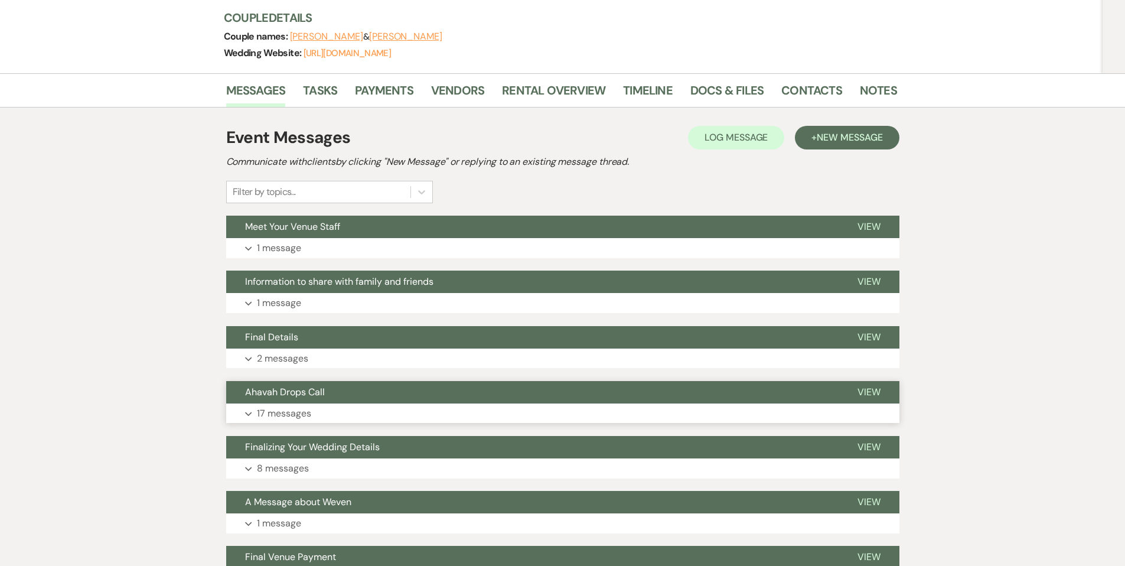
scroll to position [158, 0]
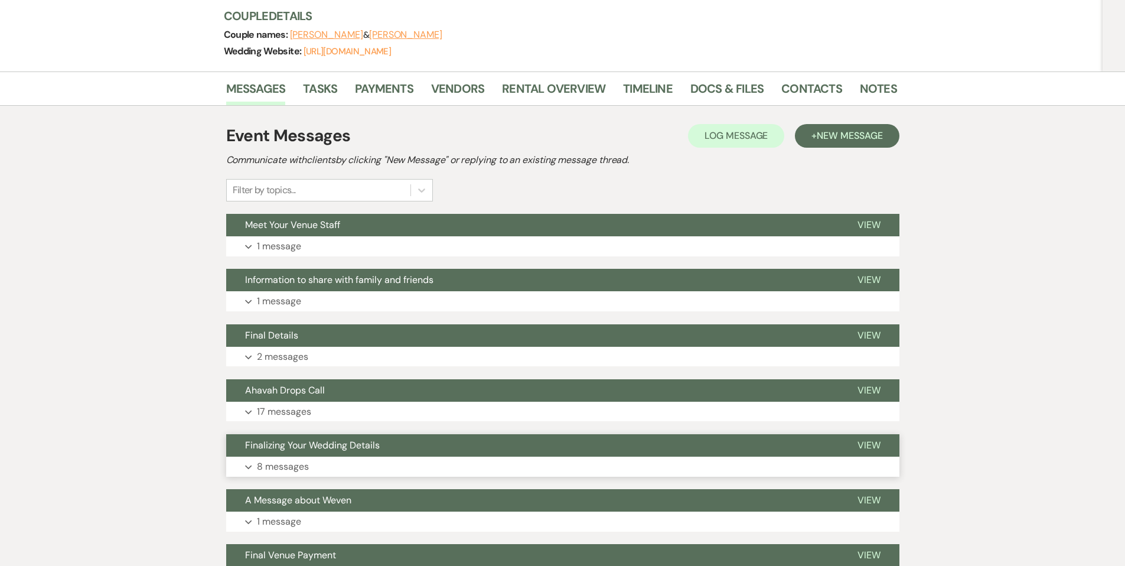
click at [247, 465] on icon "Expand" at bounding box center [248, 467] width 7 height 5
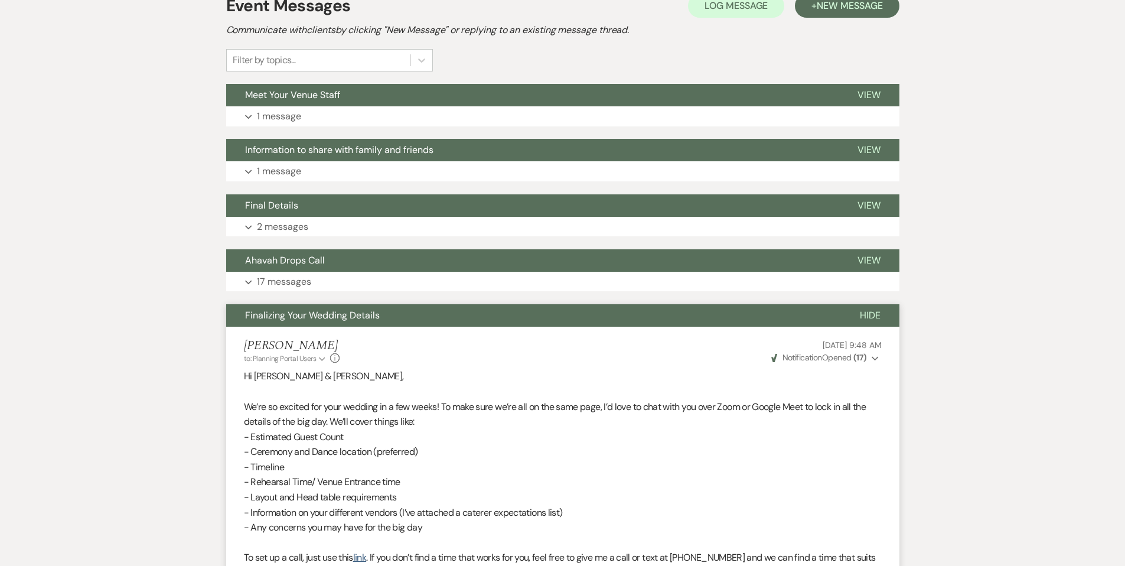
scroll to position [288, 0]
click at [317, 313] on span "Finalizing Your Wedding Details" at bounding box center [312, 315] width 135 height 12
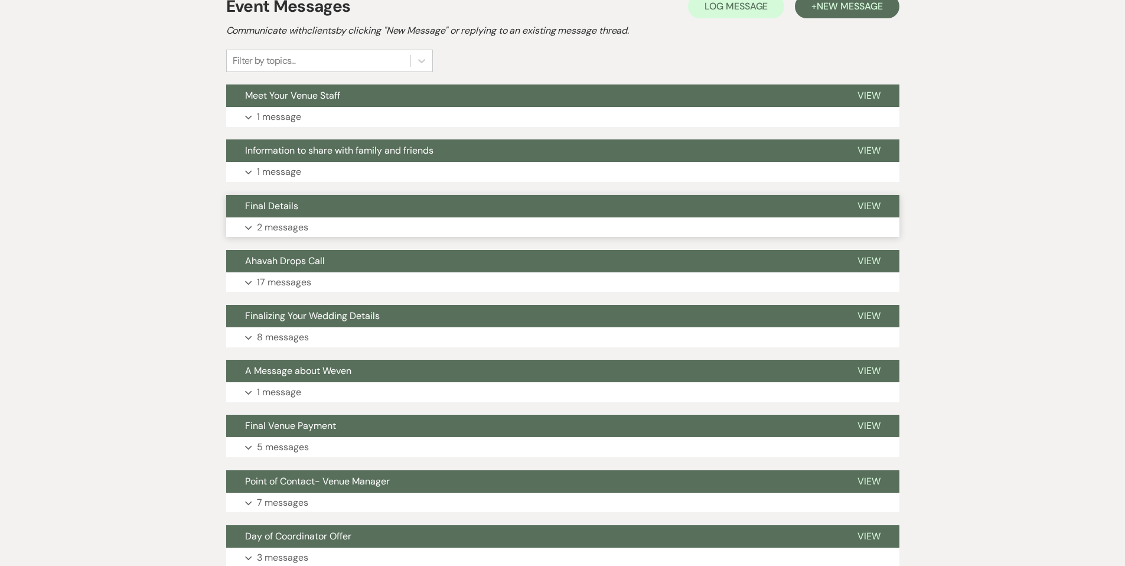
click at [280, 232] on p "2 messages" at bounding box center [282, 227] width 51 height 15
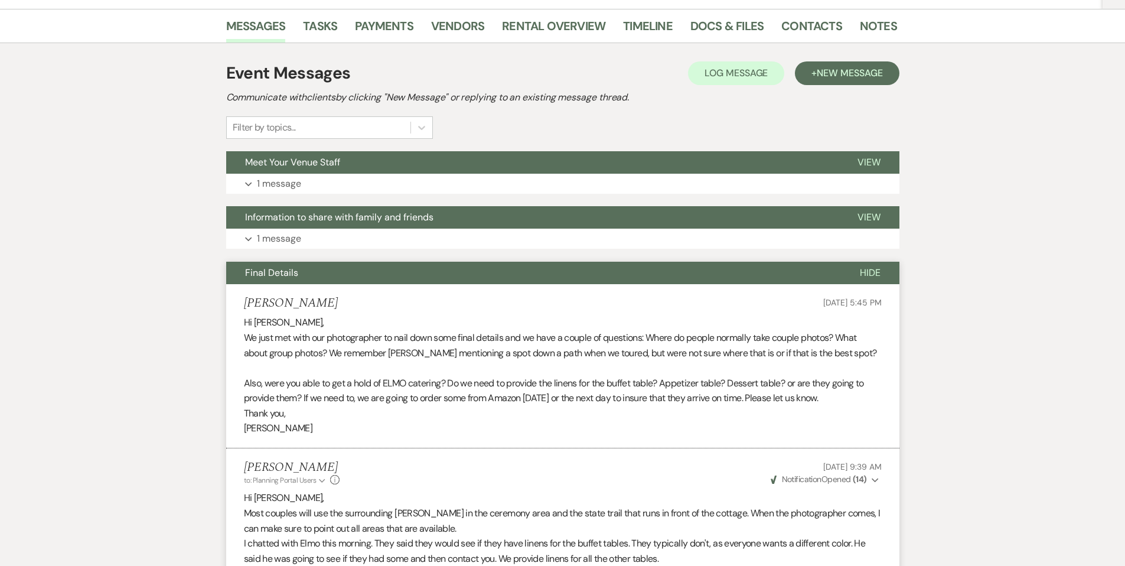
scroll to position [218, 0]
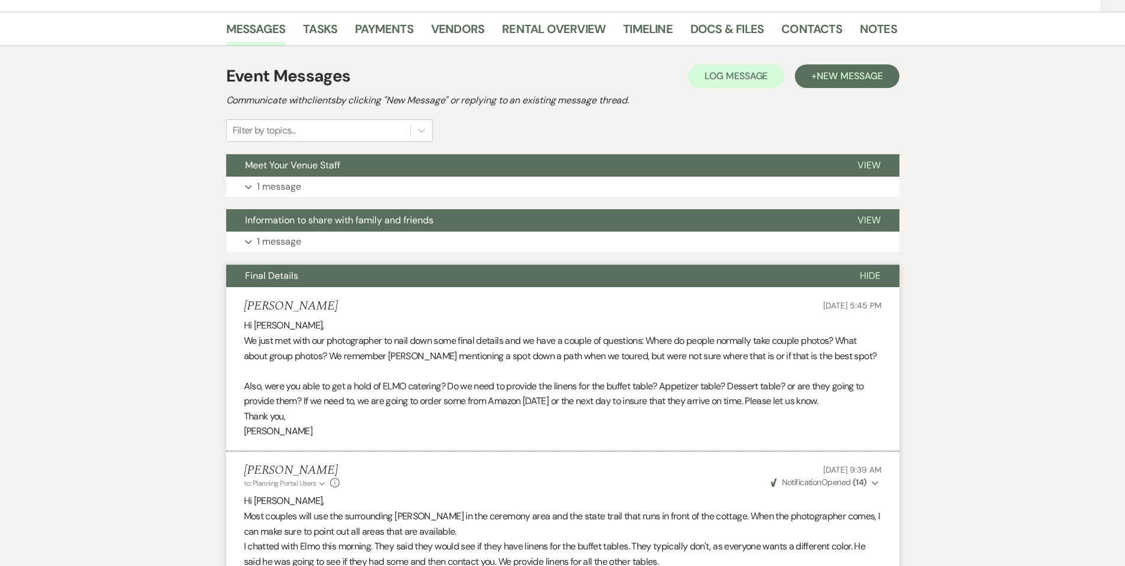
click at [268, 278] on span "Final Details" at bounding box center [271, 275] width 53 height 12
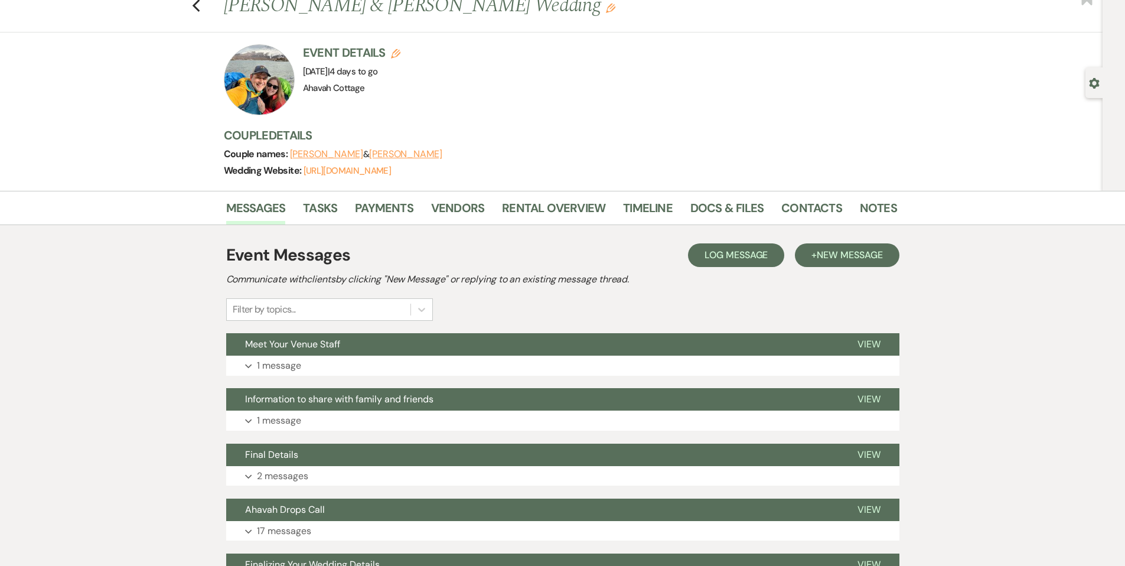
scroll to position [49, 0]
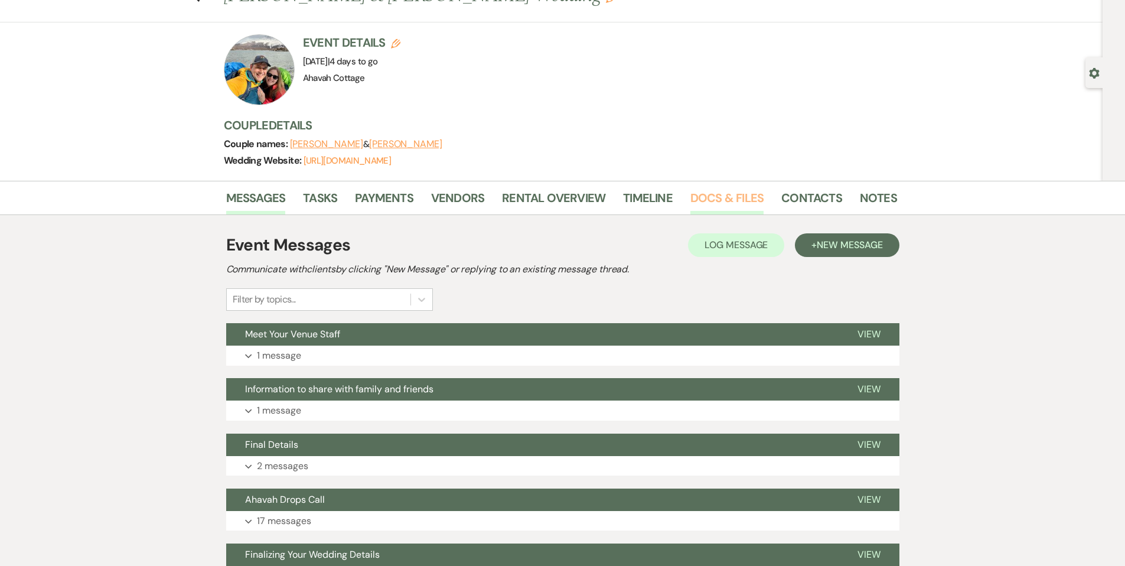
click at [729, 198] on link "Docs & Files" at bounding box center [726, 201] width 73 height 26
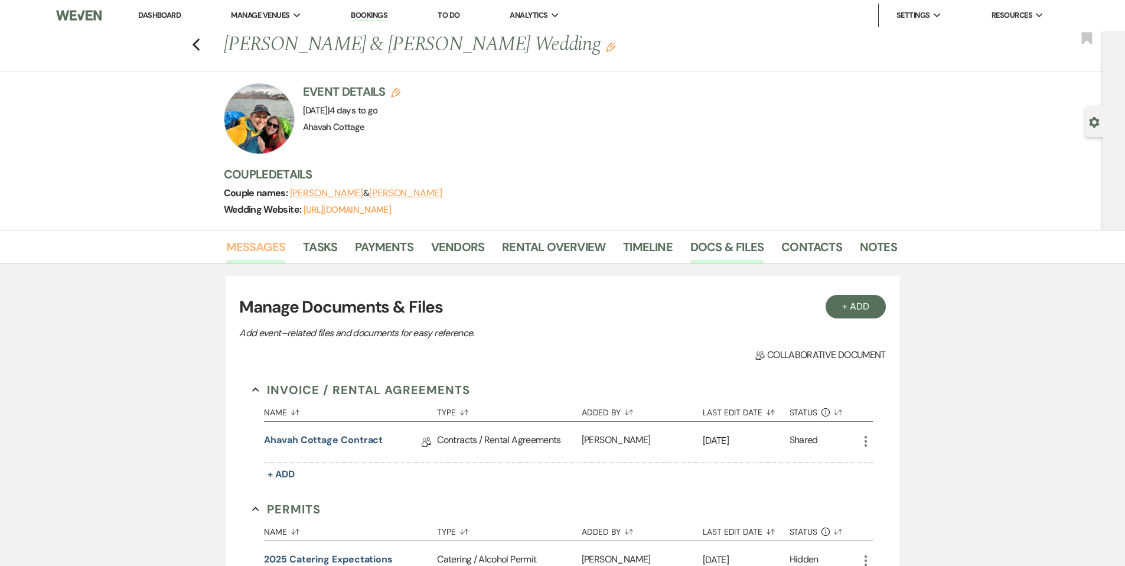
click at [247, 249] on link "Messages" at bounding box center [256, 250] width 60 height 26
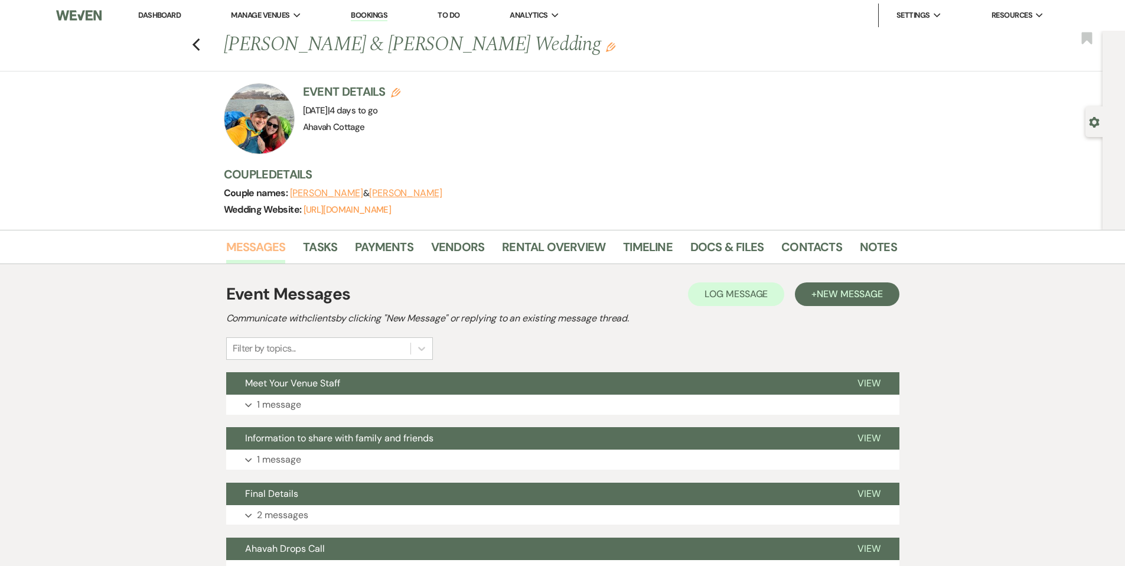
scroll to position [1, 0]
click at [198, 44] on use "button" at bounding box center [196, 44] width 8 height 13
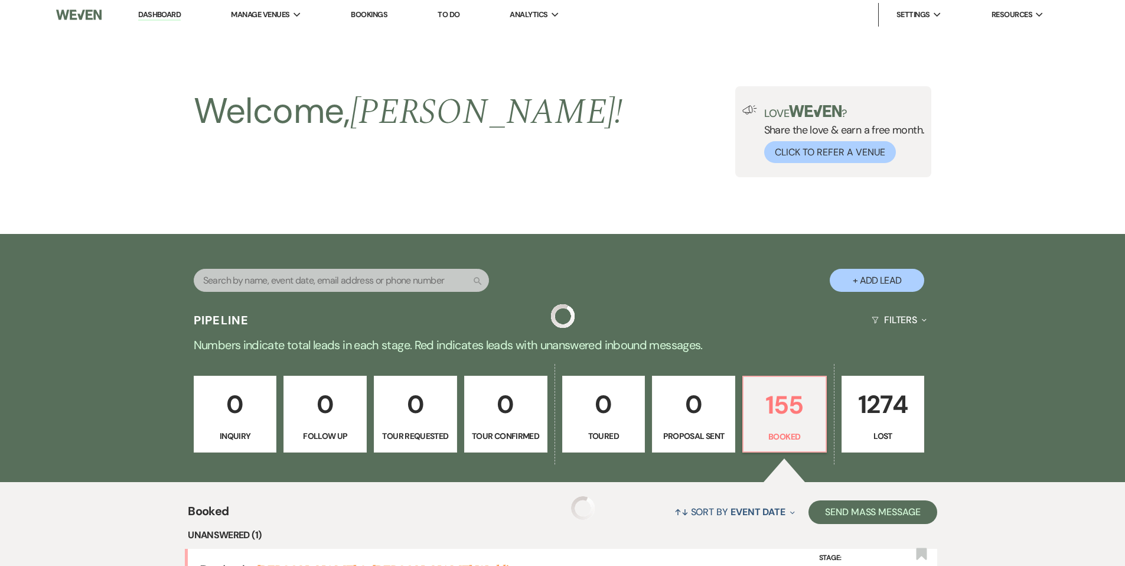
scroll to position [449, 0]
